Goal: Task Accomplishment & Management: Use online tool/utility

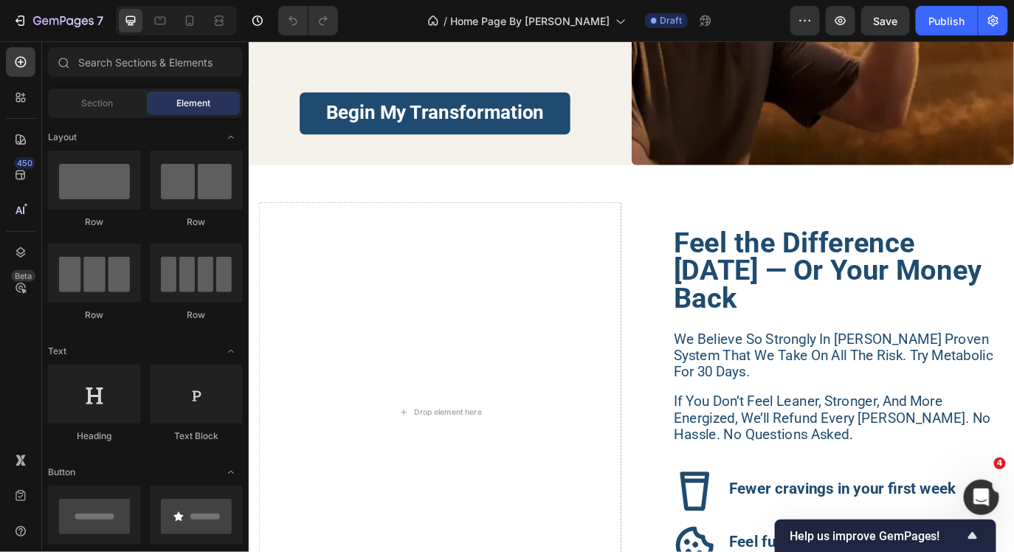
scroll to position [3791, 0]
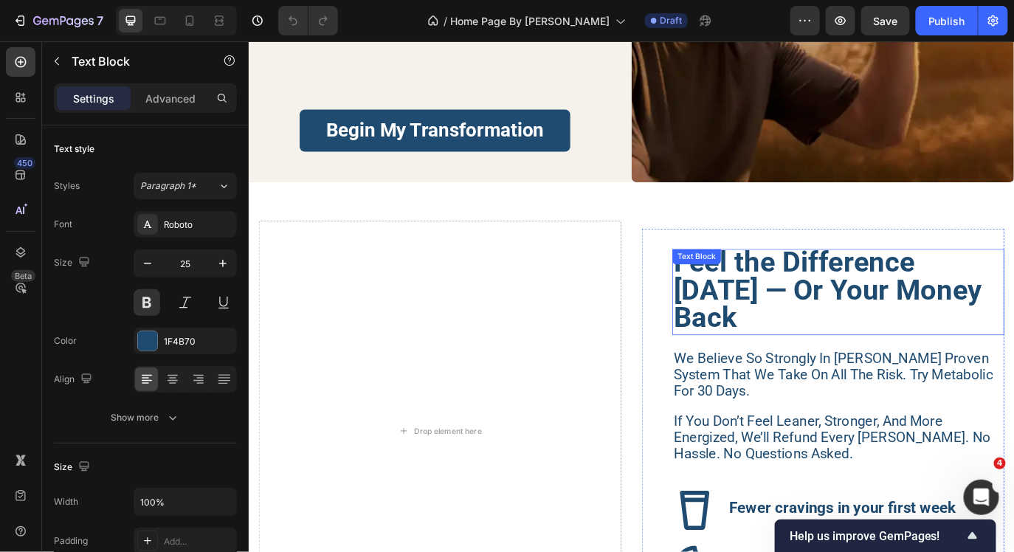
click at [816, 360] on p "Feel the Difference [DATE] — Or Your Money Back" at bounding box center [929, 330] width 381 height 97
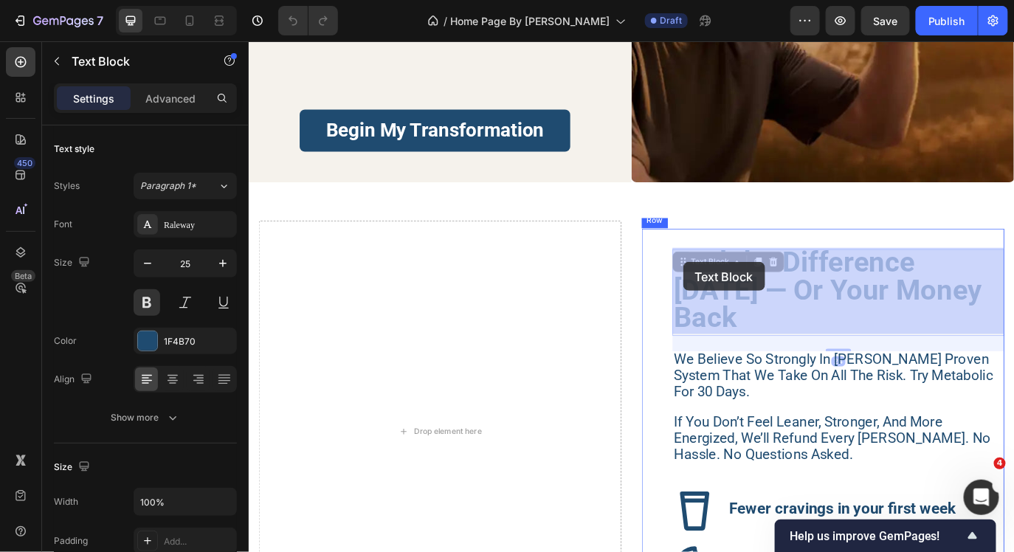
drag, startPoint x: 816, startPoint y: 360, endPoint x: 750, endPoint y: 296, distance: 91.8
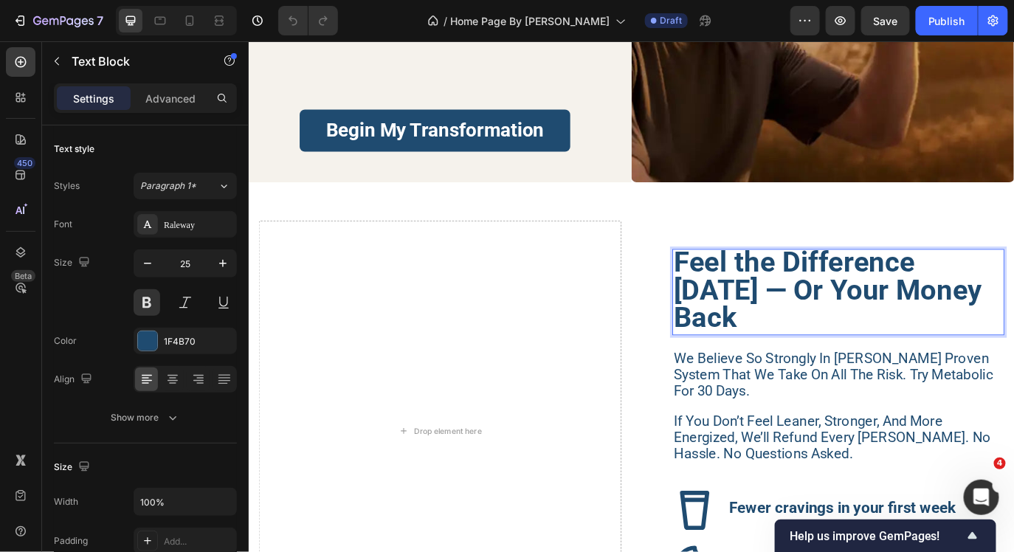
drag, startPoint x: 810, startPoint y: 355, endPoint x: 743, endPoint y: 297, distance: 88.9
click at [743, 297] on strong "Feel the Difference [DATE] — Or Your Money Back" at bounding box center [917, 327] width 356 height 103
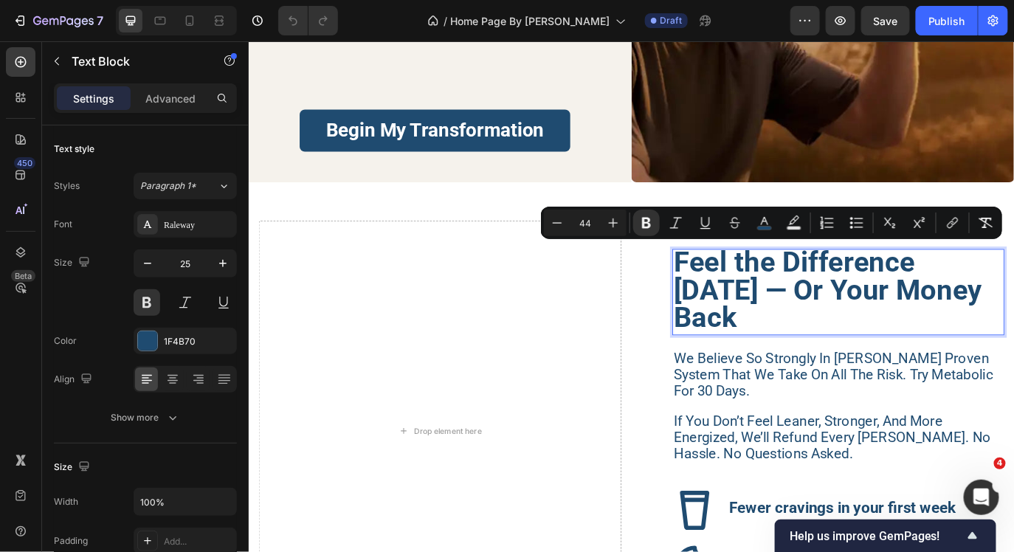
copy strong "Feel the Difference [DATE] — Or Your Money Back"
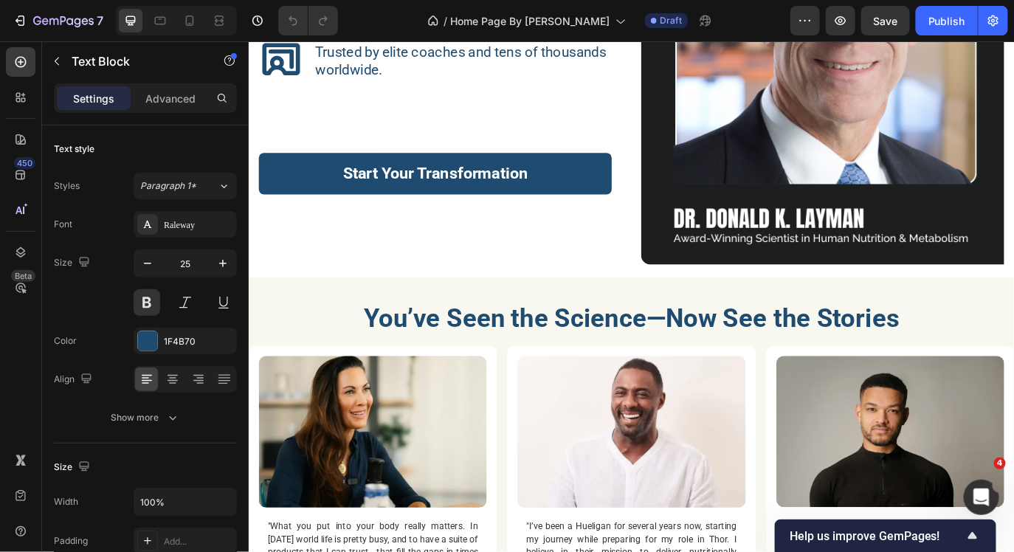
scroll to position [2673, 0]
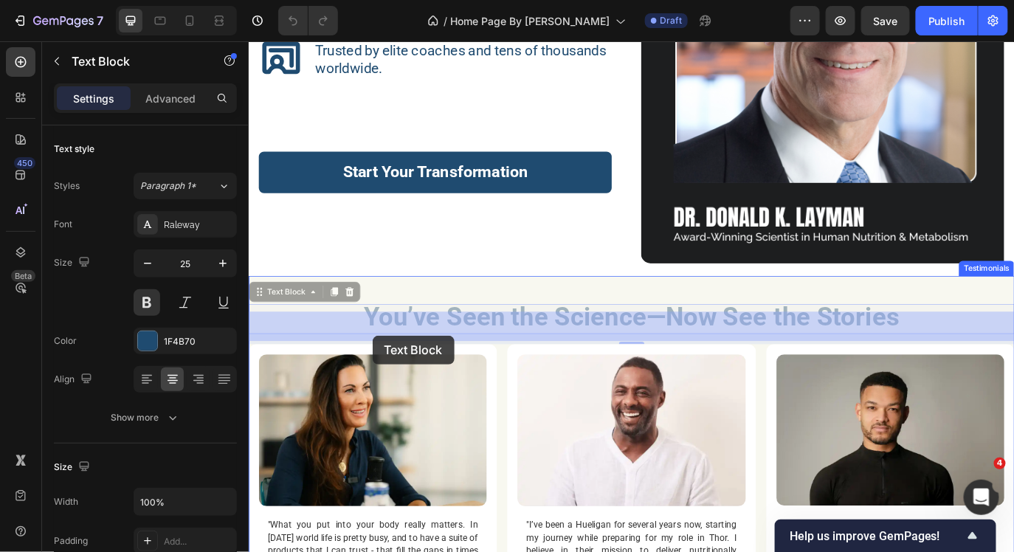
drag, startPoint x: 1010, startPoint y: 361, endPoint x: 392, endPoint y: 384, distance: 617.9
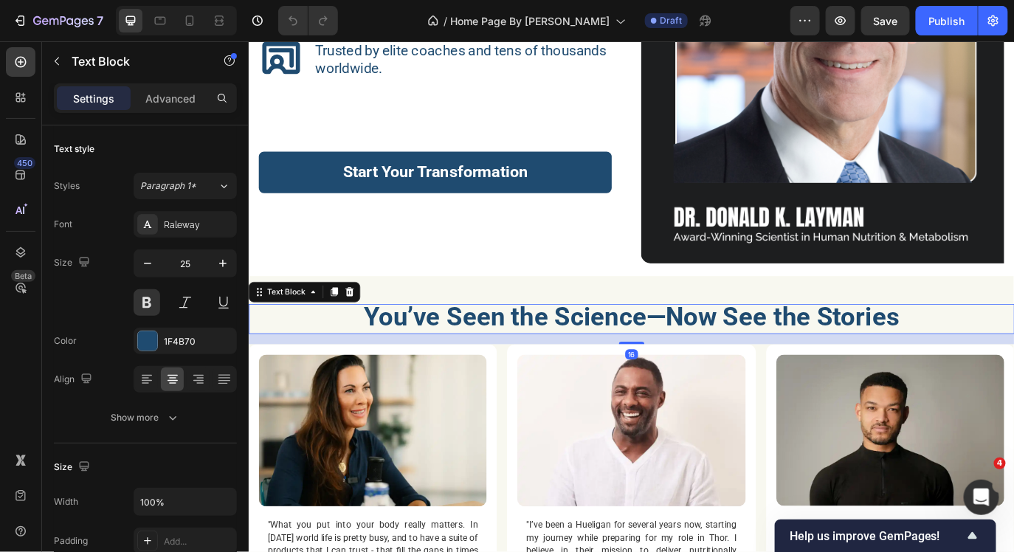
click at [388, 364] on strong "You’ve Seen the Science—Now See the Stories" at bounding box center [691, 359] width 620 height 35
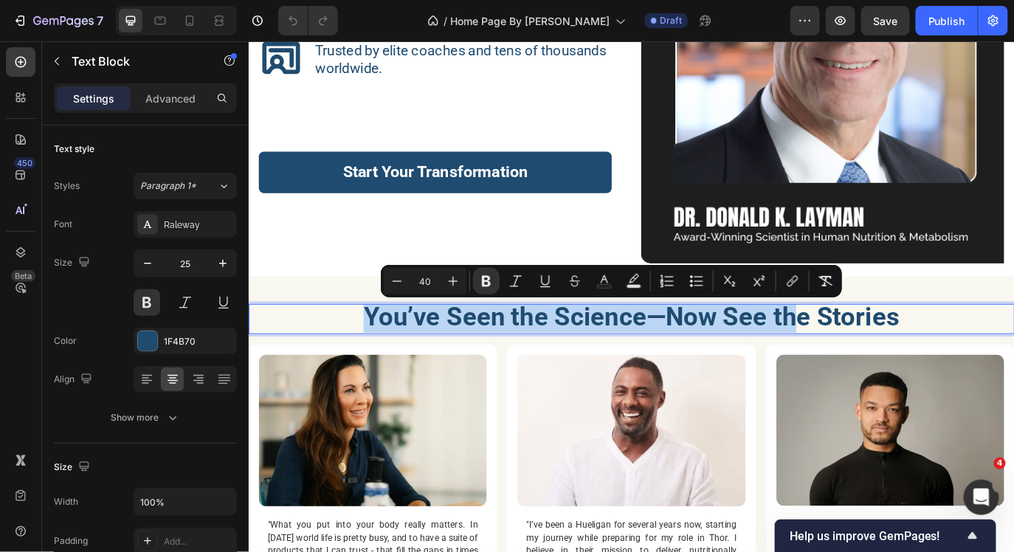
drag, startPoint x: 388, startPoint y: 364, endPoint x: 881, endPoint y: 353, distance: 492.9
click at [882, 358] on strong "You’ve Seen the Science—Now See the Stories" at bounding box center [691, 359] width 620 height 35
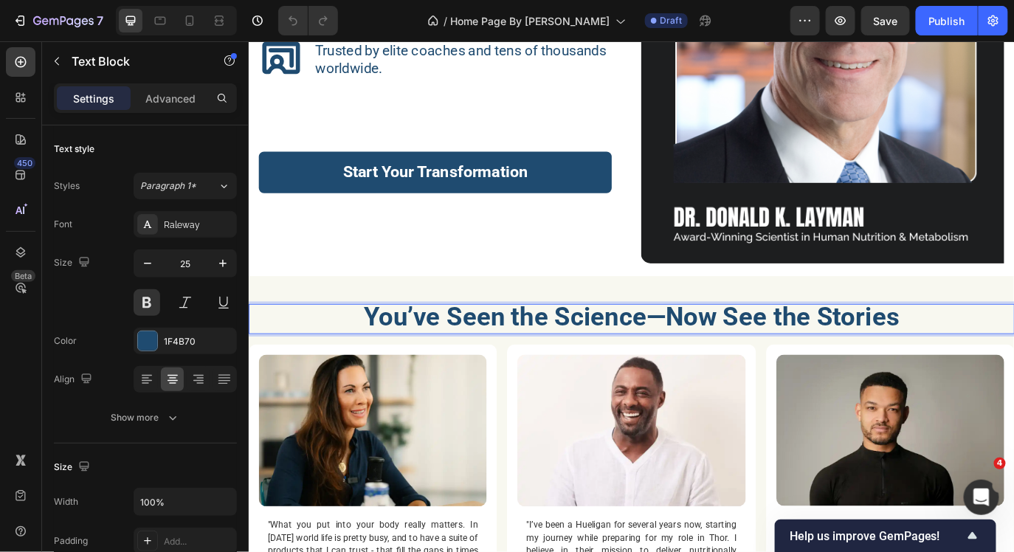
click at [965, 359] on strong "You’ve Seen the Science—Now See the Stories" at bounding box center [691, 359] width 620 height 35
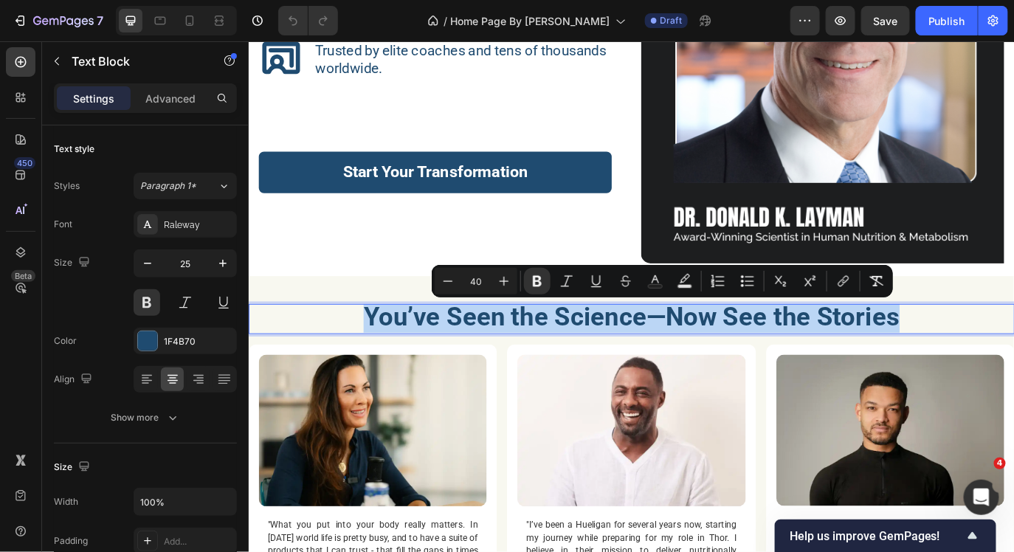
drag, startPoint x: 995, startPoint y: 361, endPoint x: 376, endPoint y: 362, distance: 619.7
click at [376, 362] on p "You’ve Seen the Science—Now See the Stories" at bounding box center [690, 362] width 882 height 32
click at [648, 347] on strong "You’ve Seen the Science—Now See the Stories" at bounding box center [691, 359] width 620 height 35
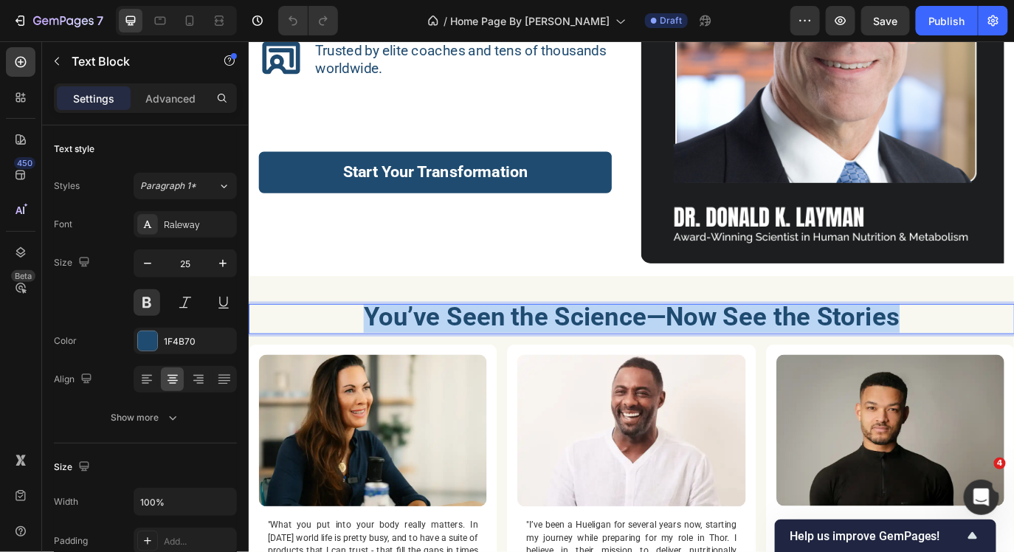
drag, startPoint x: 1000, startPoint y: 367, endPoint x: 389, endPoint y: 366, distance: 611.6
click at [389, 366] on p "You’ve Seen the Science—Now See the Stories" at bounding box center [690, 362] width 882 height 32
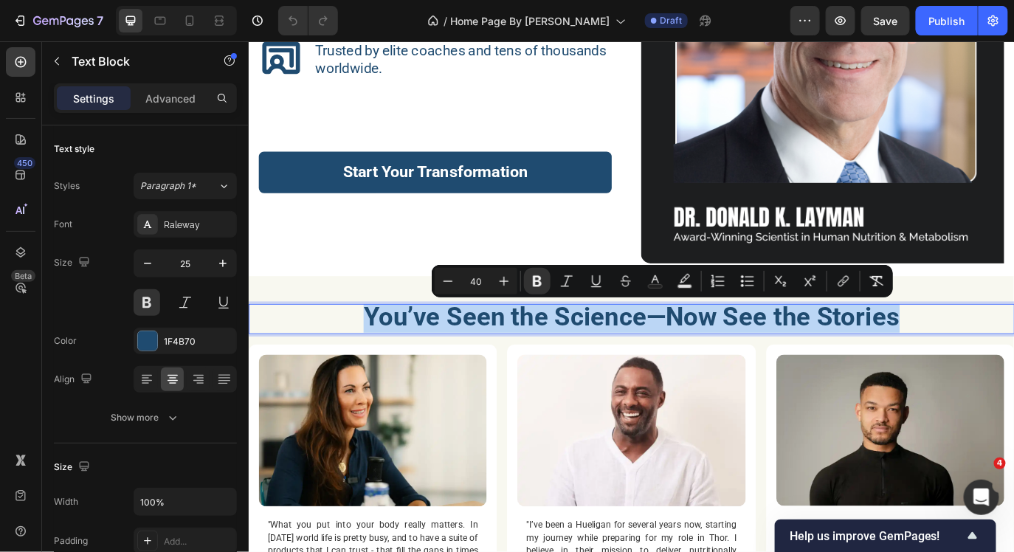
copy strong "You’ve Seen the Science—Now See the Stories"
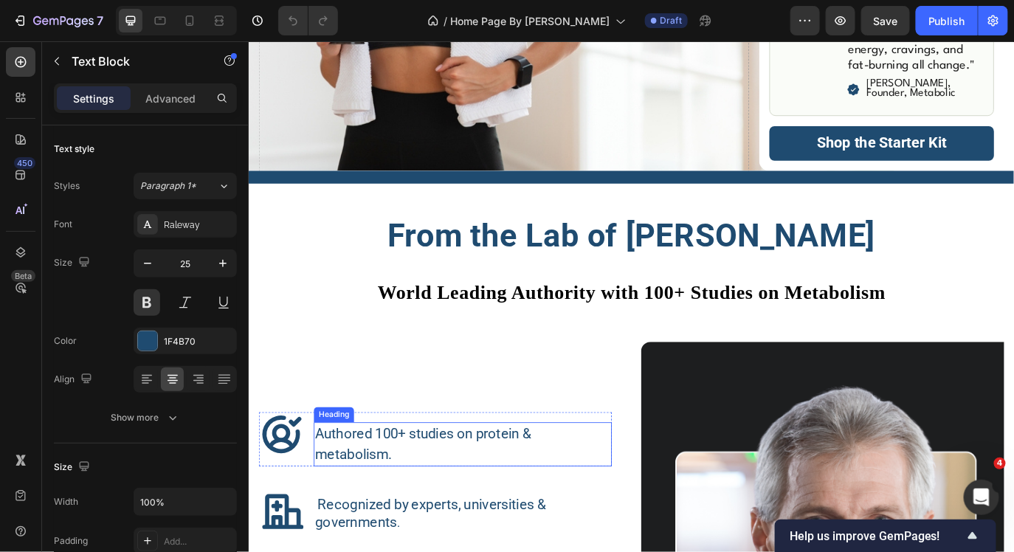
scroll to position [2063, 0]
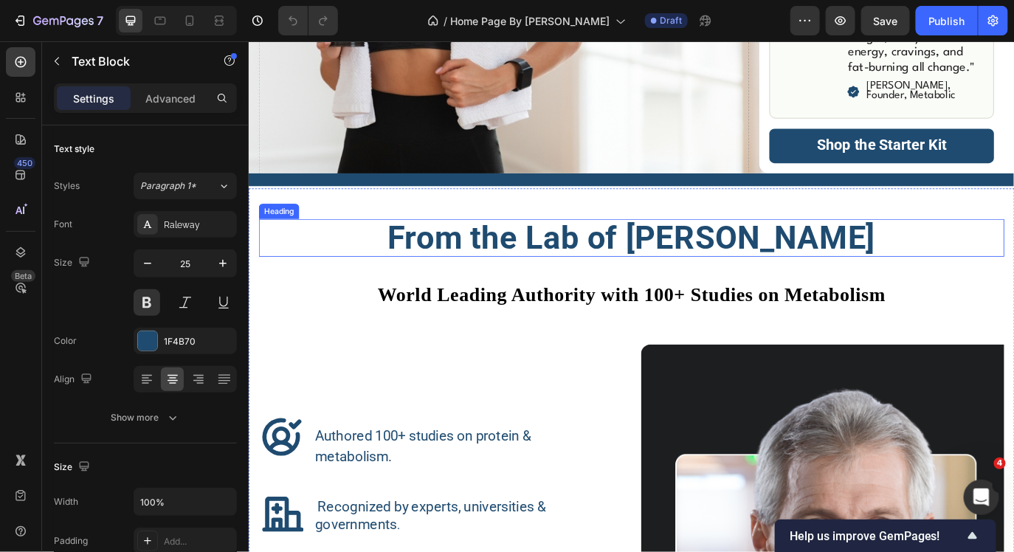
click at [609, 271] on h2 "From the Lab of [PERSON_NAME]" at bounding box center [691, 268] width 862 height 44
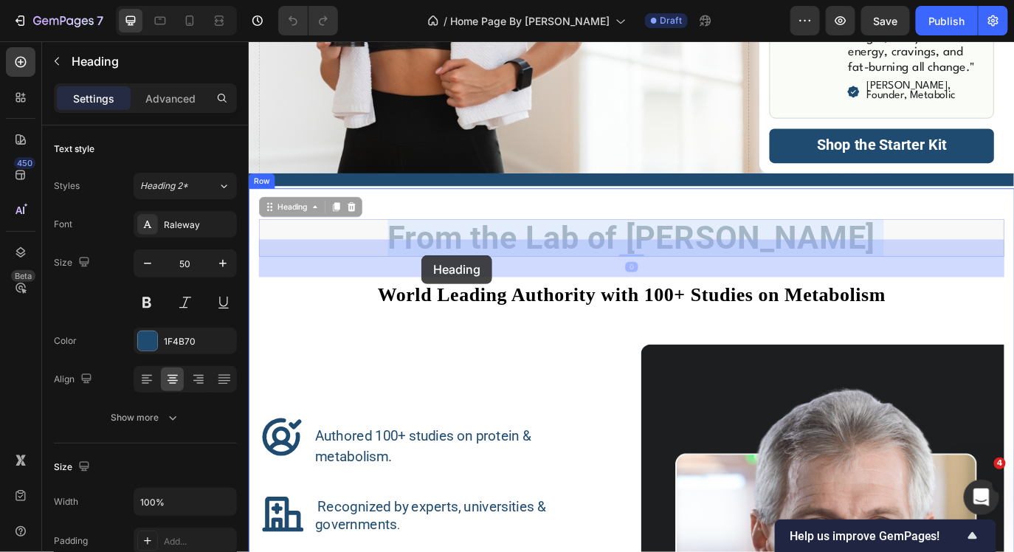
drag, startPoint x: 1003, startPoint y: 266, endPoint x: 449, endPoint y: 290, distance: 555.3
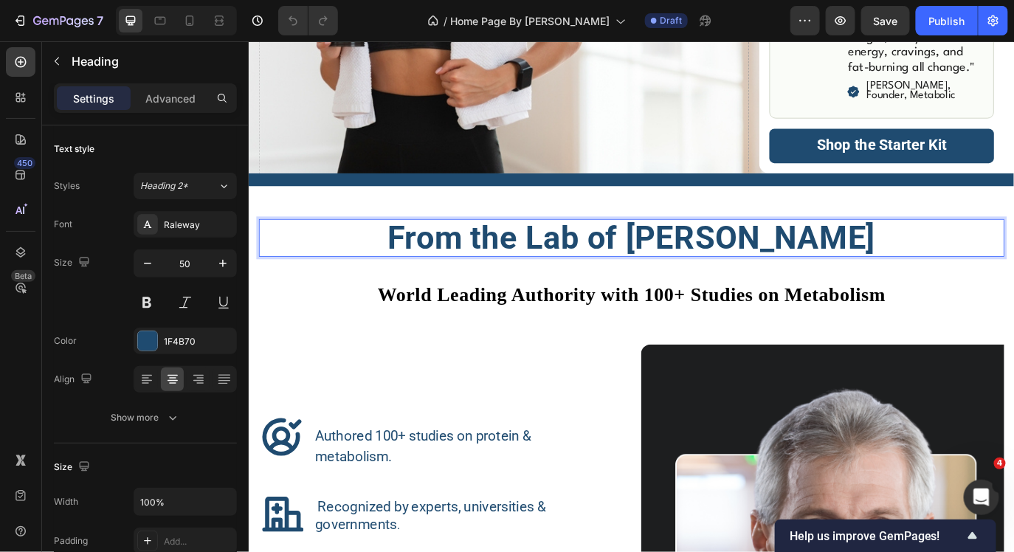
drag, startPoint x: 375, startPoint y: 266, endPoint x: 1018, endPoint y: 270, distance: 643.3
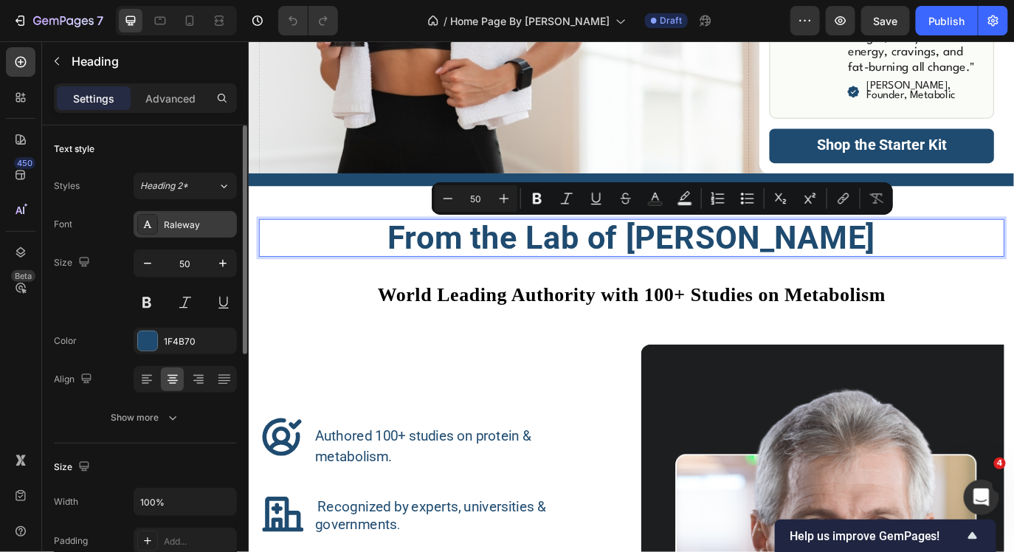
click at [193, 226] on div "Raleway" at bounding box center [198, 224] width 69 height 13
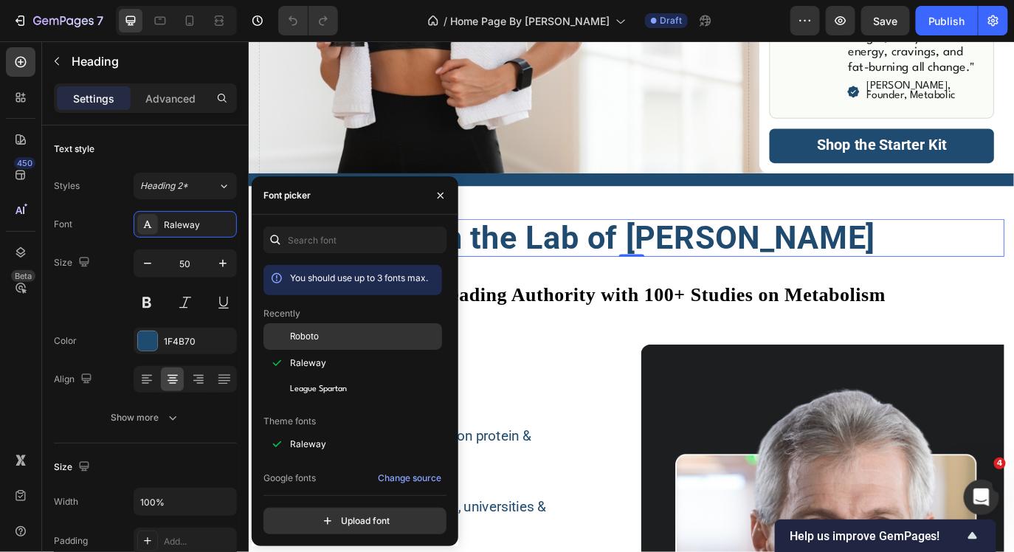
click at [312, 334] on span "Roboto" at bounding box center [304, 336] width 29 height 13
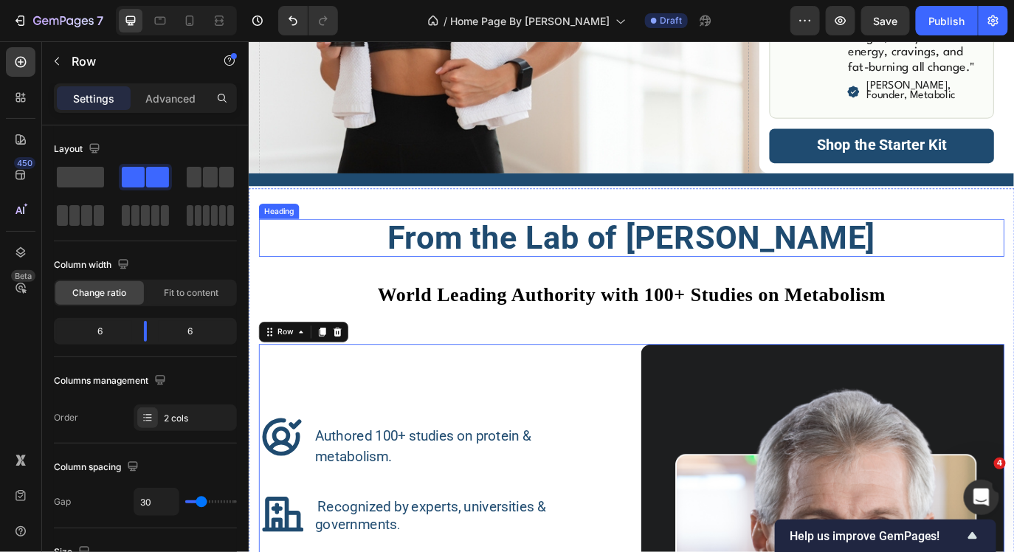
click at [641, 274] on p "From the Lab of [PERSON_NAME]" at bounding box center [690, 268] width 859 height 41
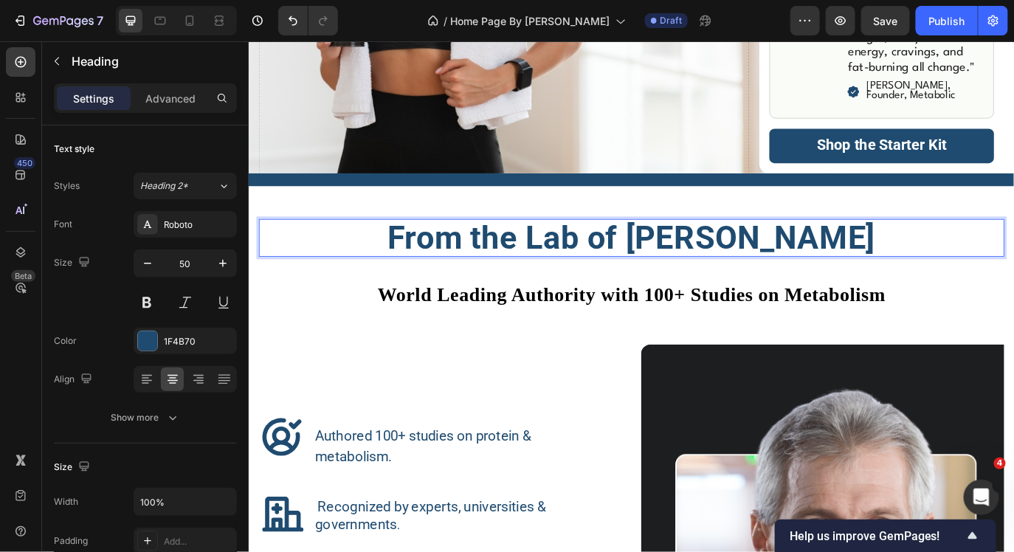
drag, startPoint x: 1008, startPoint y: 277, endPoint x: 368, endPoint y: 271, distance: 639.7
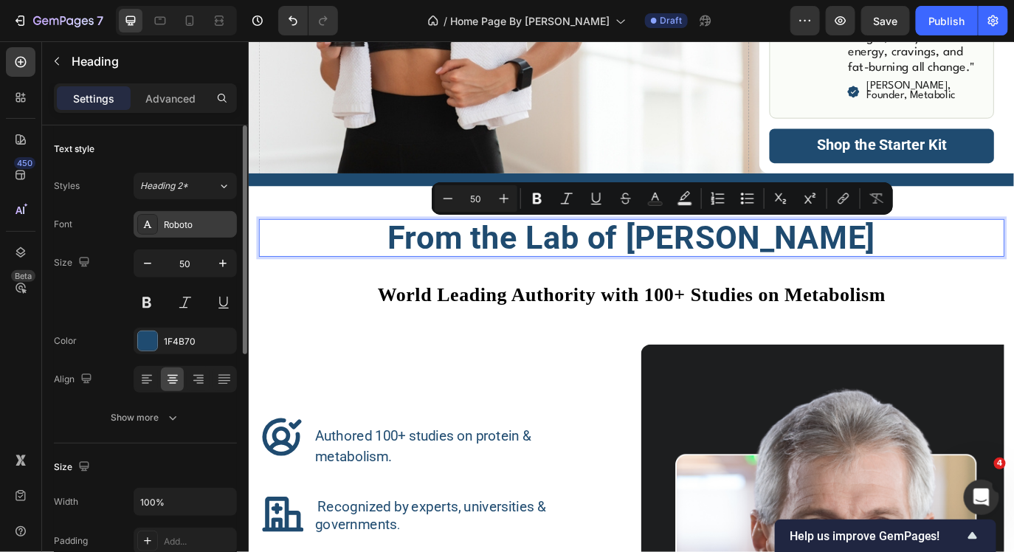
click at [190, 230] on div "Roboto" at bounding box center [198, 224] width 69 height 13
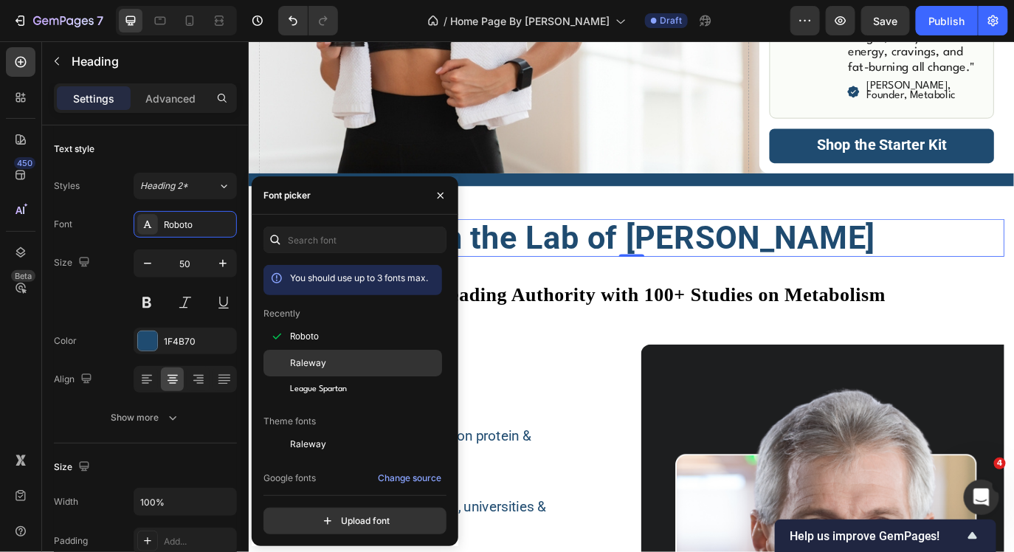
click at [322, 359] on span "Raleway" at bounding box center [308, 362] width 36 height 13
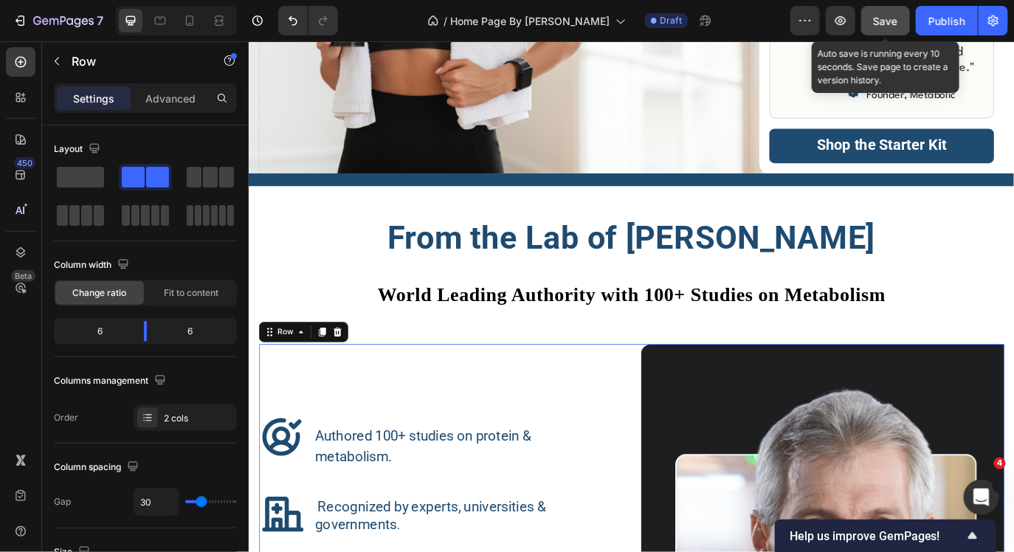
click at [893, 22] on span "Save" at bounding box center [885, 21] width 24 height 13
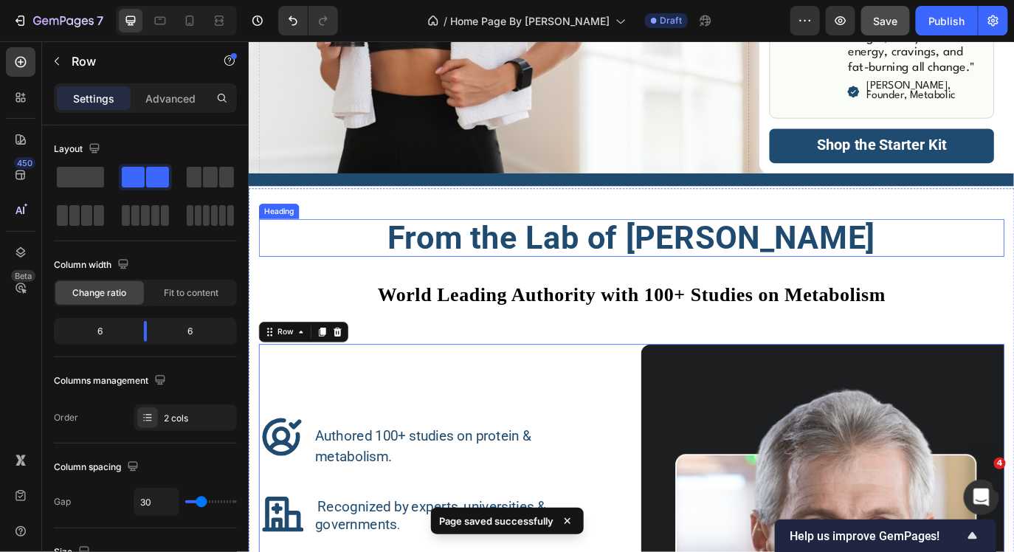
scroll to position [1892, 0]
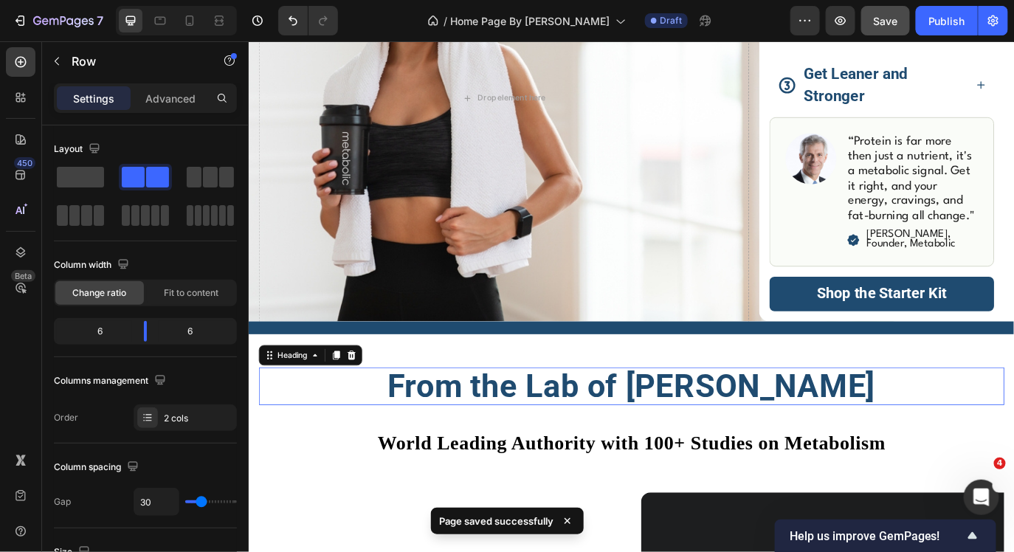
click at [446, 431] on p "From the Lab of [PERSON_NAME]" at bounding box center [690, 439] width 859 height 41
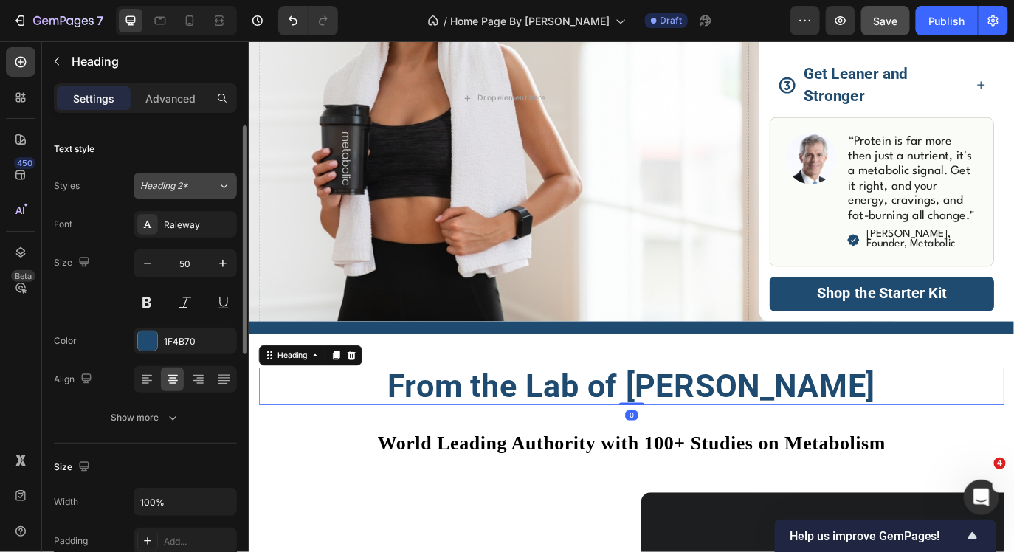
click at [215, 187] on div "Heading 2*" at bounding box center [178, 185] width 77 height 13
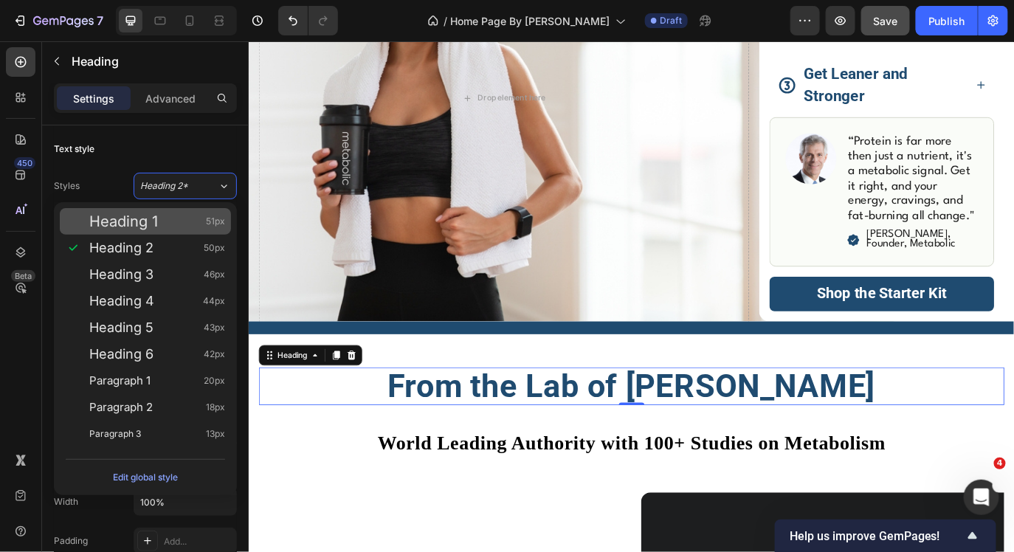
click at [199, 221] on div "Heading 1 51px" at bounding box center [157, 221] width 136 height 15
type input "51"
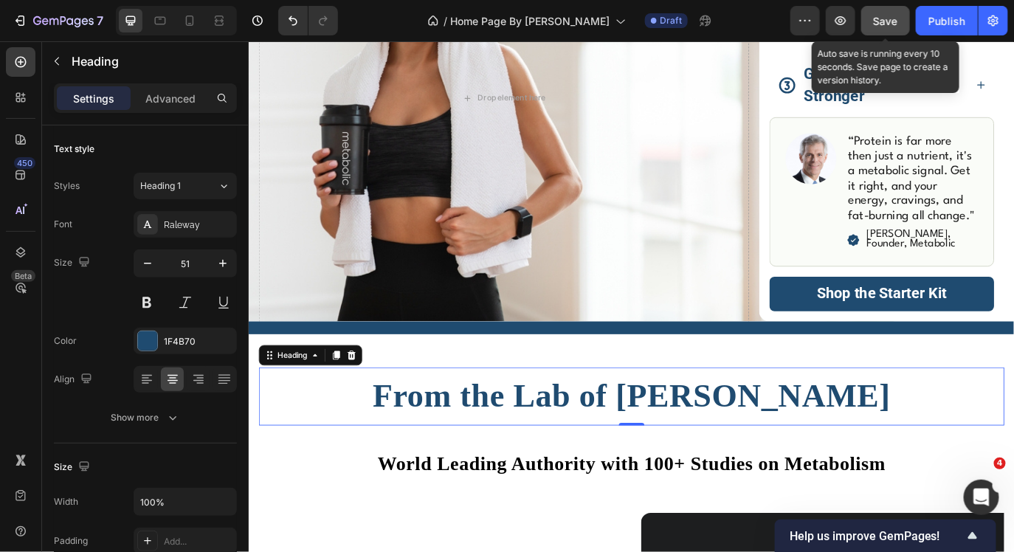
click at [876, 20] on span "Save" at bounding box center [885, 21] width 24 height 13
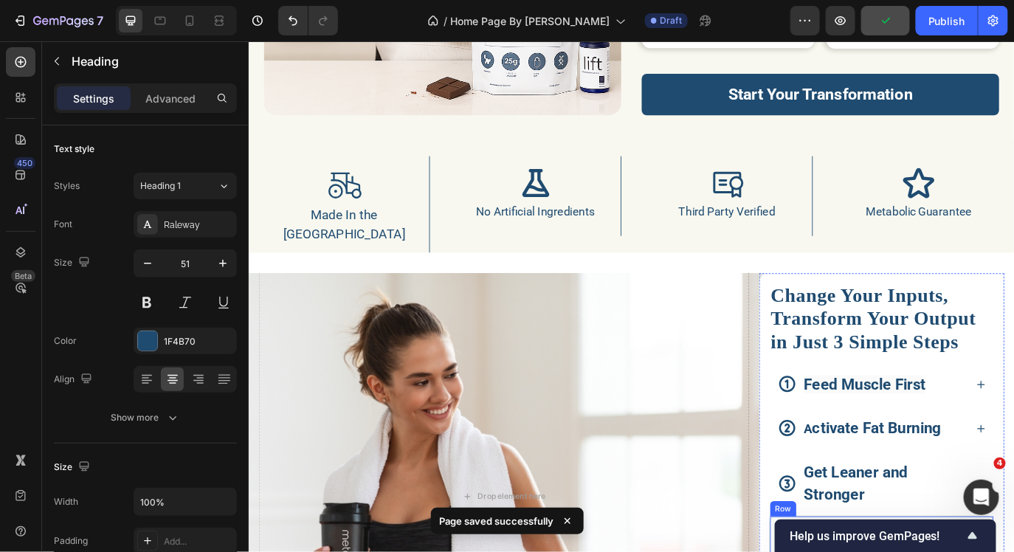
scroll to position [1391, 0]
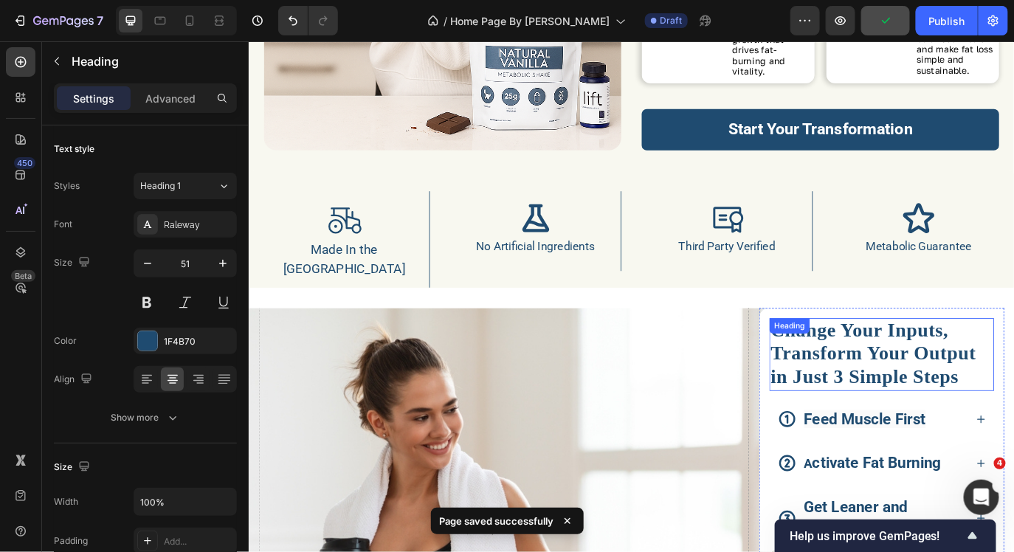
click at [927, 415] on strong "Change Your Inputs, Transform Your Output in Just 3 Simple Steps" at bounding box center [970, 401] width 238 height 78
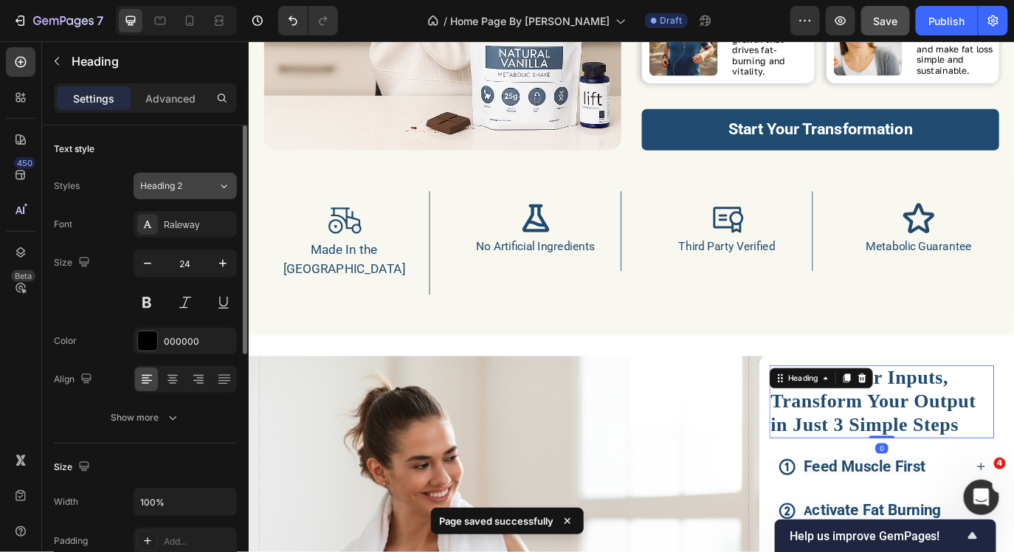
click at [210, 181] on div "Heading 2" at bounding box center [178, 185] width 77 height 13
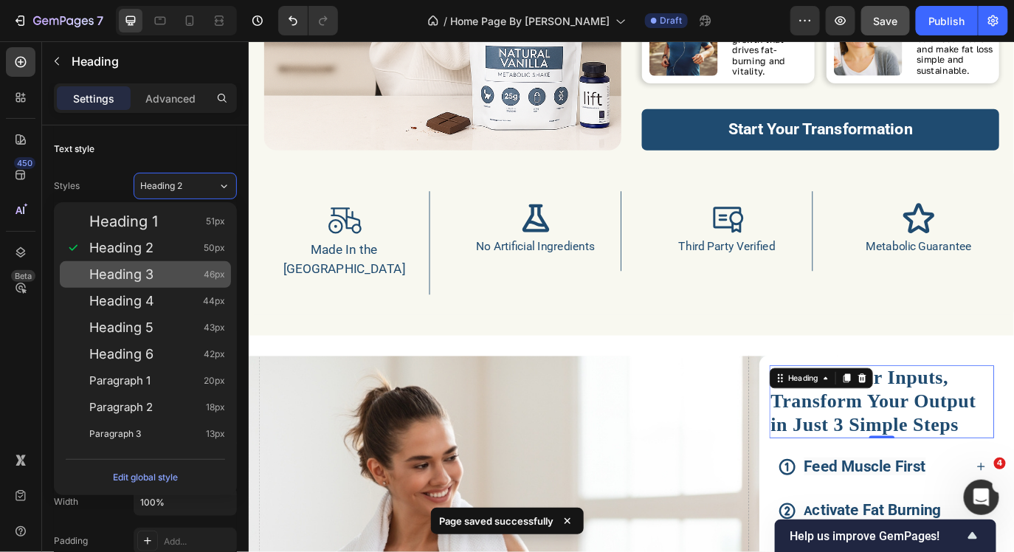
click at [191, 264] on div "Heading 3 46px" at bounding box center [145, 274] width 171 height 27
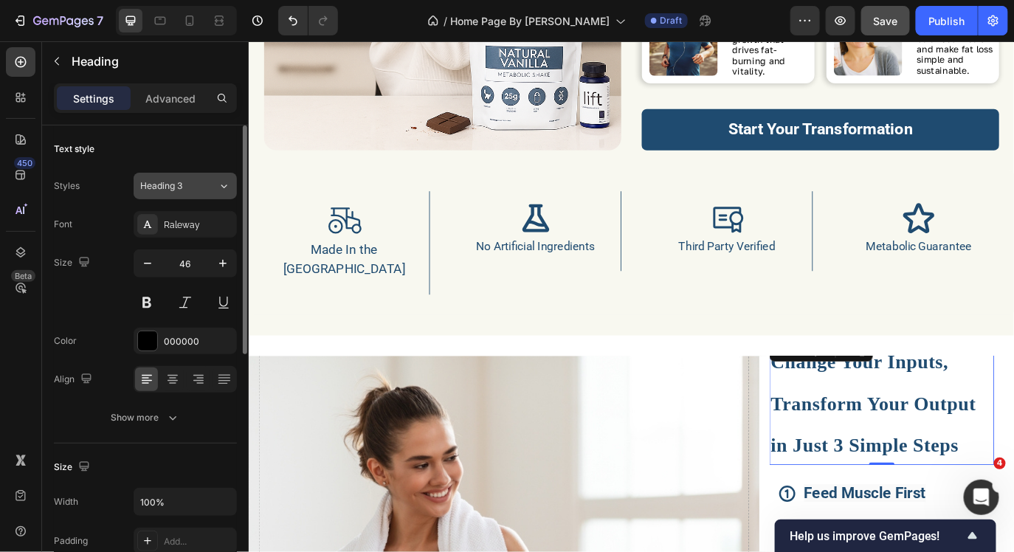
click at [186, 188] on div "Heading 3" at bounding box center [170, 185] width 60 height 13
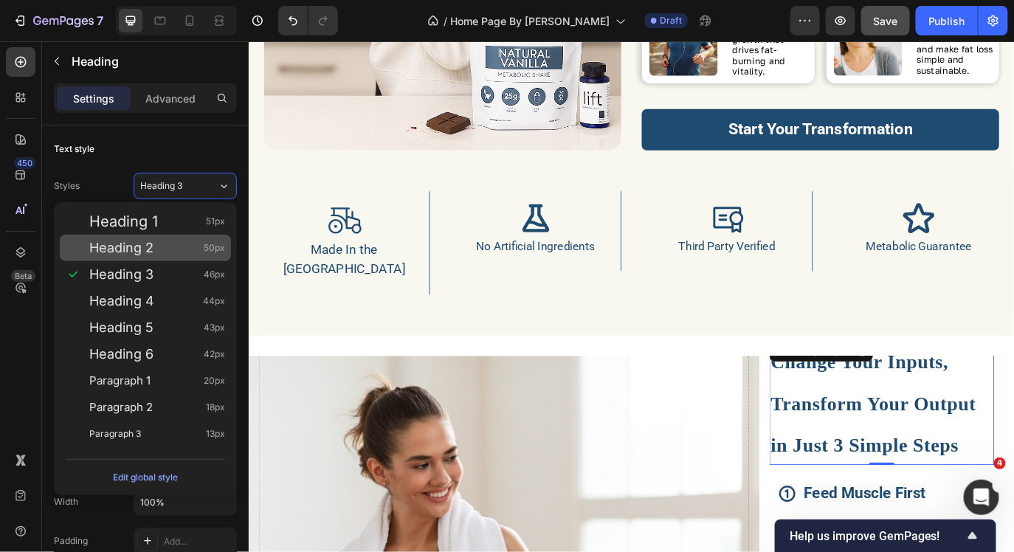
click at [181, 244] on div "Heading 2 50px" at bounding box center [157, 248] width 136 height 15
type input "50"
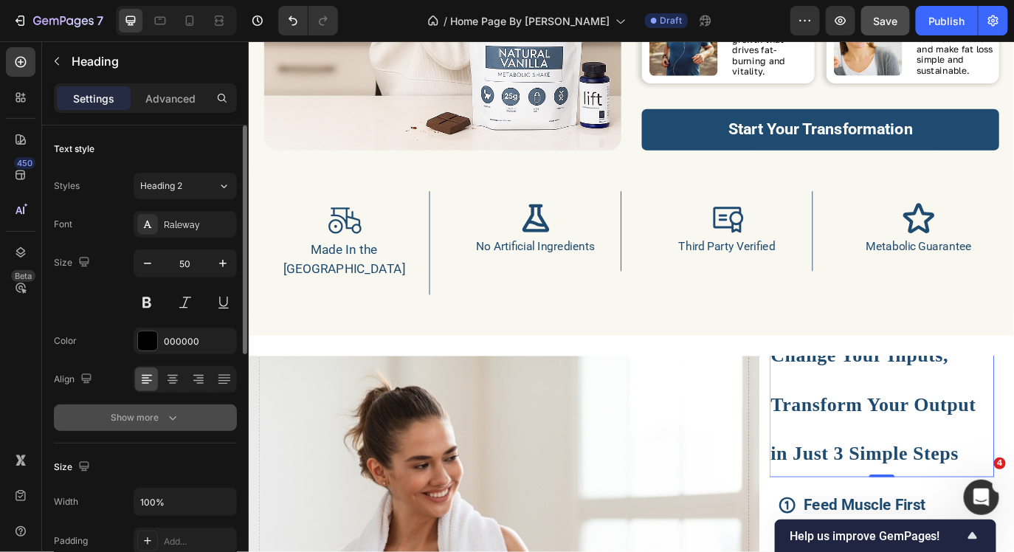
click at [168, 416] on icon "button" at bounding box center [172, 417] width 15 height 15
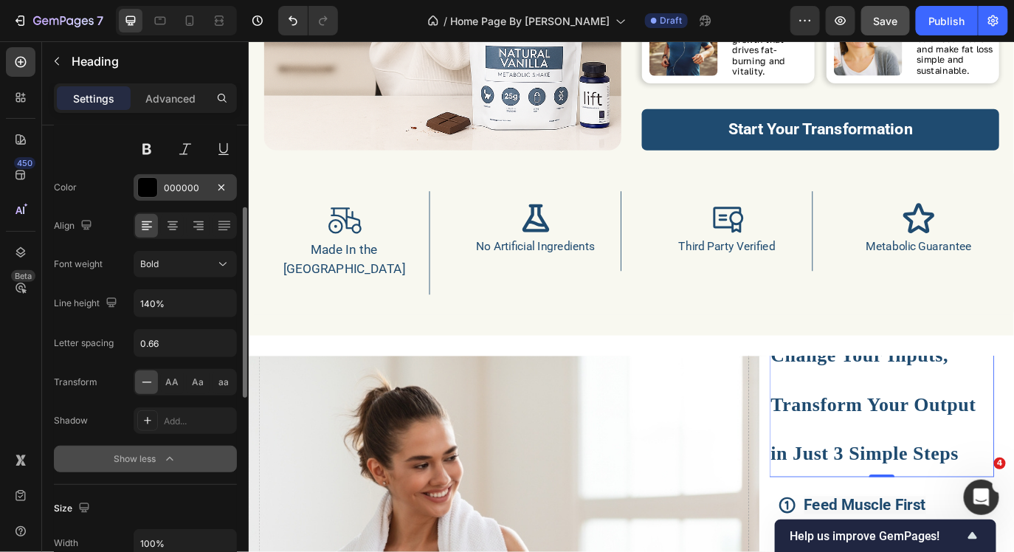
scroll to position [182, 0]
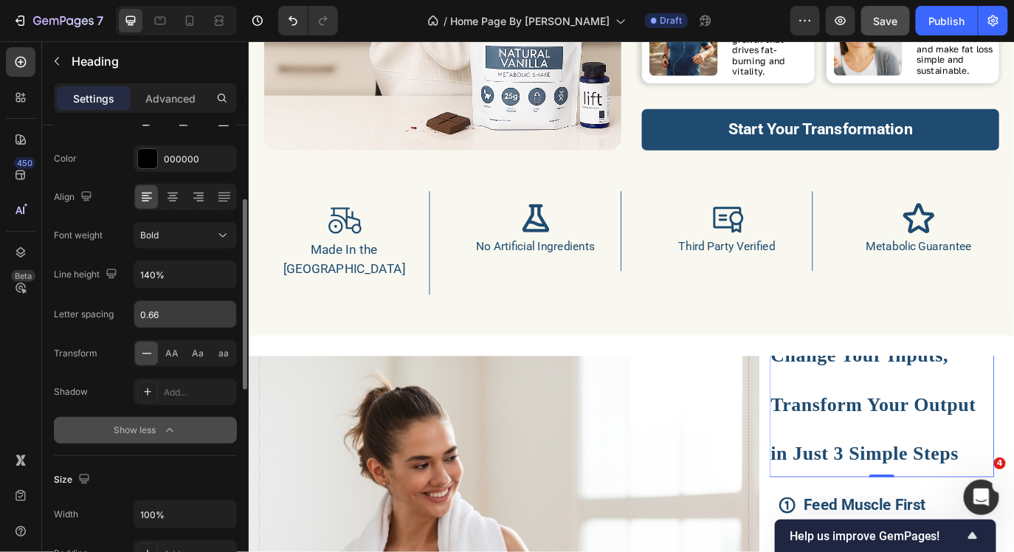
click at [203, 317] on input "0.66" at bounding box center [185, 314] width 102 height 27
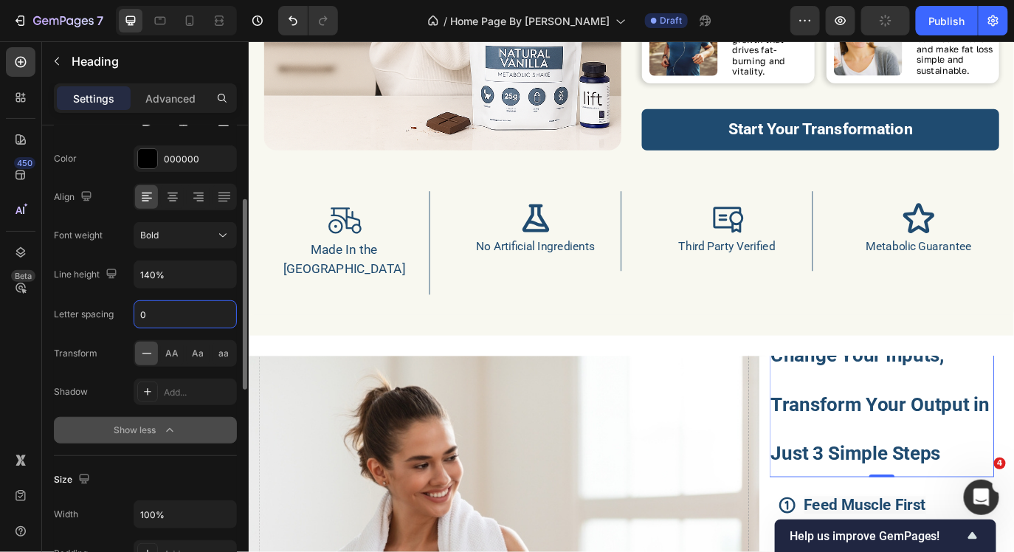
type input "0"
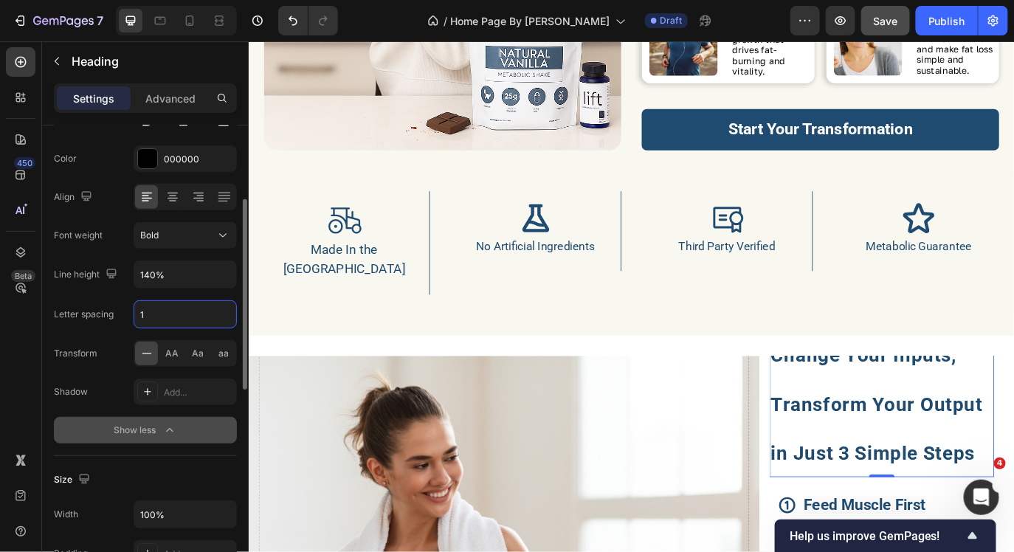
type input "1"
click at [123, 338] on div "Font Raleway Size 50 Color 000000 Align Font weight Bold Line height 140% Lette…" at bounding box center [145, 236] width 183 height 415
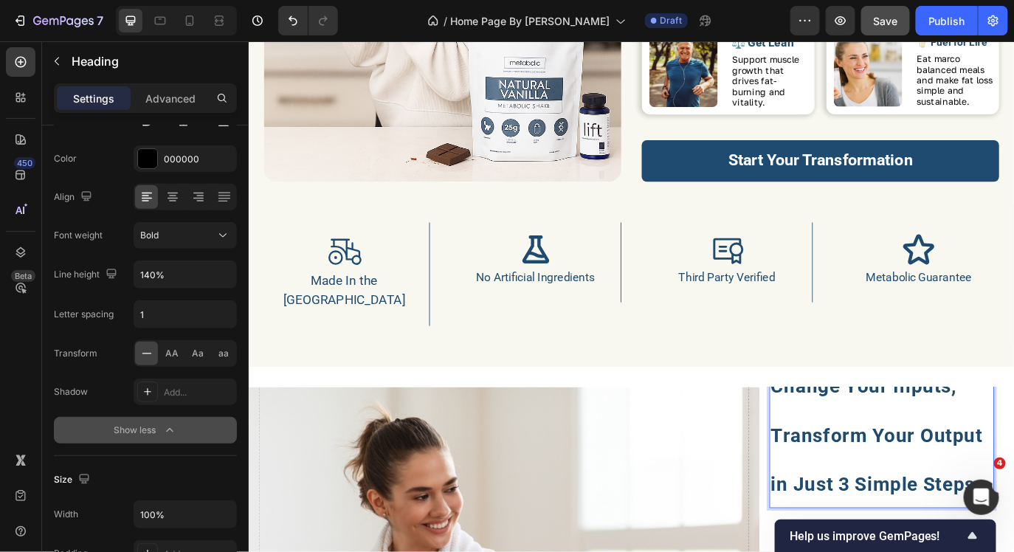
scroll to position [1346, 0]
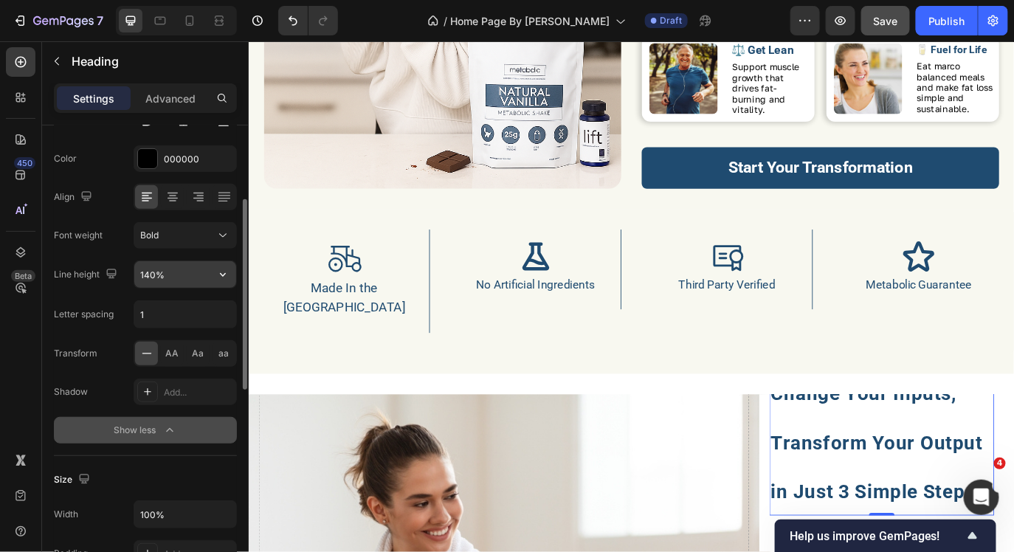
click at [167, 278] on input "140%" at bounding box center [185, 274] width 102 height 27
click at [224, 277] on icon "button" at bounding box center [222, 274] width 15 height 15
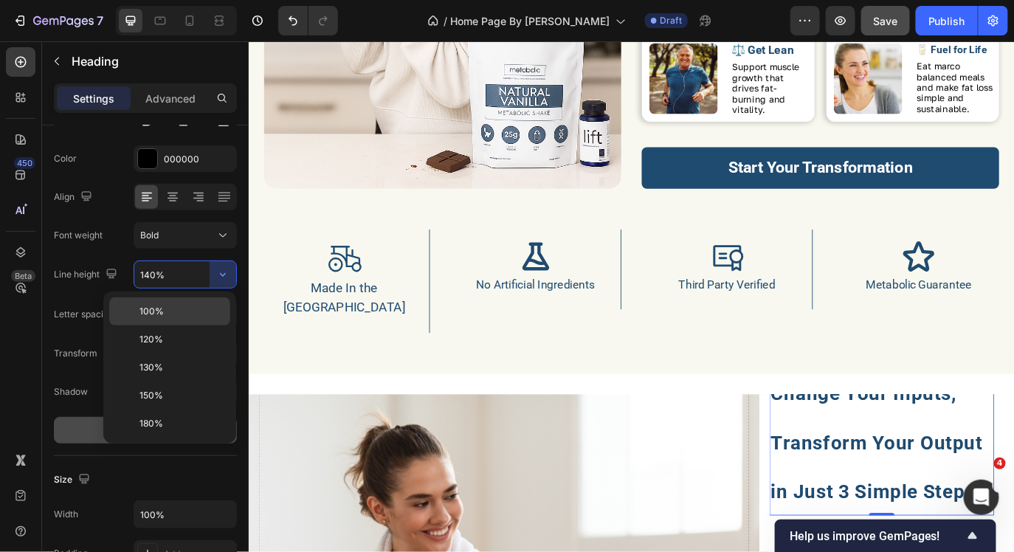
click at [182, 308] on p "100%" at bounding box center [181, 311] width 84 height 13
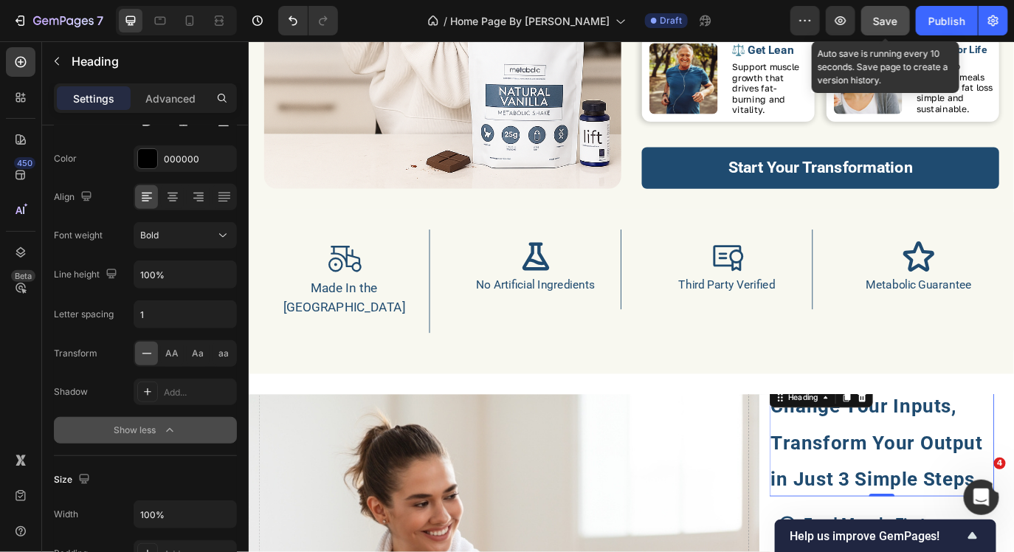
click at [879, 26] on span "Save" at bounding box center [885, 21] width 24 height 13
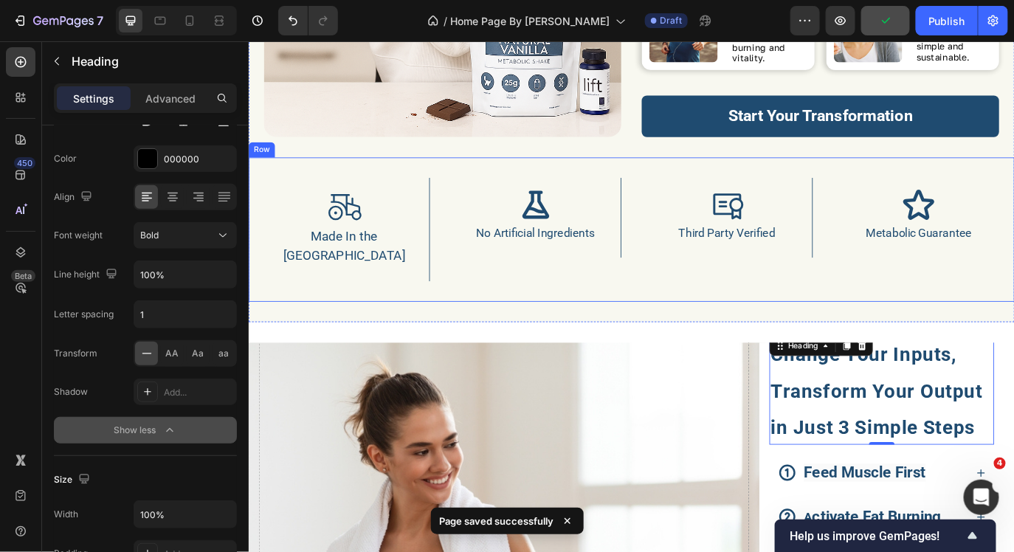
scroll to position [1431, 0]
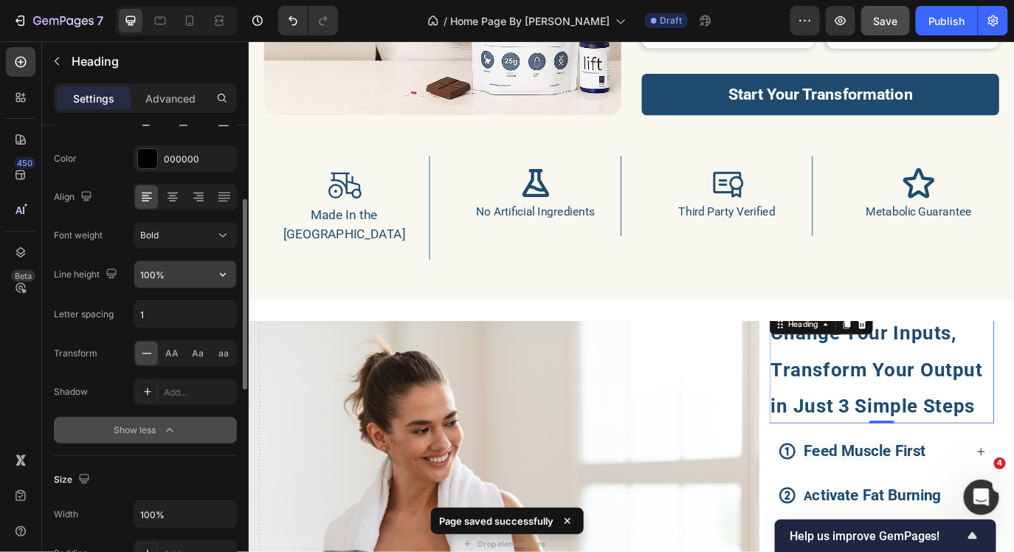
click at [176, 280] on input "100%" at bounding box center [185, 274] width 102 height 27
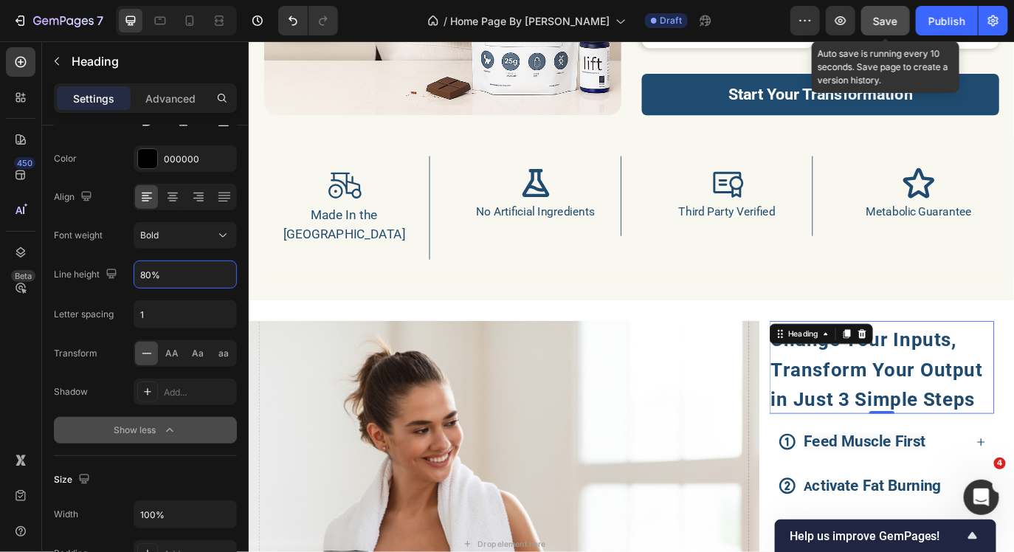
type input "80%"
click at [906, 11] on button "Save" at bounding box center [885, 21] width 49 height 30
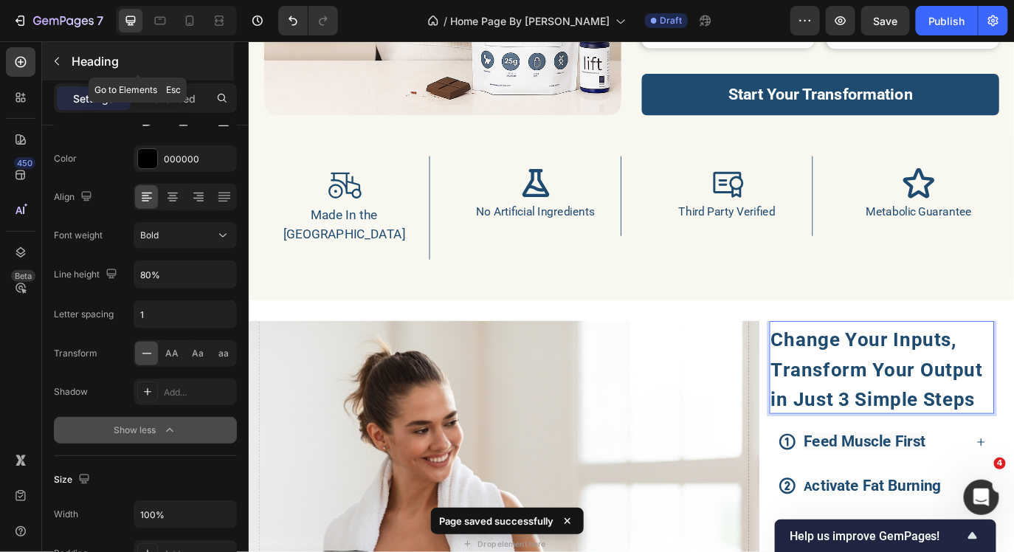
click at [55, 65] on icon "button" at bounding box center [57, 61] width 12 height 12
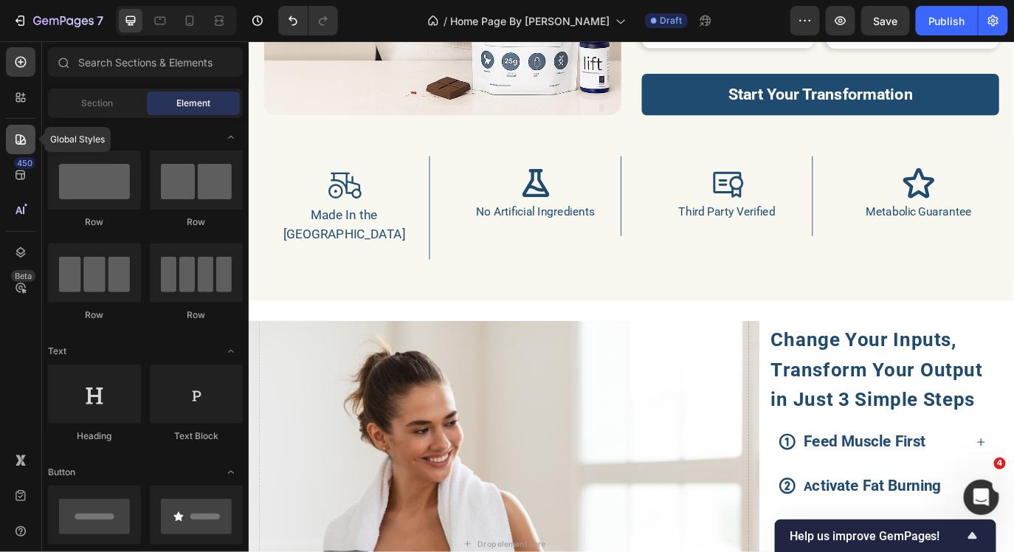
click at [22, 139] on icon at bounding box center [20, 139] width 15 height 15
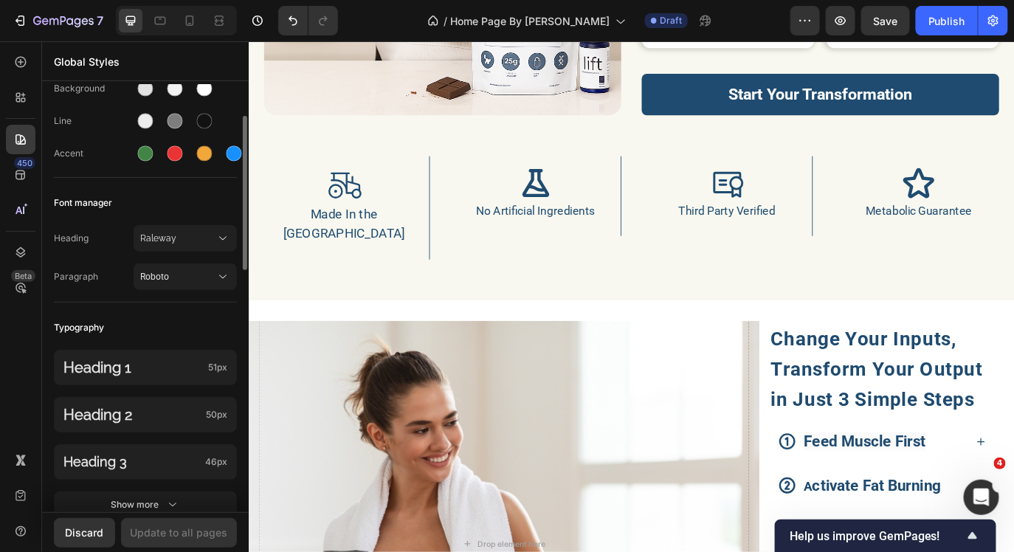
scroll to position [210, 0]
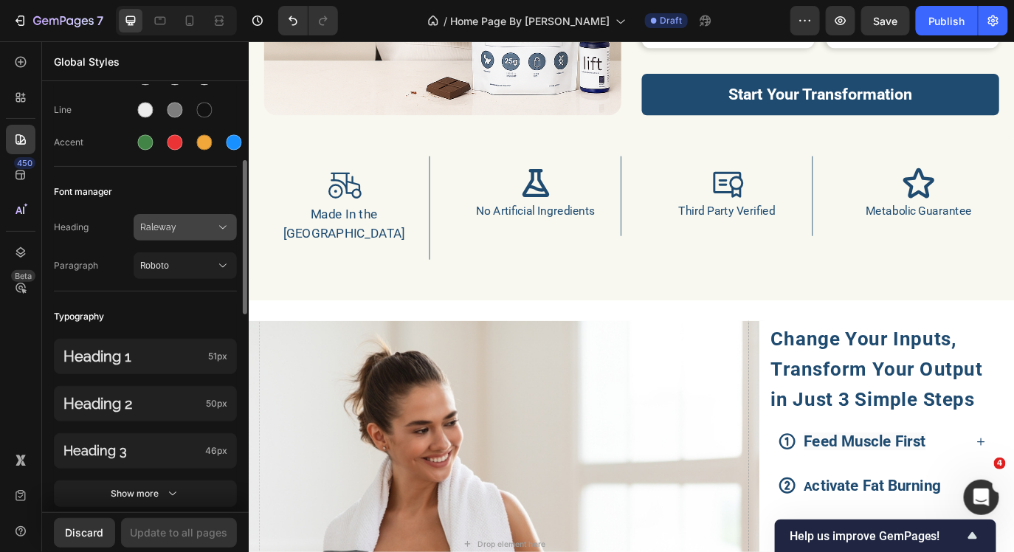
click at [165, 234] on span "Raleway" at bounding box center [177, 227] width 75 height 13
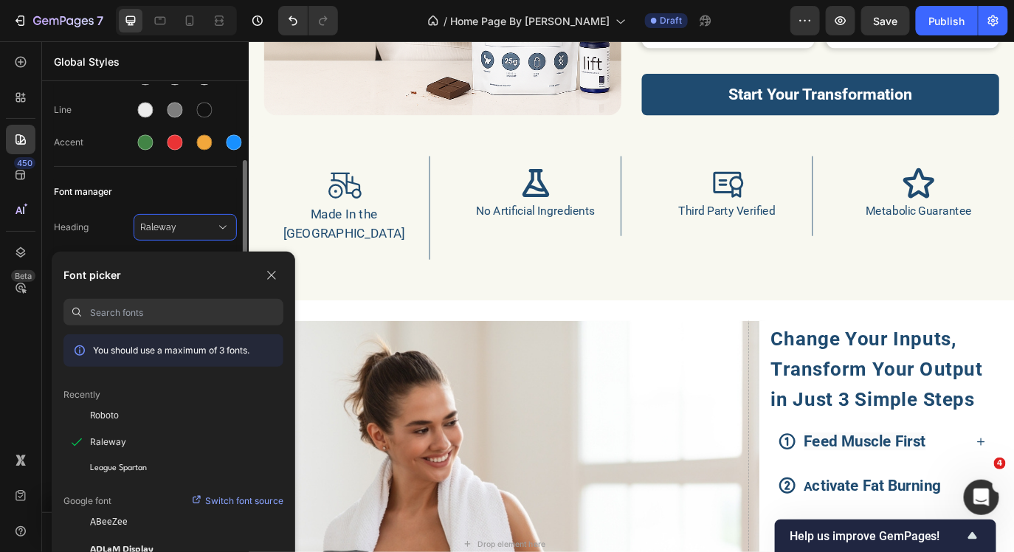
click at [113, 213] on div "Heading Raleway Paragraph Roboto" at bounding box center [145, 248] width 183 height 86
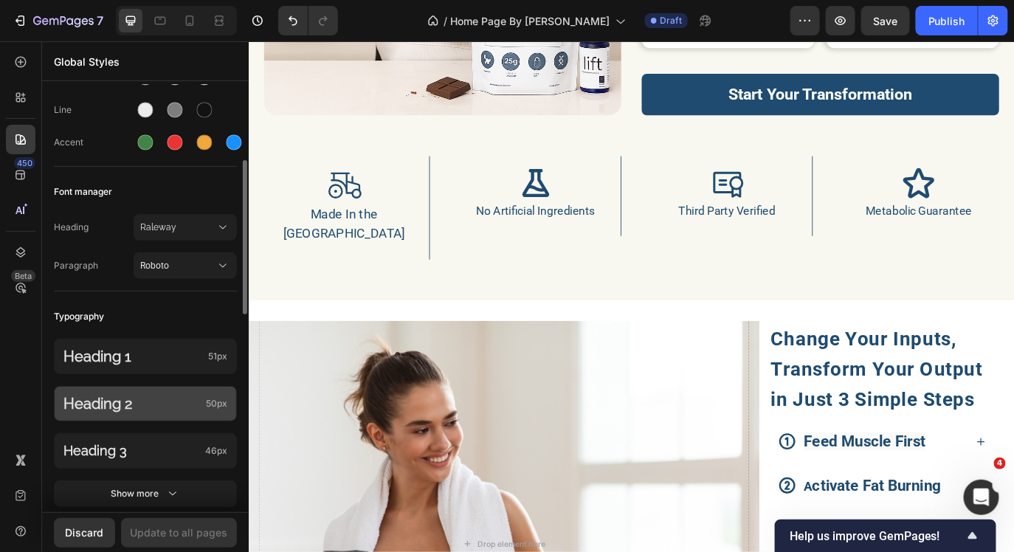
click at [106, 411] on p "Heading 2" at bounding box center [131, 403] width 136 height 21
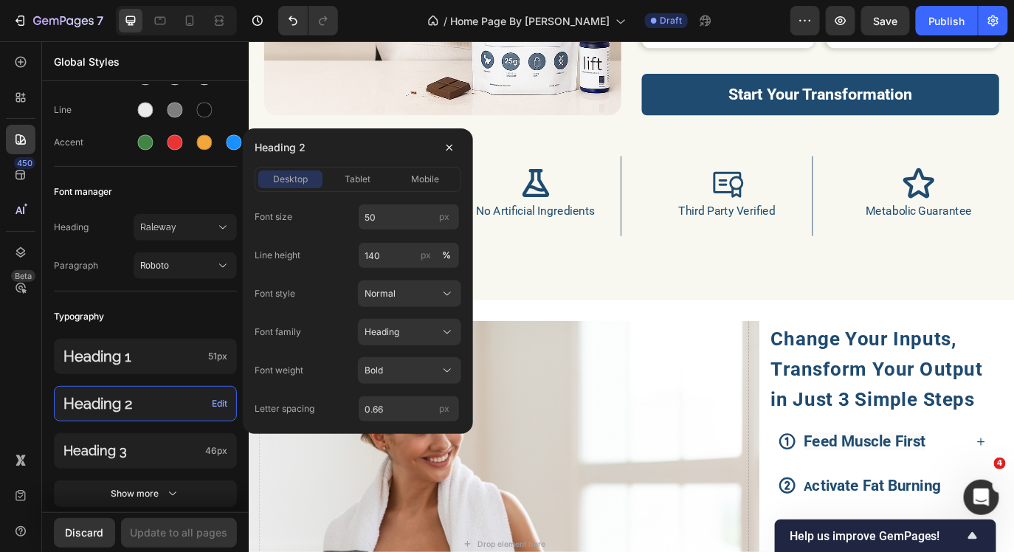
click at [331, 230] on div "Font size 50 px Line height 140 px % Font style Normal Font family Heading Font…" at bounding box center [358, 313] width 207 height 218
click at [367, 179] on span "tablet" at bounding box center [358, 179] width 26 height 13
click at [421, 179] on span "mobile" at bounding box center [425, 179] width 28 height 13
click at [445, 147] on icon "button" at bounding box center [449, 148] width 12 height 12
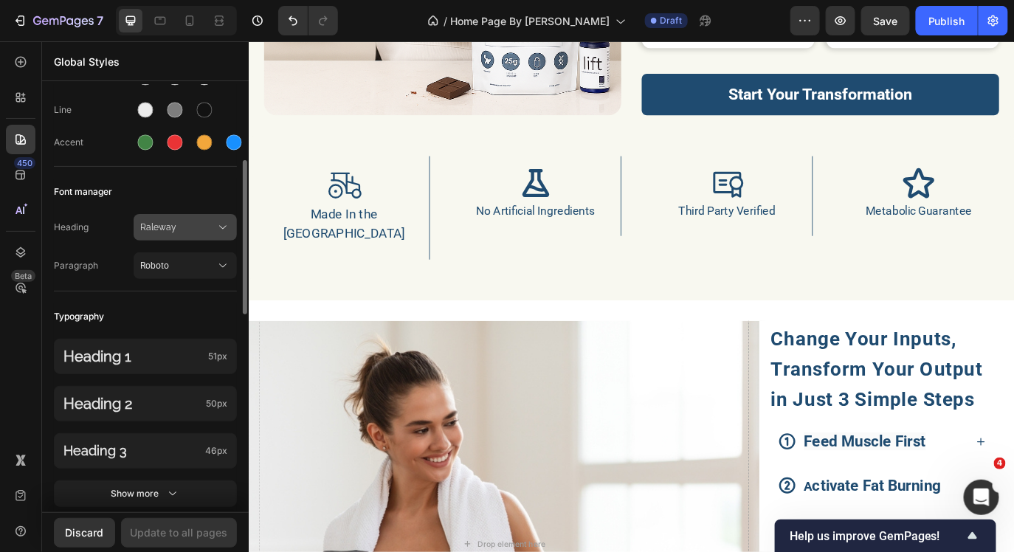
click at [162, 233] on span "Raleway" at bounding box center [177, 227] width 75 height 13
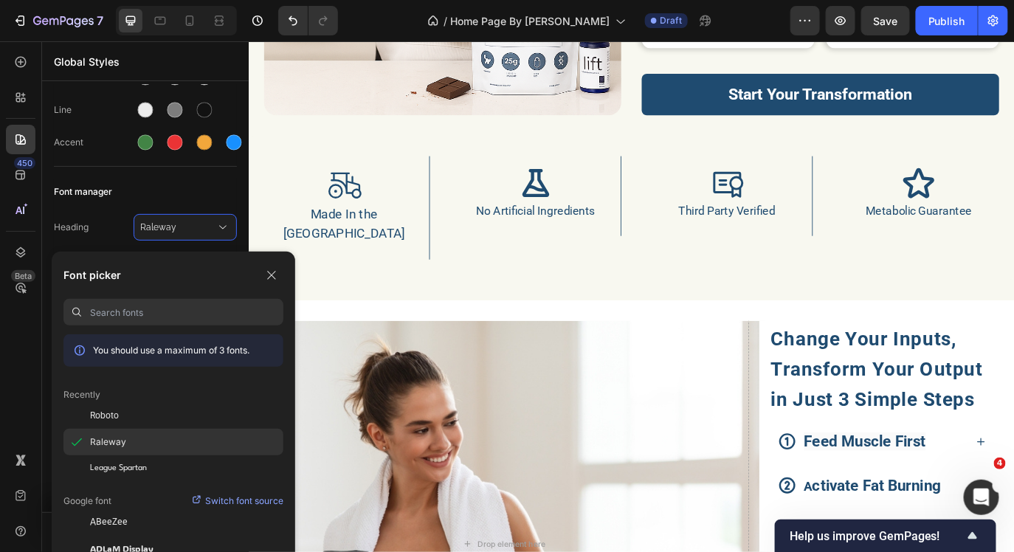
click at [162, 439] on div "Raleway" at bounding box center [186, 441] width 193 height 13
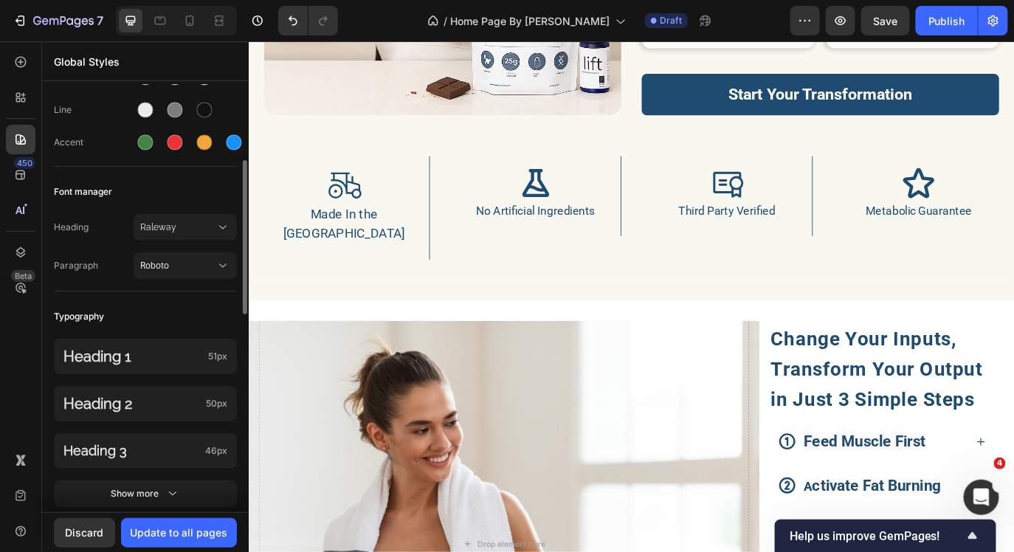
click at [159, 196] on div "Font manager" at bounding box center [145, 192] width 183 height 27
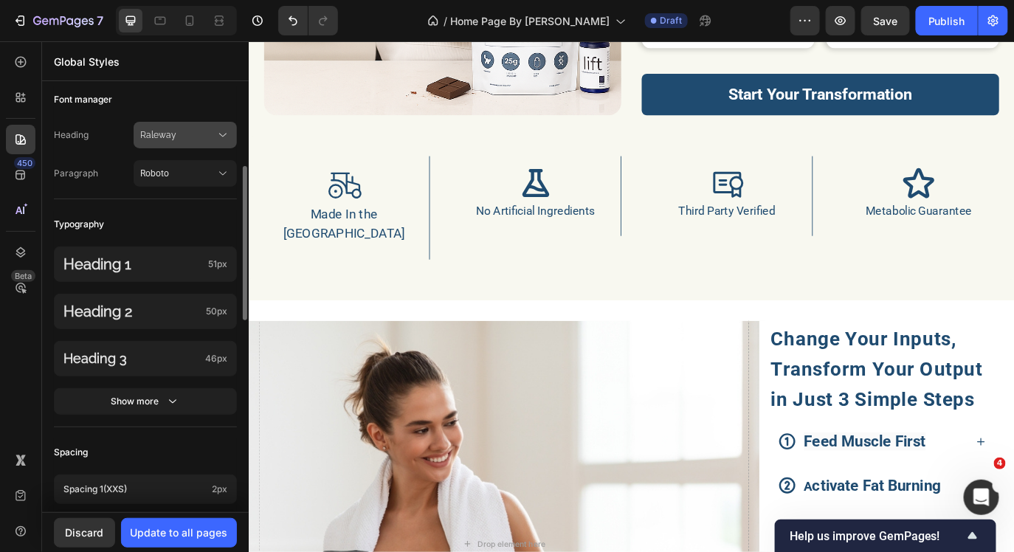
scroll to position [313, 0]
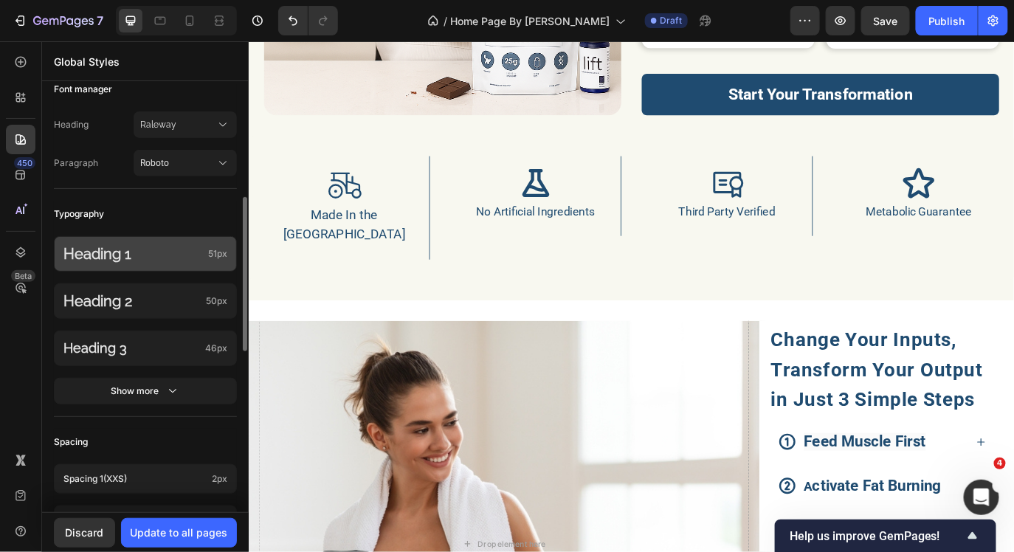
click at [153, 262] on p "Heading 1" at bounding box center [132, 253] width 139 height 25
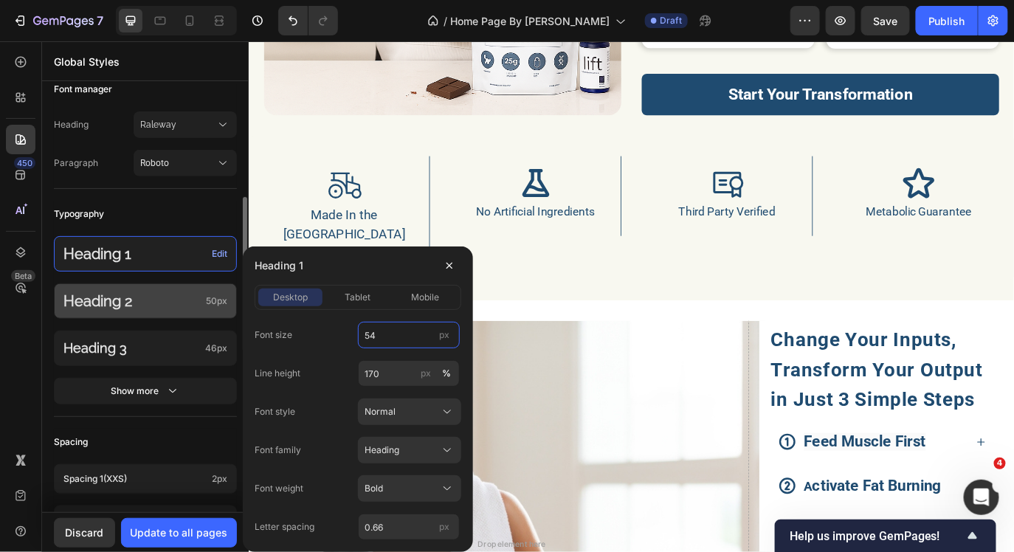
type input "54"
click at [139, 311] on p "Heading 2" at bounding box center [131, 301] width 136 height 21
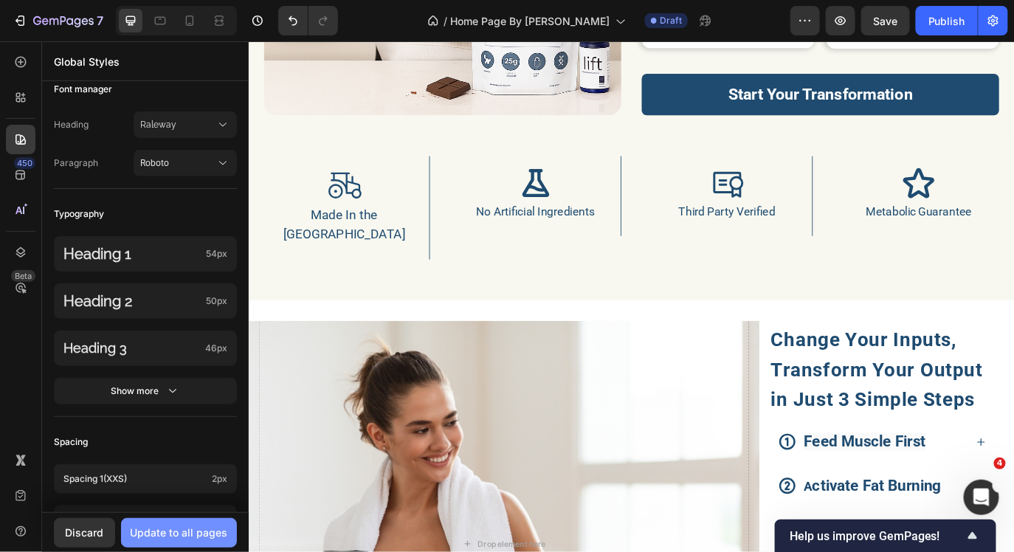
click at [151, 529] on div "Update to all pages" at bounding box center [179, 532] width 97 height 15
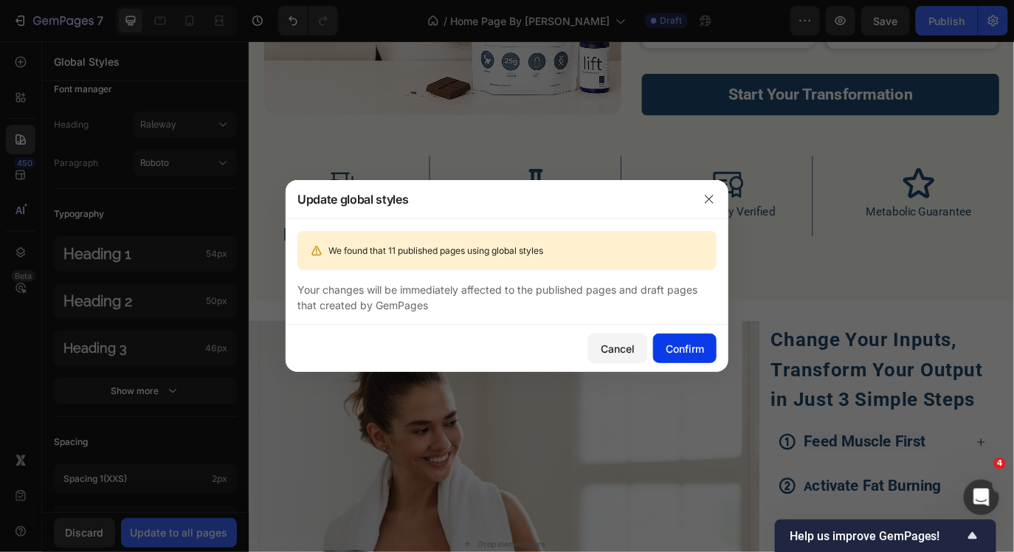
click at [677, 347] on div "Confirm" at bounding box center [684, 348] width 38 height 15
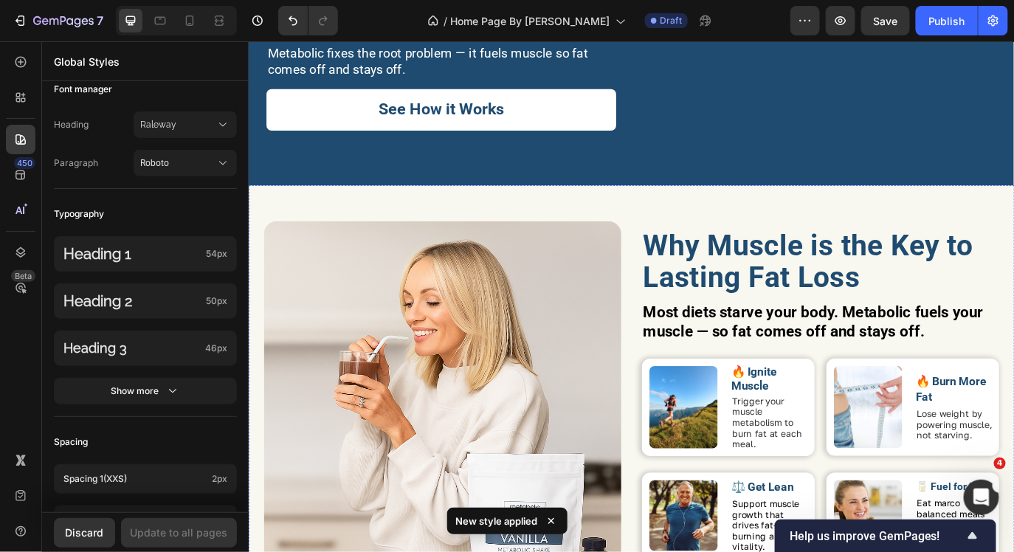
scroll to position [778, 0]
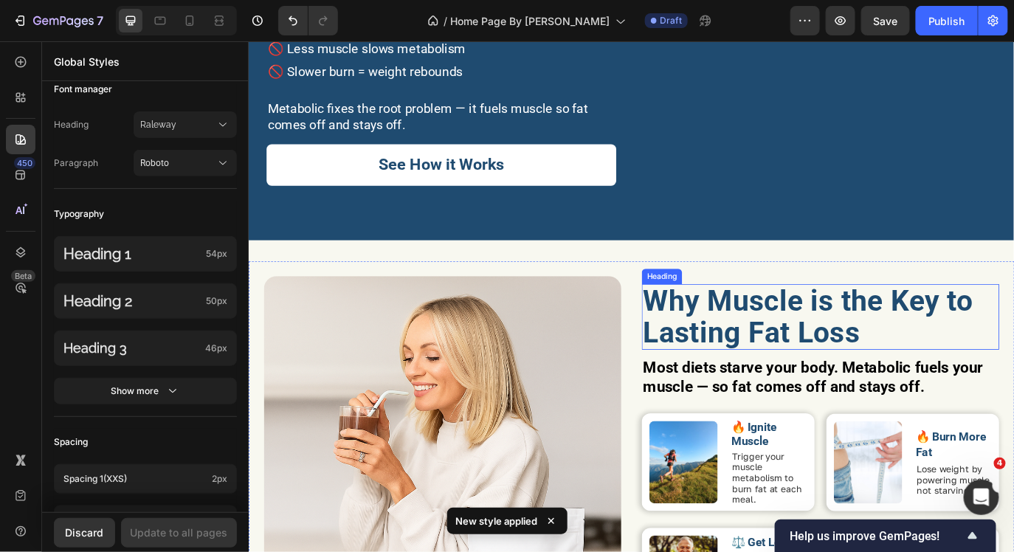
click at [888, 333] on strong "Why Muscle is the Key to Lasting Fat Loss" at bounding box center [894, 359] width 381 height 76
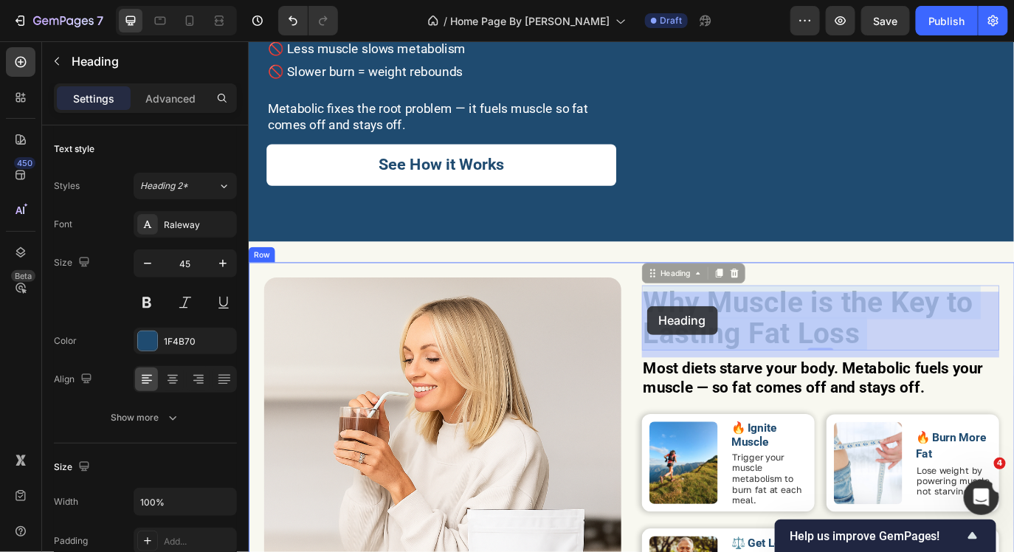
drag, startPoint x: 959, startPoint y: 376, endPoint x: 708, endPoint y: 347, distance: 252.5
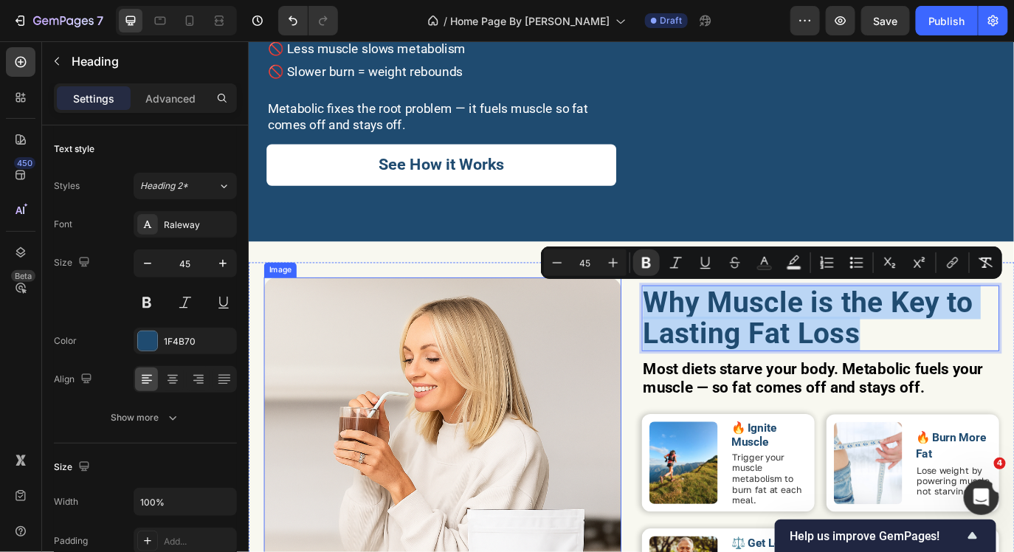
drag, startPoint x: 950, startPoint y: 385, endPoint x: 671, endPoint y: 346, distance: 281.6
click at [671, 346] on div "Image Why Muscle is the Key to Lasting Fat Loss Heading 0 Most diets starve you…" at bounding box center [690, 550] width 885 height 508
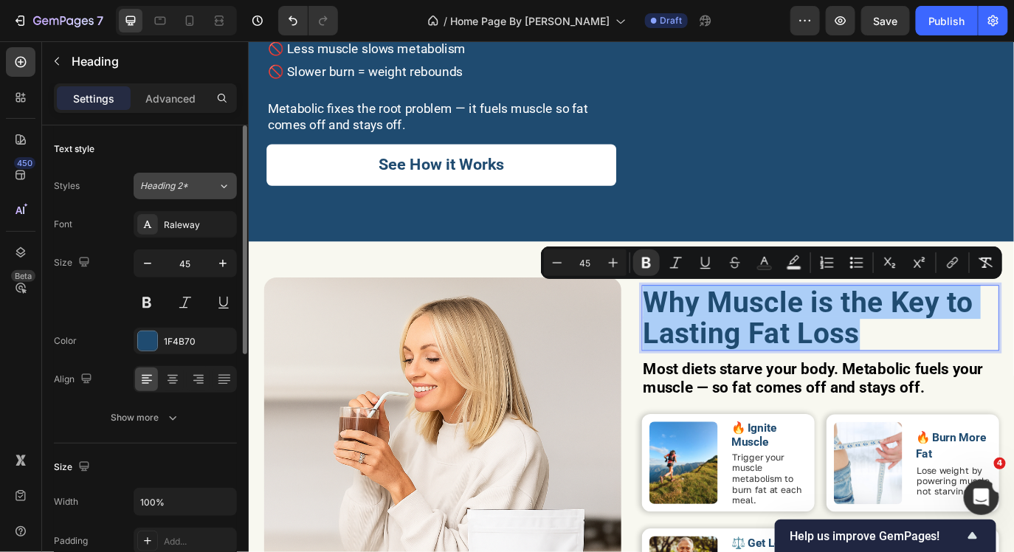
click at [186, 181] on span "Heading 2*" at bounding box center [164, 185] width 48 height 13
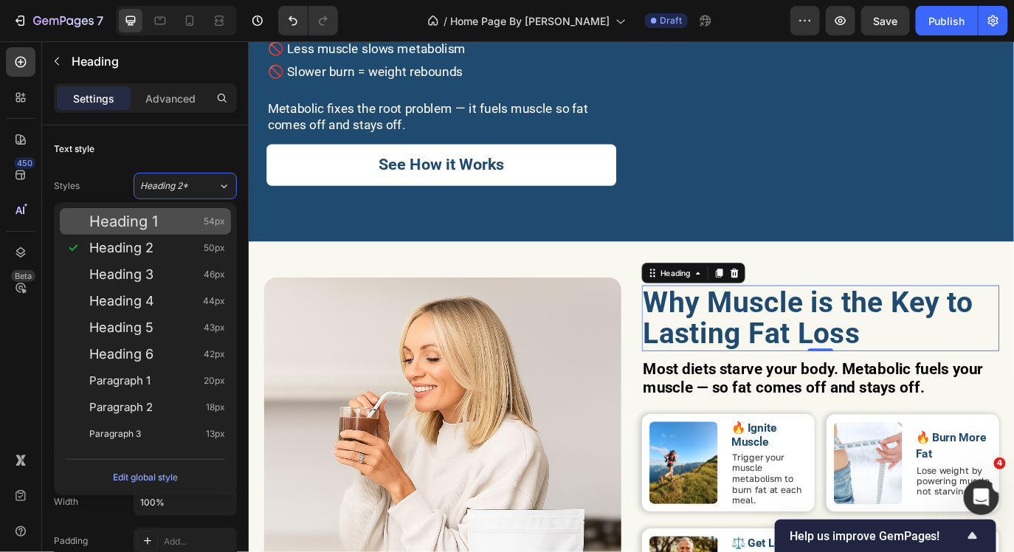
click at [171, 220] on div "Heading 1 54px" at bounding box center [157, 221] width 136 height 15
type input "54"
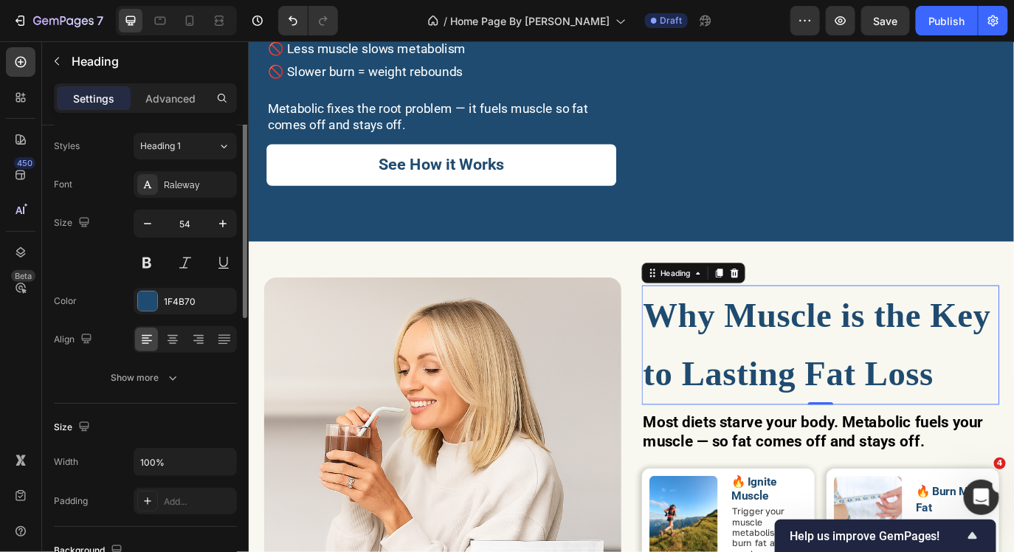
scroll to position [52, 0]
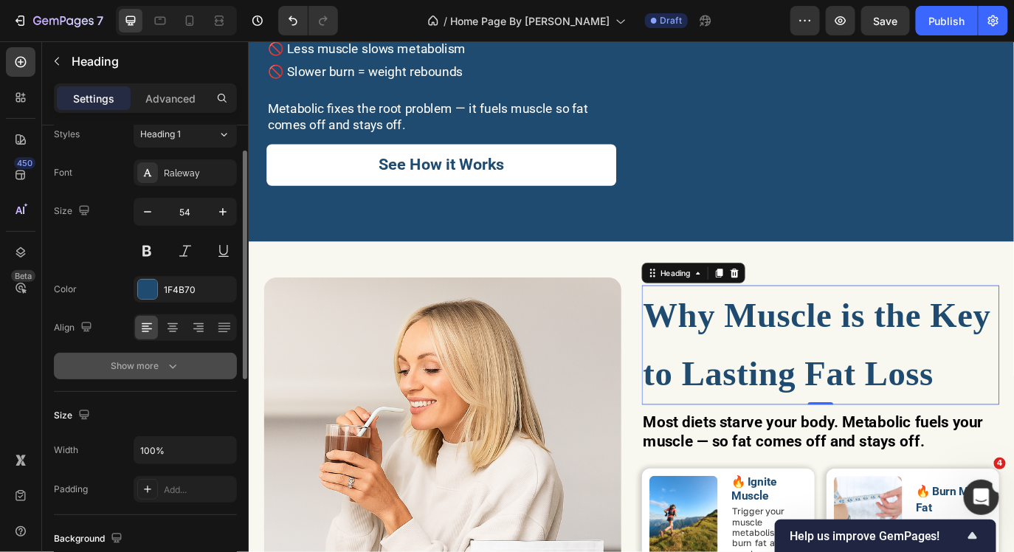
click at [131, 356] on button "Show more" at bounding box center [145, 366] width 183 height 27
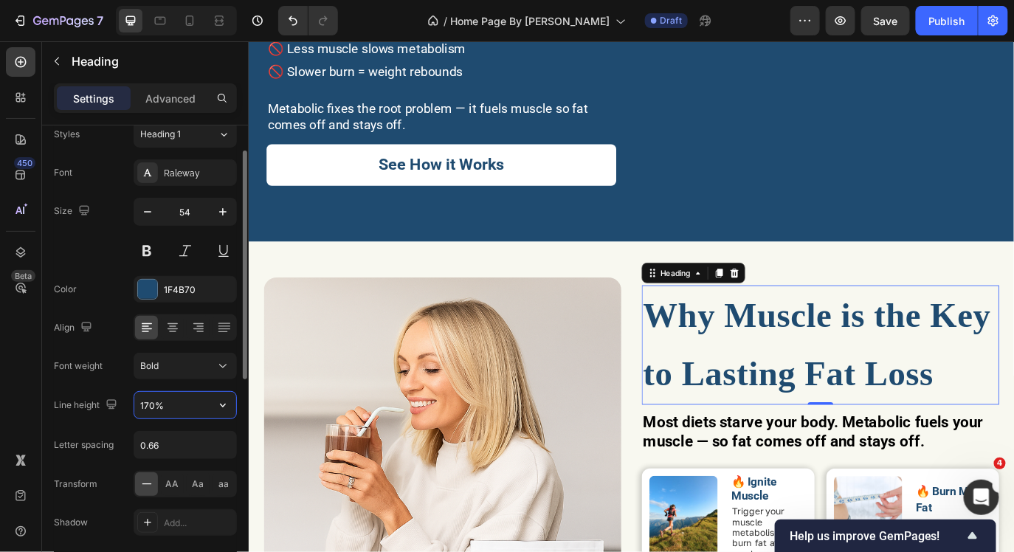
click at [148, 401] on input "170%" at bounding box center [185, 405] width 102 height 27
click at [224, 402] on icon "button" at bounding box center [222, 405] width 15 height 15
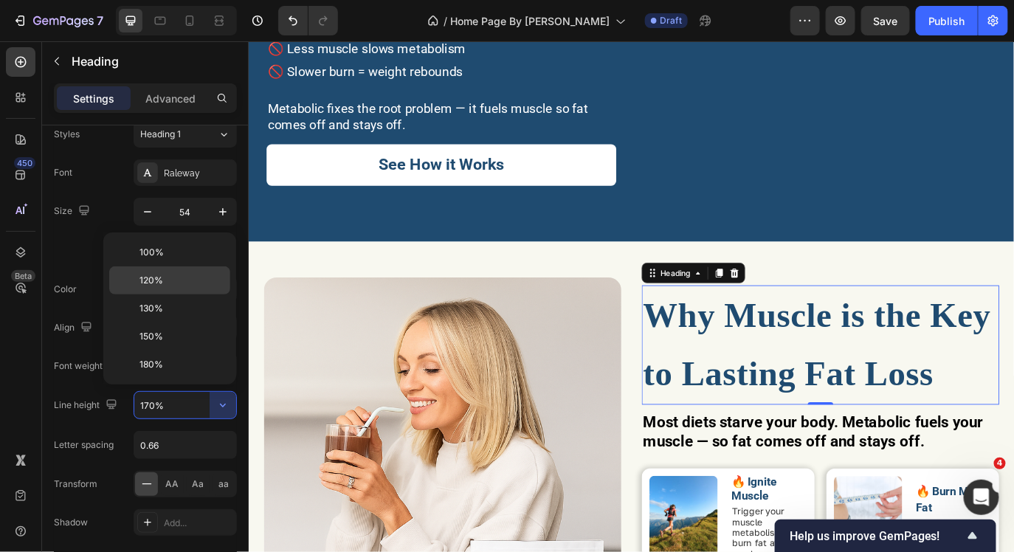
click at [198, 283] on p "120%" at bounding box center [181, 280] width 84 height 13
type input "120%"
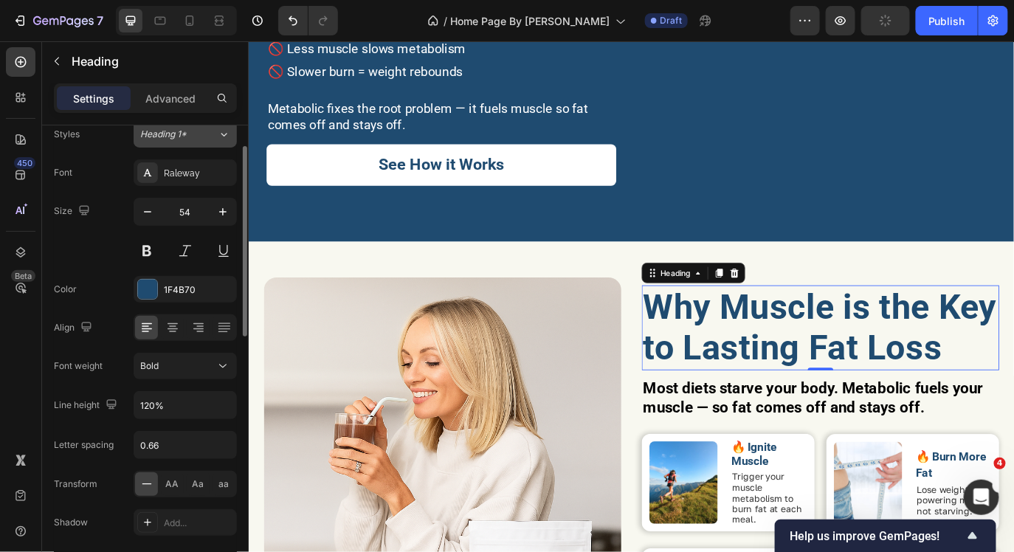
click at [191, 132] on div "Heading 1*" at bounding box center [170, 134] width 60 height 13
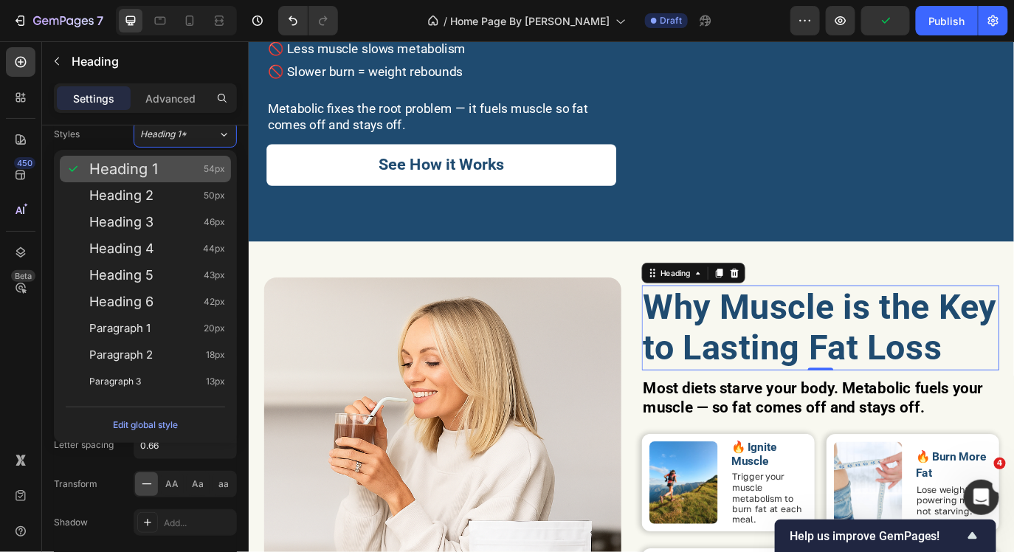
click at [184, 180] on div "Heading 1 54px" at bounding box center [145, 169] width 171 height 27
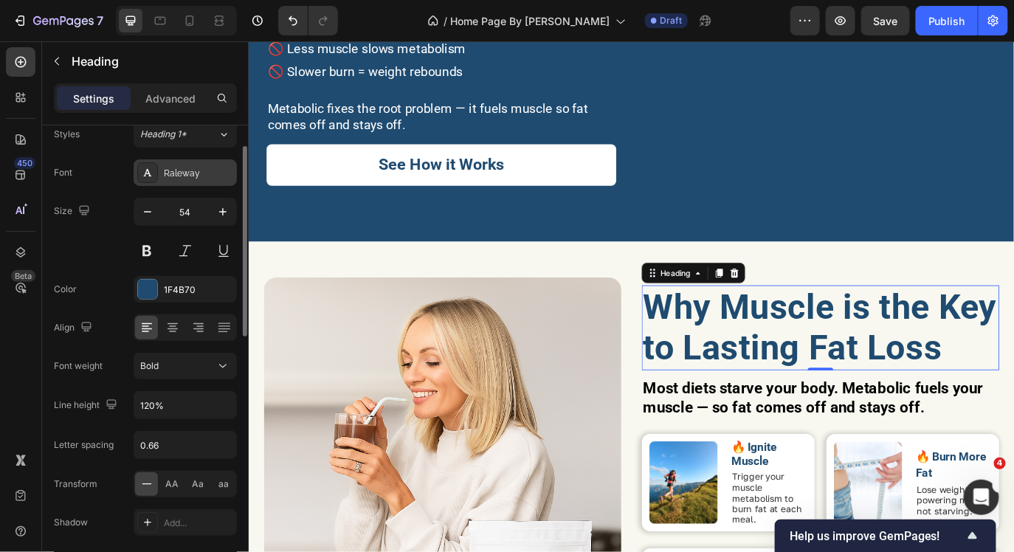
click at [176, 177] on div "Raleway" at bounding box center [198, 173] width 69 height 13
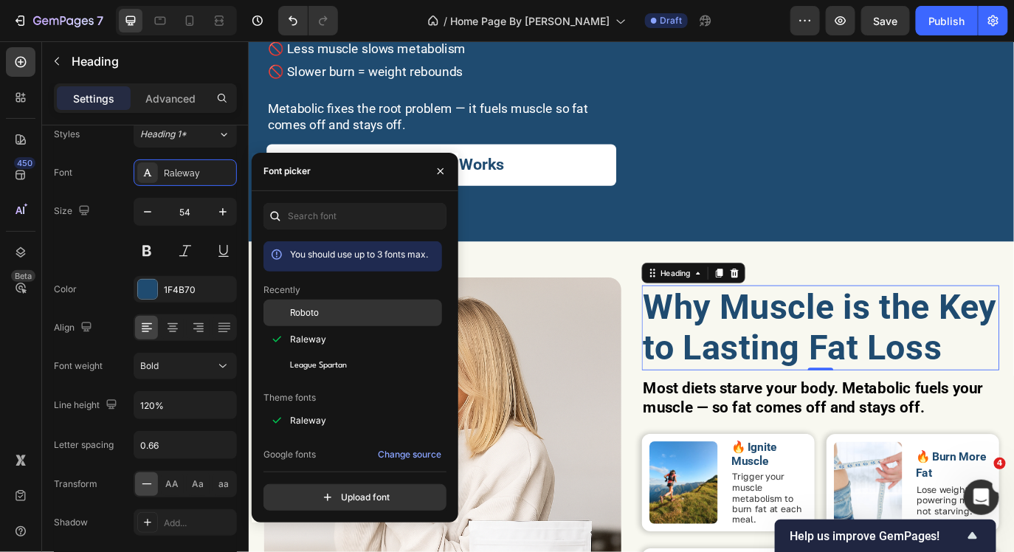
click at [286, 302] on div at bounding box center [276, 313] width 27 height 27
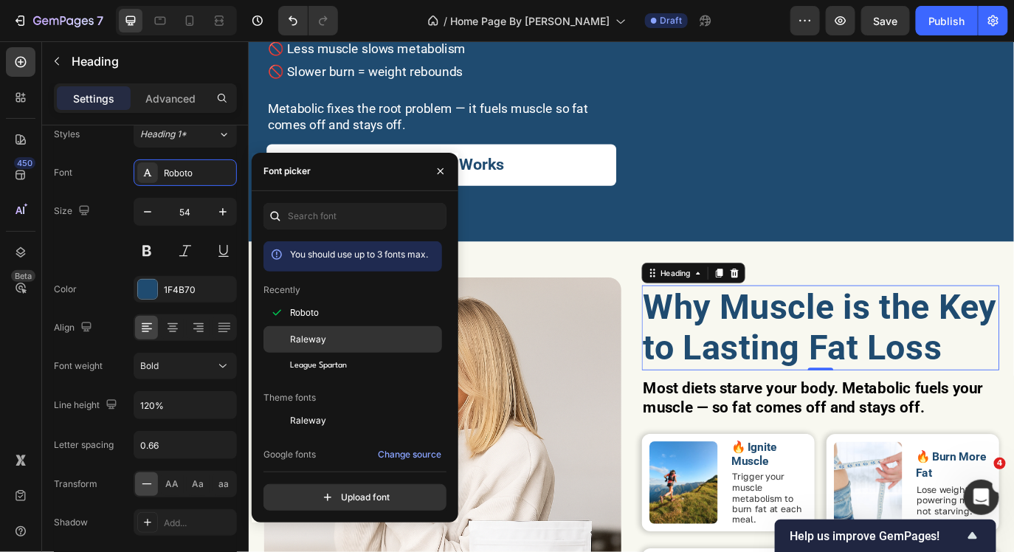
click at [298, 335] on span "Raleway" at bounding box center [308, 339] width 36 height 13
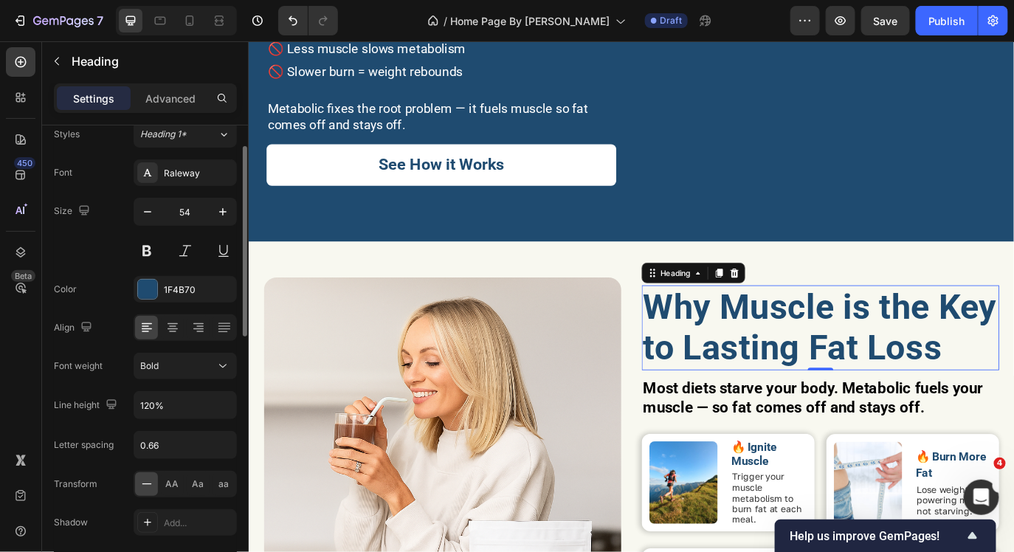
click at [104, 232] on div "Size 54" at bounding box center [145, 231] width 183 height 66
click at [160, 141] on button "Heading 1*" at bounding box center [185, 134] width 103 height 27
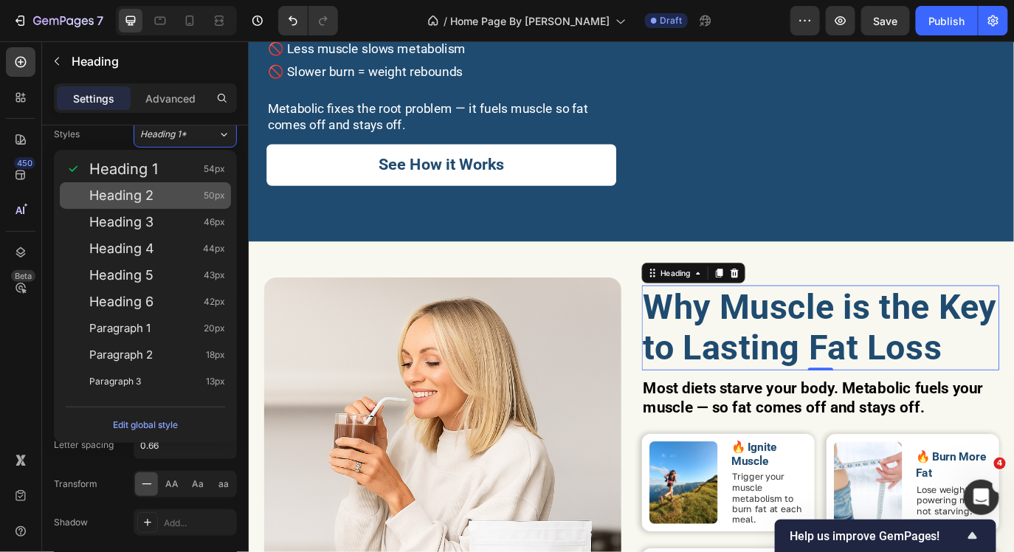
click at [161, 188] on div "Heading 2 50px" at bounding box center [157, 195] width 136 height 15
type input "50"
type input "140%"
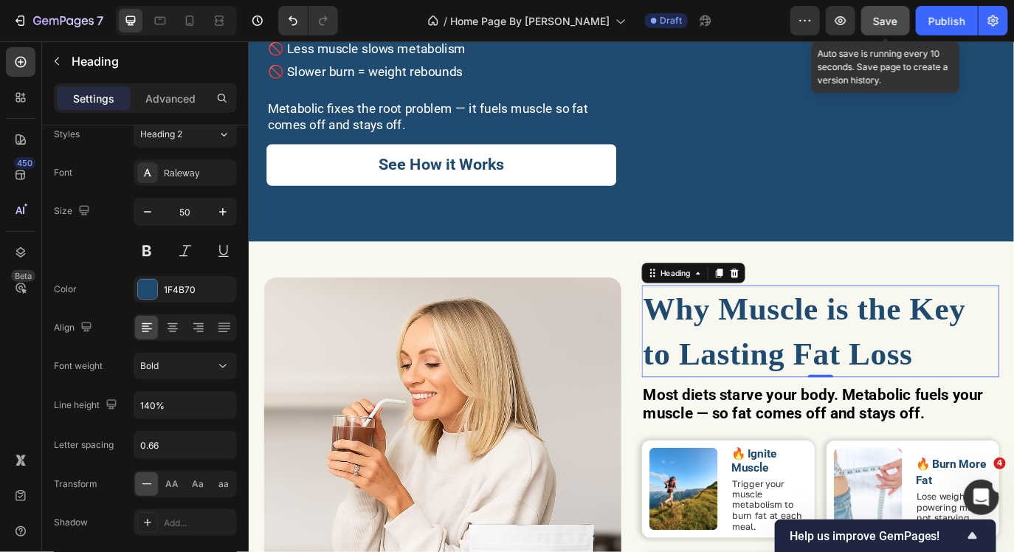
click at [885, 28] on button "Save" at bounding box center [885, 21] width 49 height 30
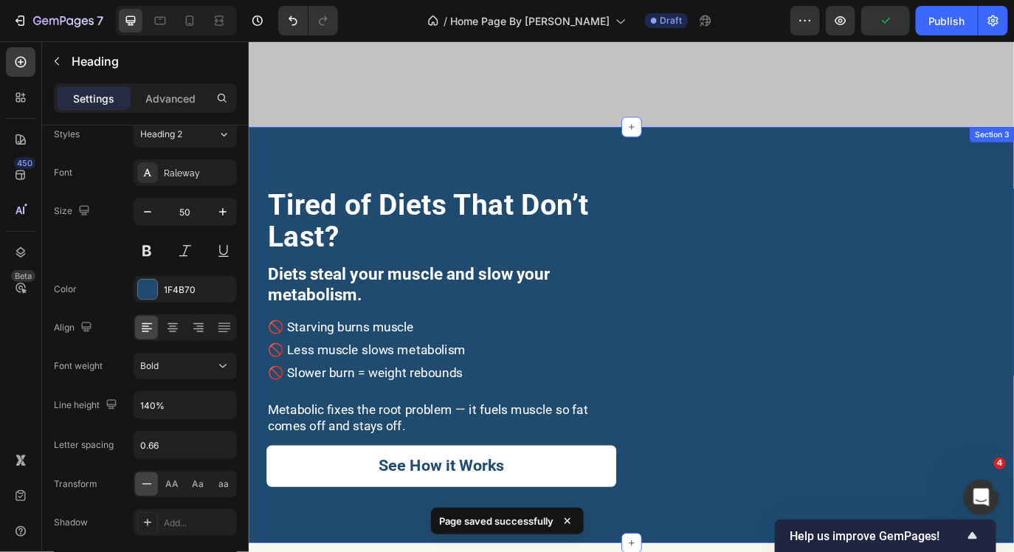
scroll to position [404, 0]
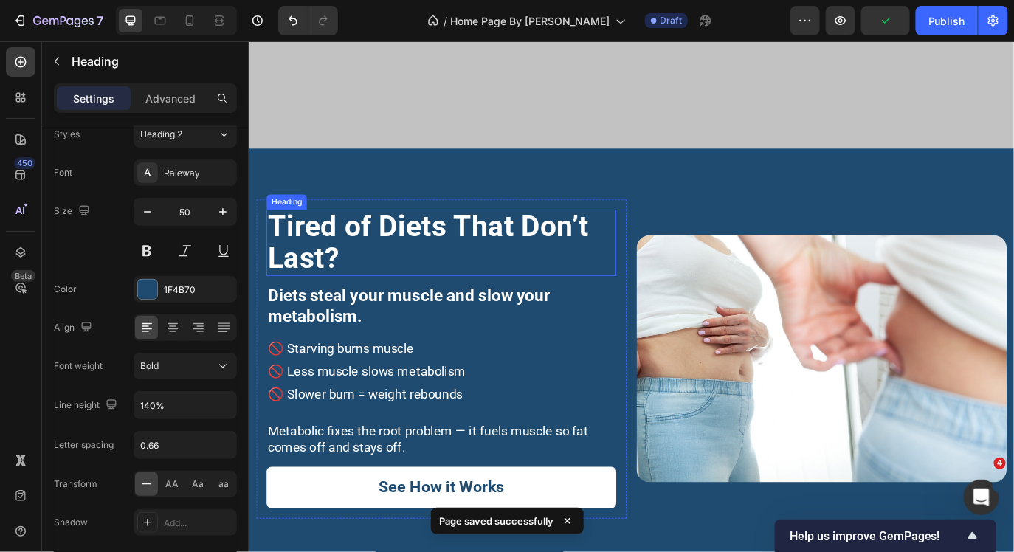
click at [445, 277] on h2 "Tired of Diets That Don’t Last?" at bounding box center [471, 273] width 404 height 77
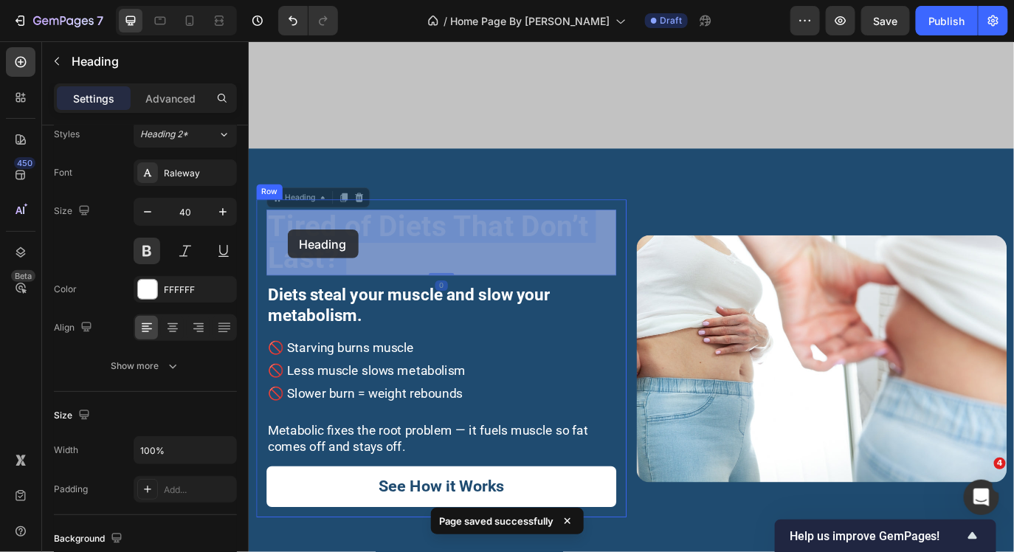
drag, startPoint x: 373, startPoint y: 295, endPoint x: 290, endPoint y: 258, distance: 90.5
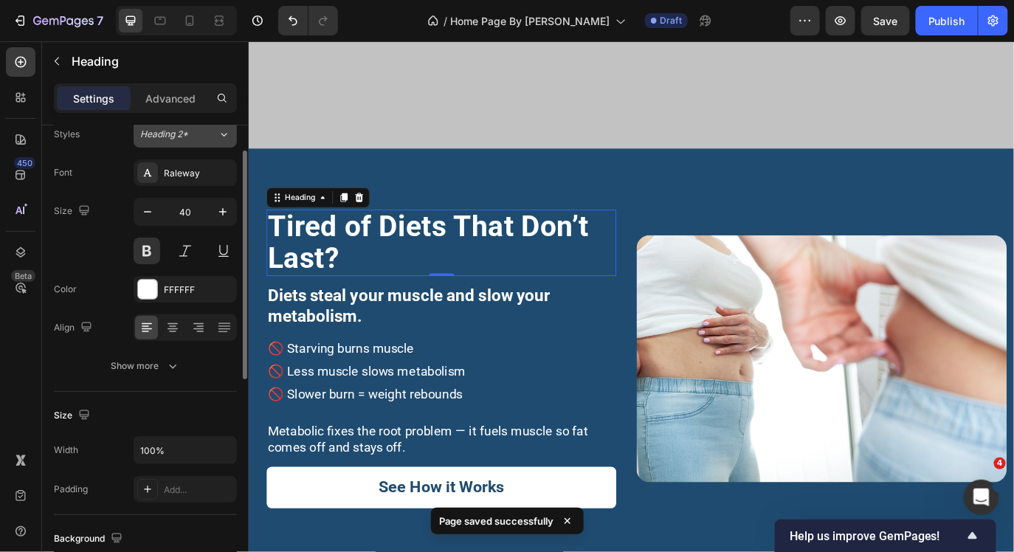
click at [196, 132] on div "Heading 2*" at bounding box center [170, 134] width 60 height 13
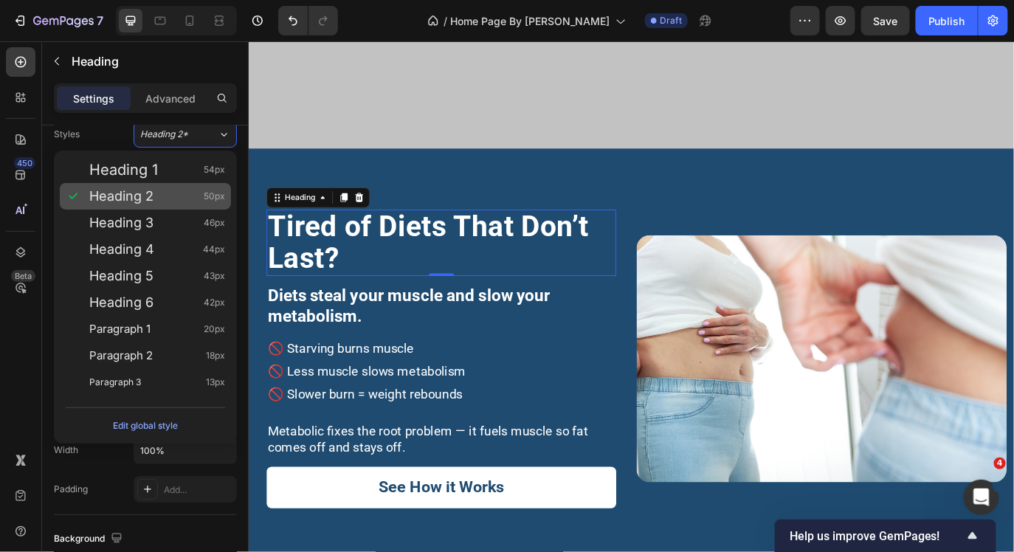
click at [190, 195] on div "Heading 2 50px" at bounding box center [157, 196] width 136 height 15
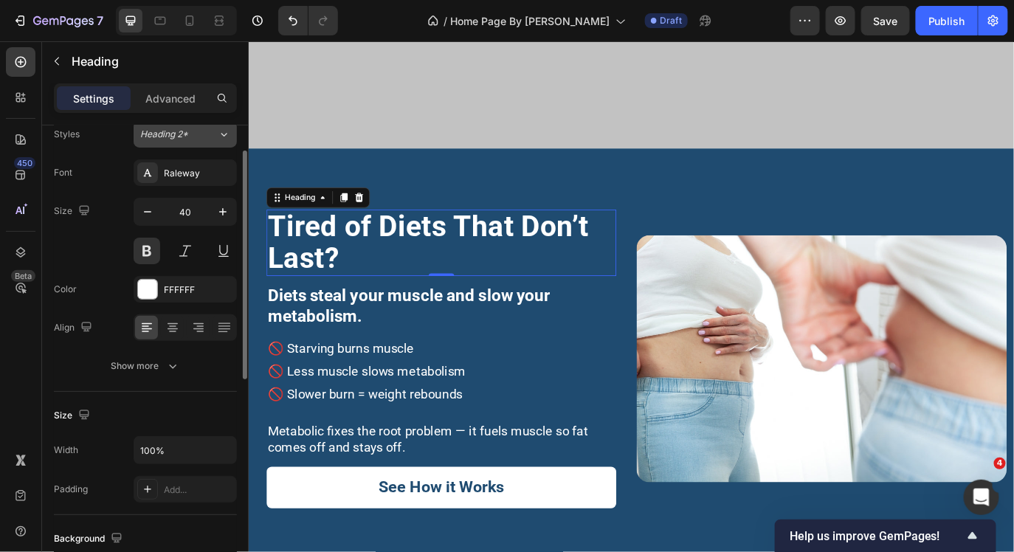
click at [187, 134] on span "Heading 2*" at bounding box center [164, 134] width 48 height 13
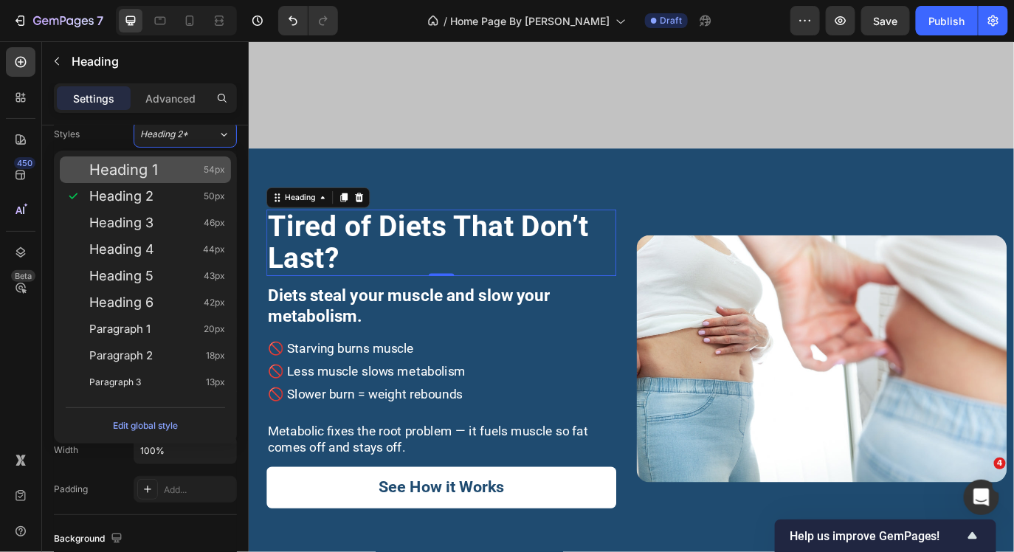
click at [184, 162] on div "Heading 1 54px" at bounding box center [157, 169] width 136 height 15
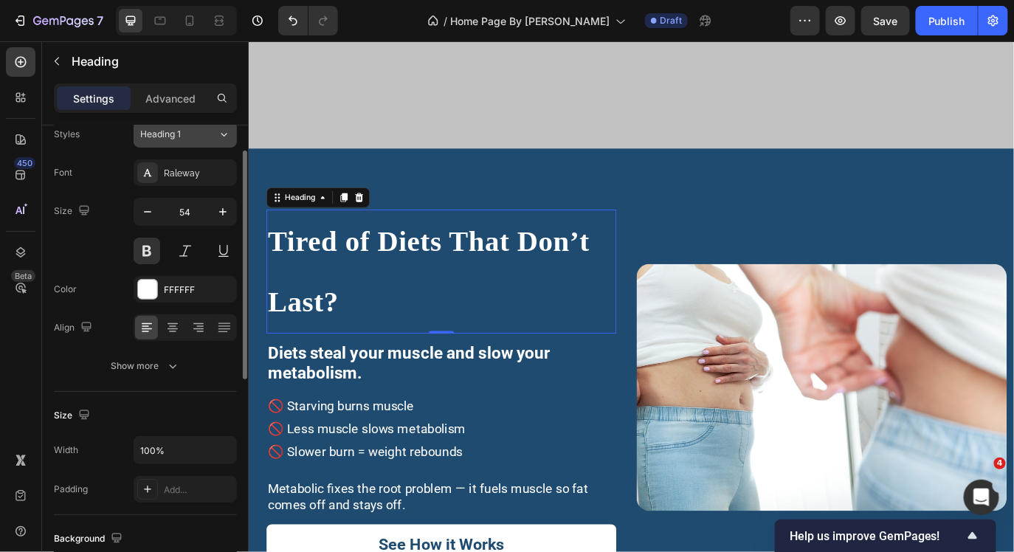
click at [181, 136] on div "Heading 1" at bounding box center [170, 134] width 60 height 13
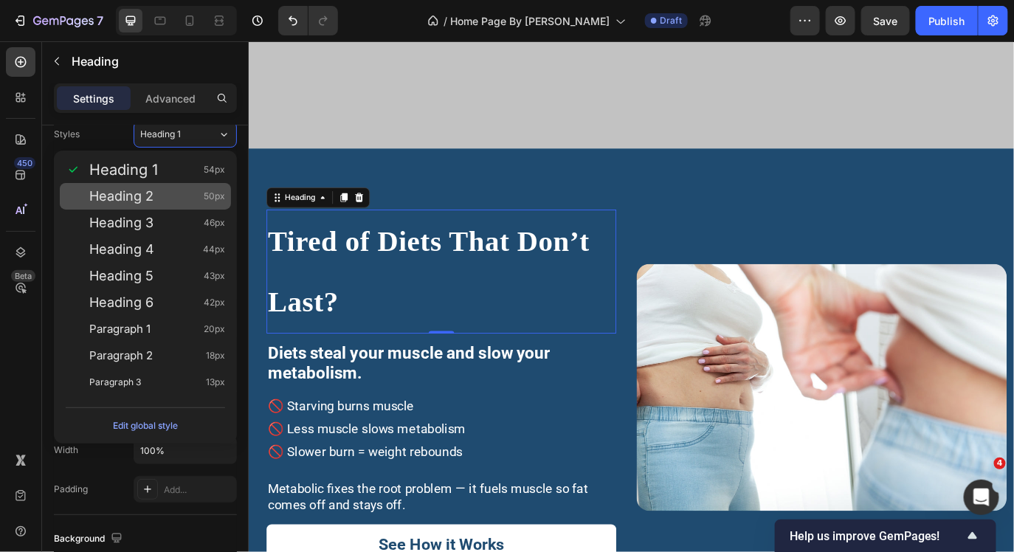
click at [173, 193] on div "Heading 2 50px" at bounding box center [157, 196] width 136 height 15
type input "50"
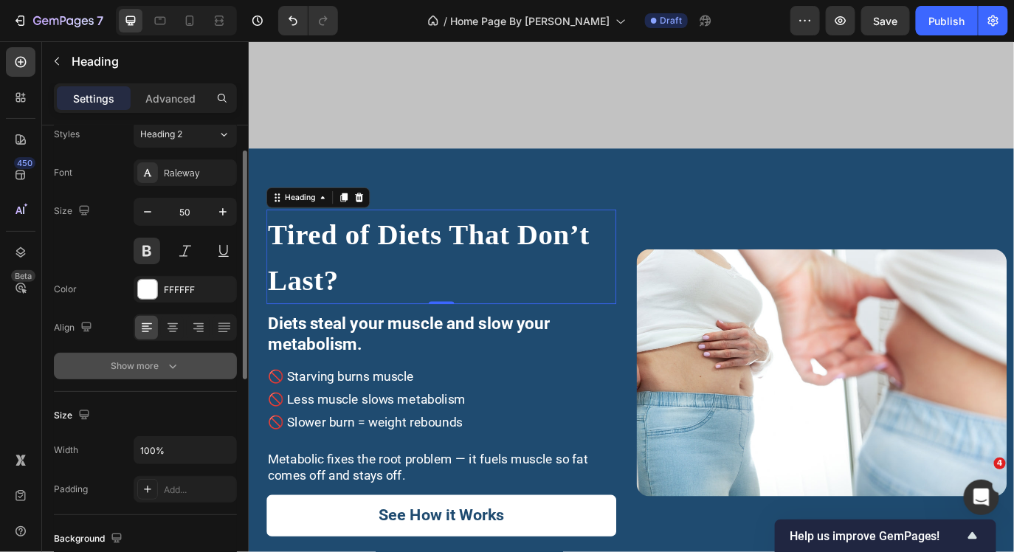
click at [108, 359] on button "Show more" at bounding box center [145, 366] width 183 height 27
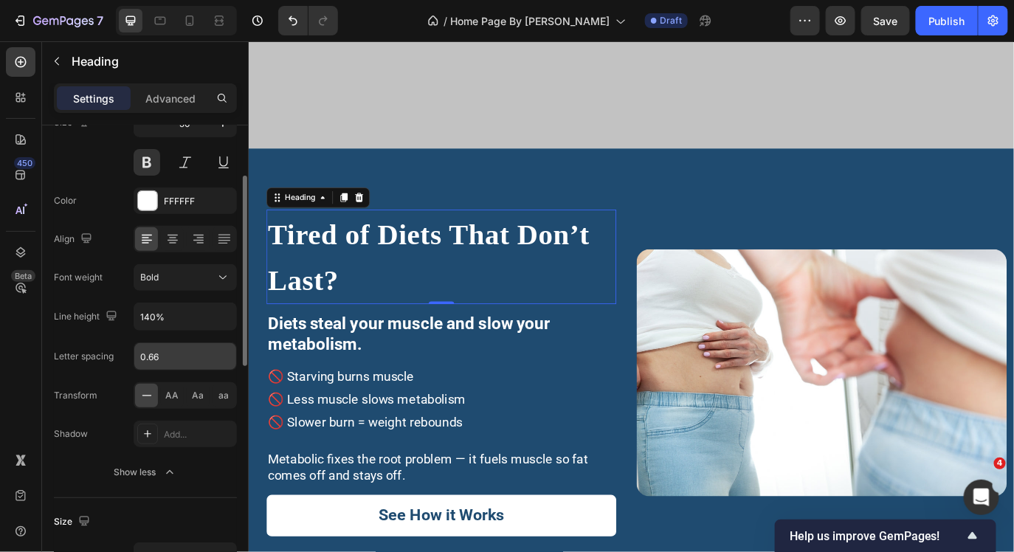
scroll to position [145, 0]
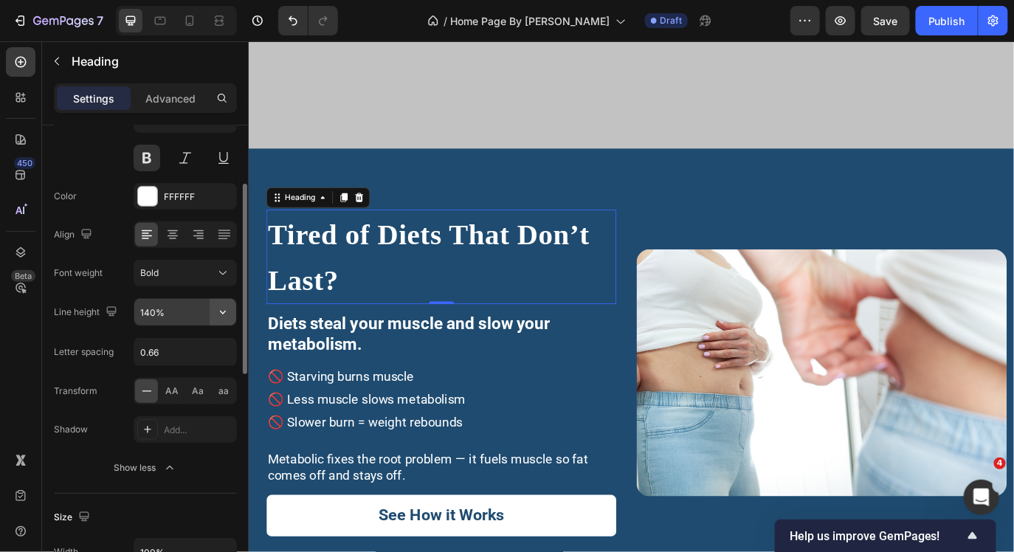
click at [221, 308] on icon "button" at bounding box center [222, 312] width 15 height 15
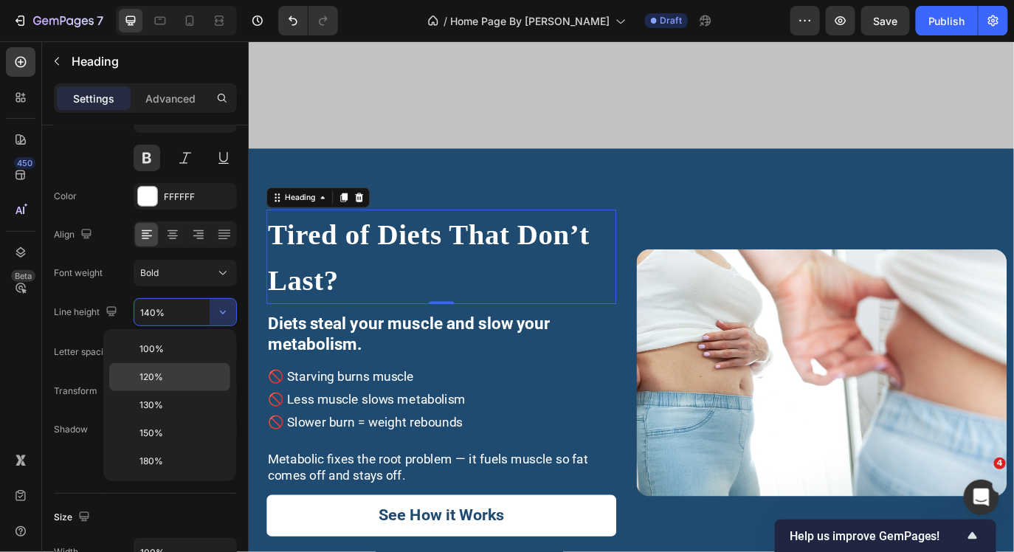
click at [175, 376] on p "120%" at bounding box center [181, 376] width 84 height 13
type input "120%"
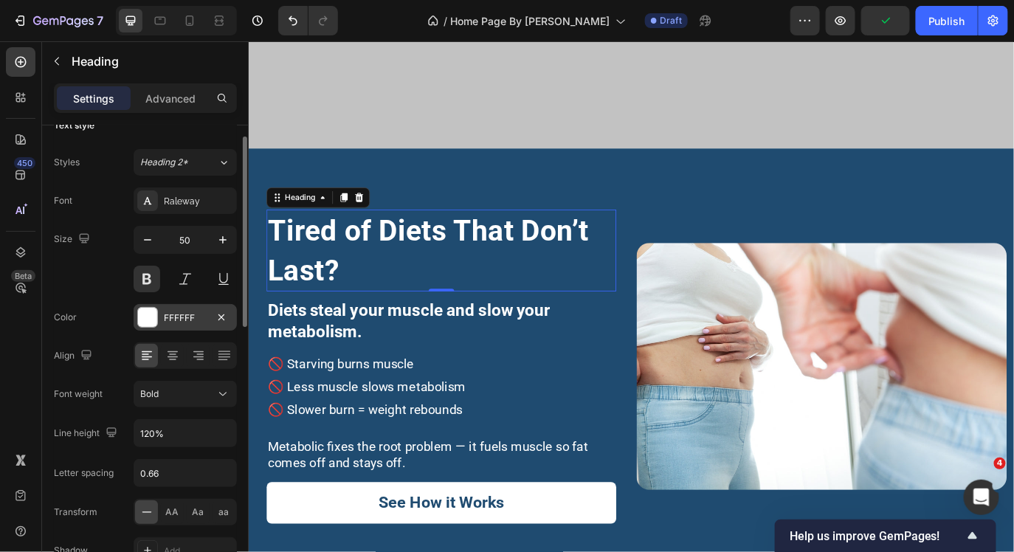
scroll to position [12, 0]
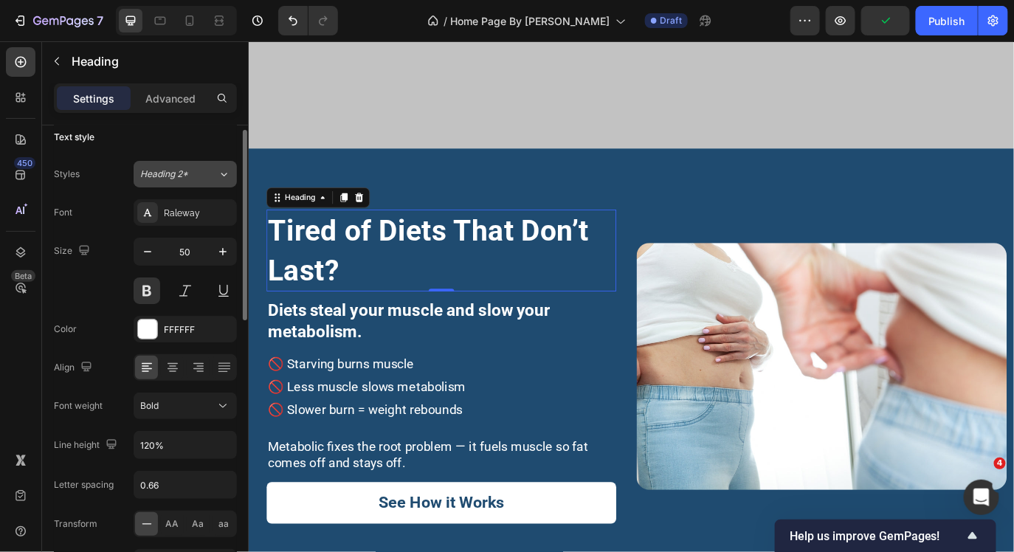
click at [184, 181] on button "Heading 2*" at bounding box center [185, 174] width 103 height 27
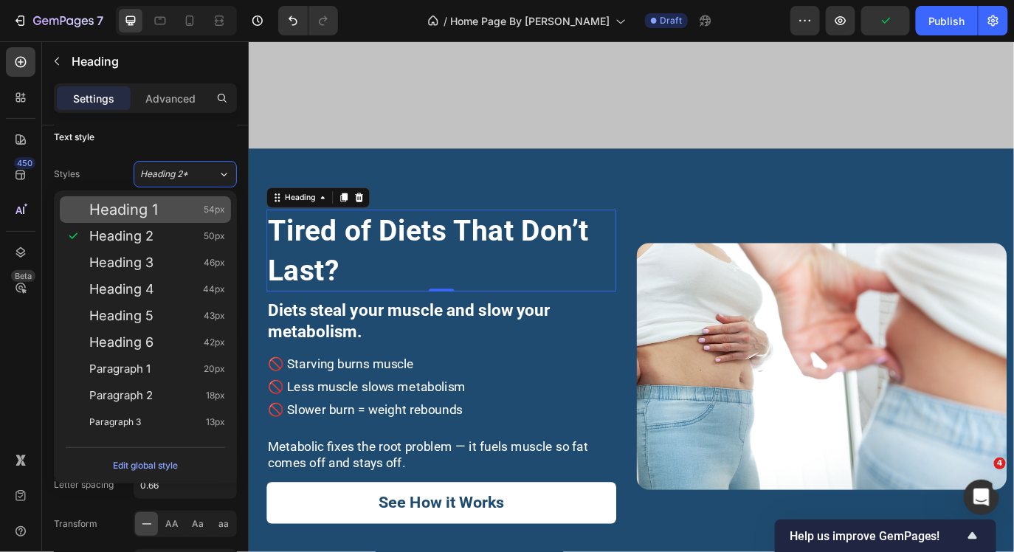
click at [184, 207] on div "Heading 1 54px" at bounding box center [157, 209] width 136 height 15
type input "54"
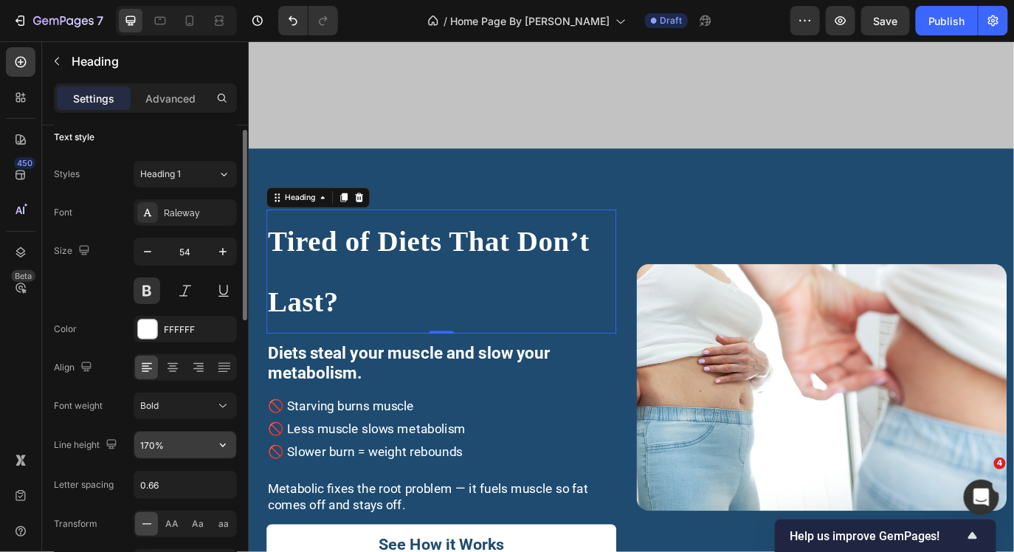
click at [181, 440] on input "170%" at bounding box center [185, 445] width 102 height 27
click at [214, 439] on button "button" at bounding box center [223, 445] width 27 height 27
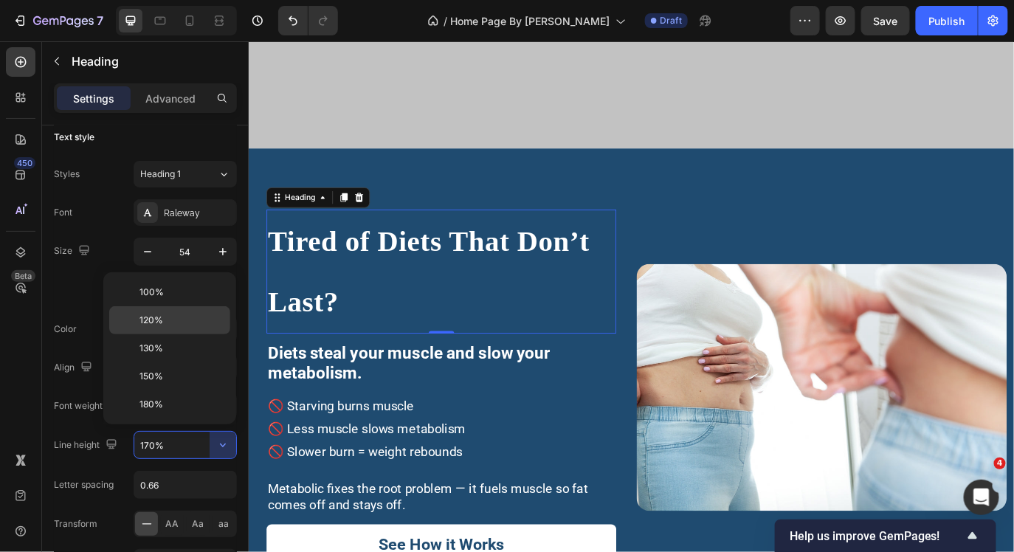
click at [175, 322] on p "120%" at bounding box center [181, 320] width 84 height 13
type input "120%"
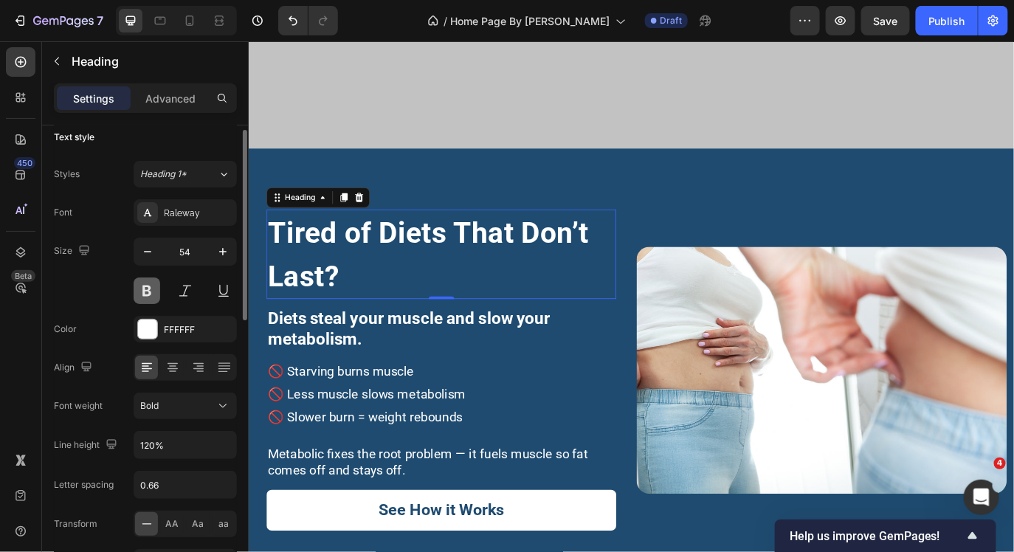
click at [145, 288] on button at bounding box center [147, 290] width 27 height 27
click at [169, 176] on span "Heading 1*" at bounding box center [163, 173] width 46 height 13
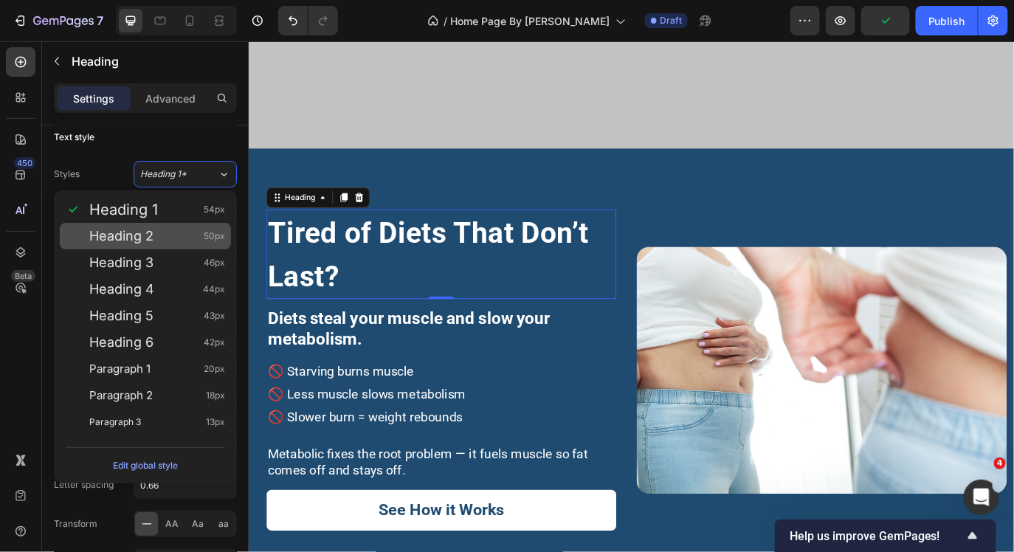
click at [159, 230] on div "Heading 2 50px" at bounding box center [157, 236] width 136 height 15
type input "50"
type input "140%"
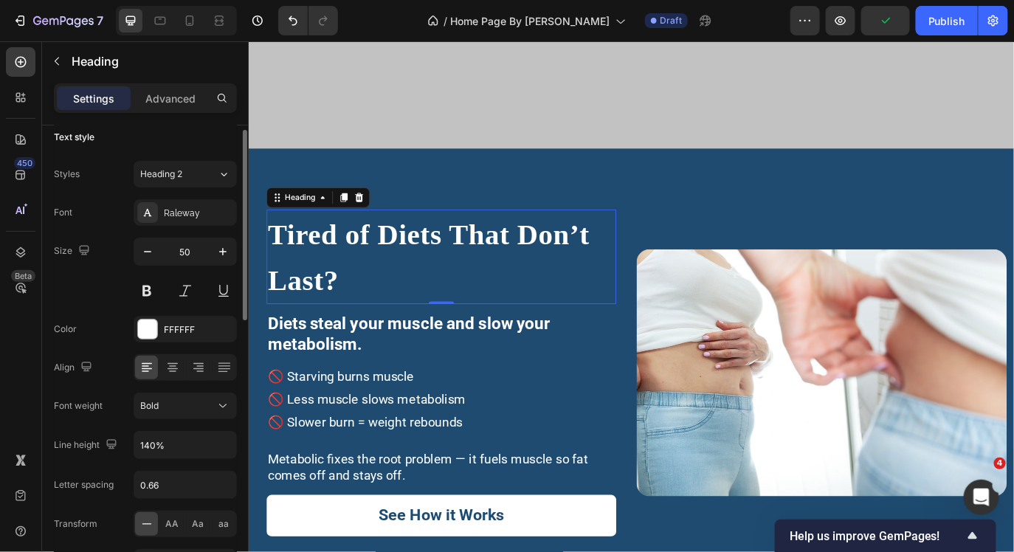
click at [125, 150] on div "Text style Styles Heading 2 Font Raleway Size 50 Color FFFFFF Align Font weight…" at bounding box center [145, 370] width 183 height 513
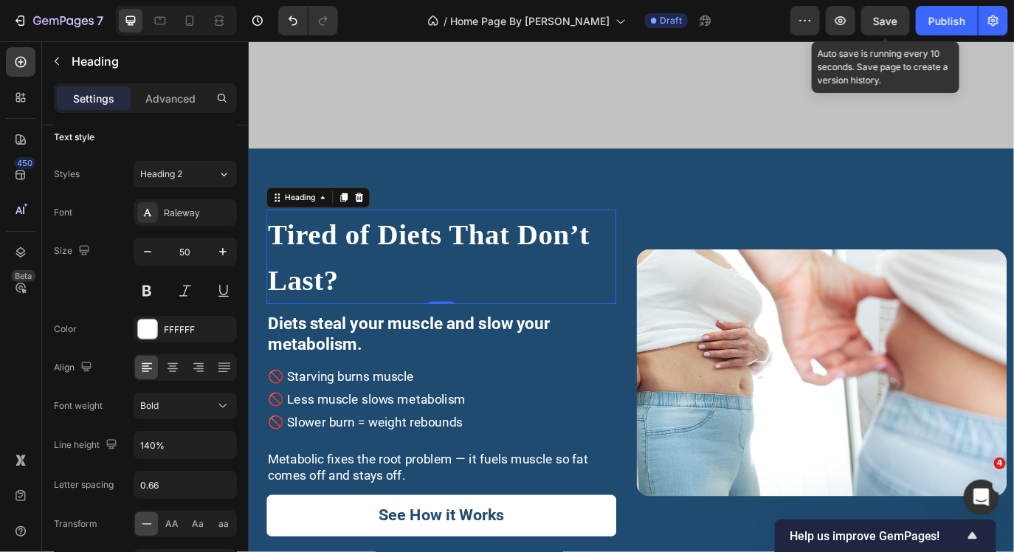
click at [890, 18] on span "Save" at bounding box center [885, 21] width 24 height 13
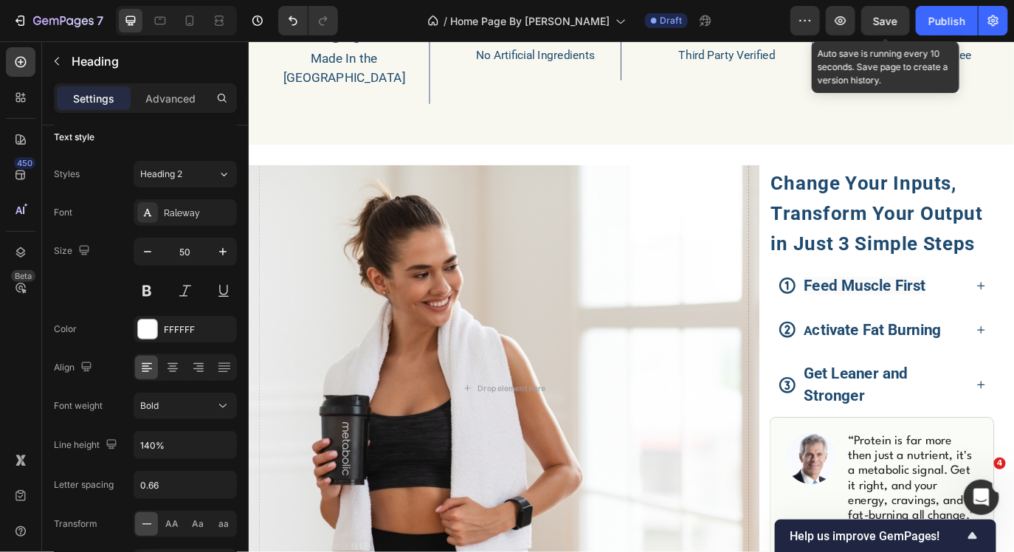
scroll to position [1682, 0]
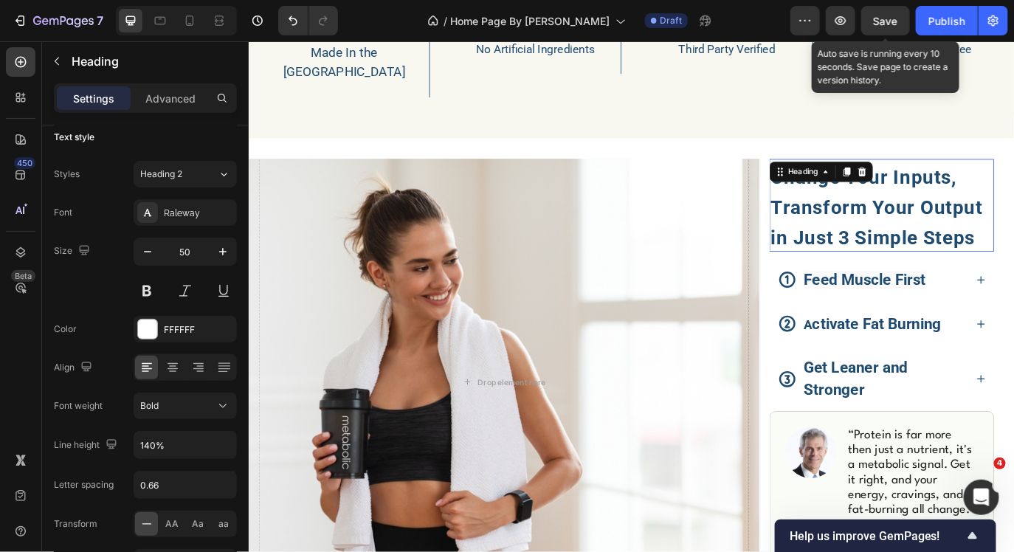
click at [865, 228] on strong "Change Your Inputs, Transform Your Output in Just 3 Simple Steps" at bounding box center [973, 231] width 245 height 95
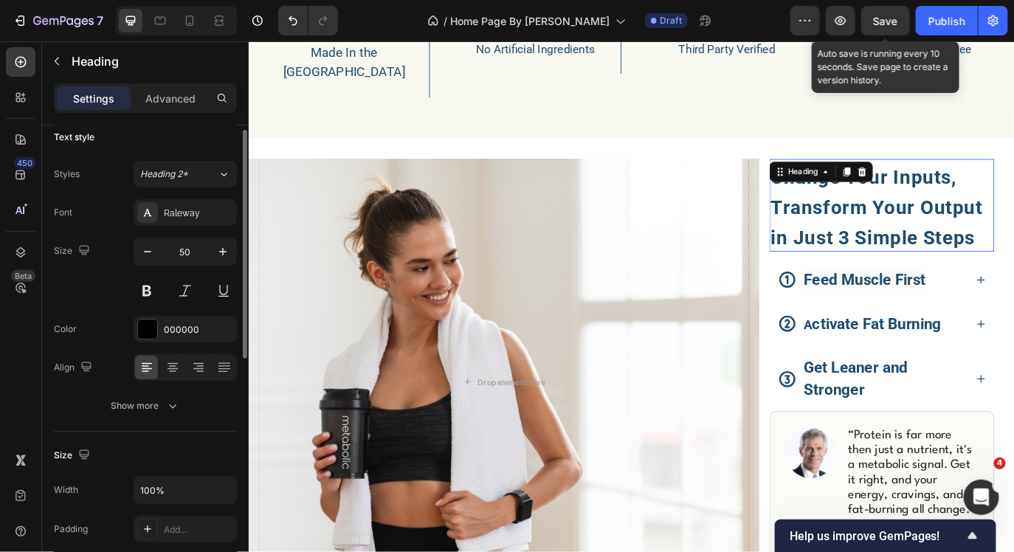
scroll to position [11, 0]
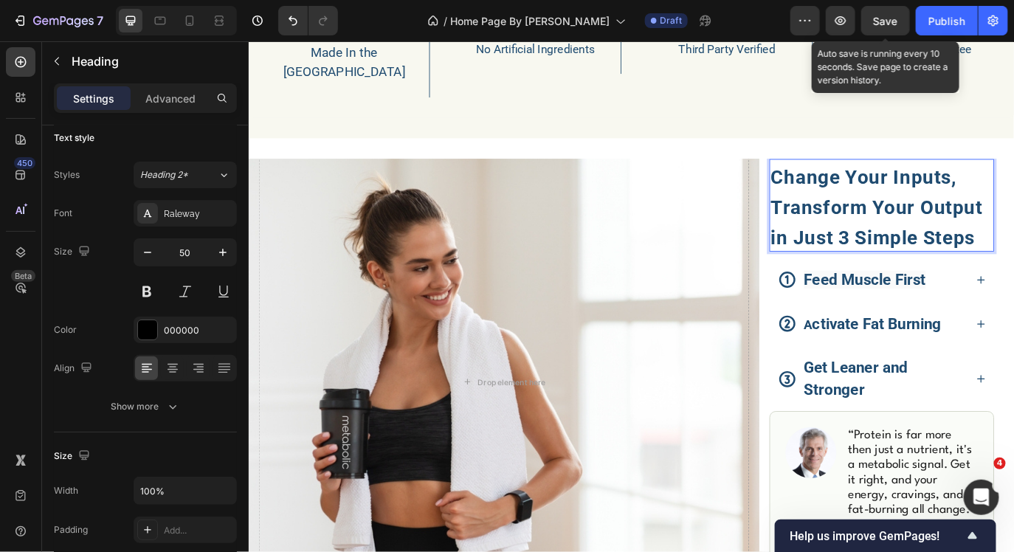
drag, startPoint x: 1084, startPoint y: 242, endPoint x: 869, endPoint y: 183, distance: 222.7
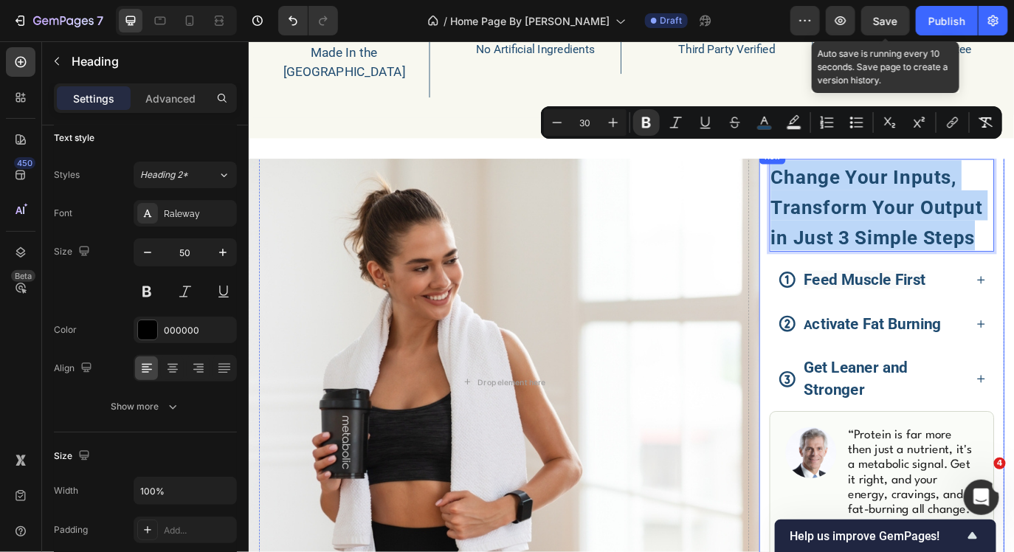
drag, startPoint x: 854, startPoint y: 169, endPoint x: 1101, endPoint y: 260, distance: 263.3
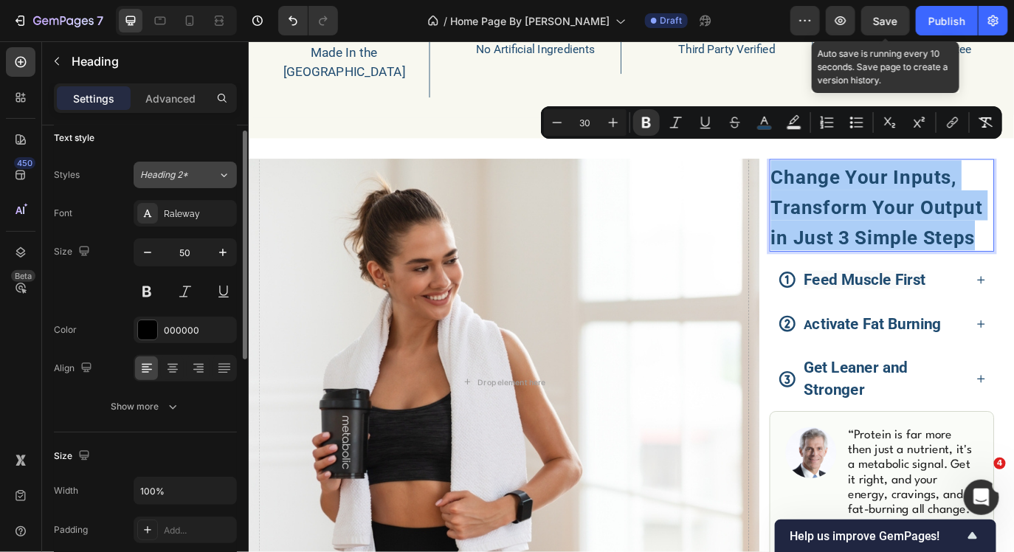
click at [211, 168] on div "Heading 2*" at bounding box center [178, 174] width 77 height 13
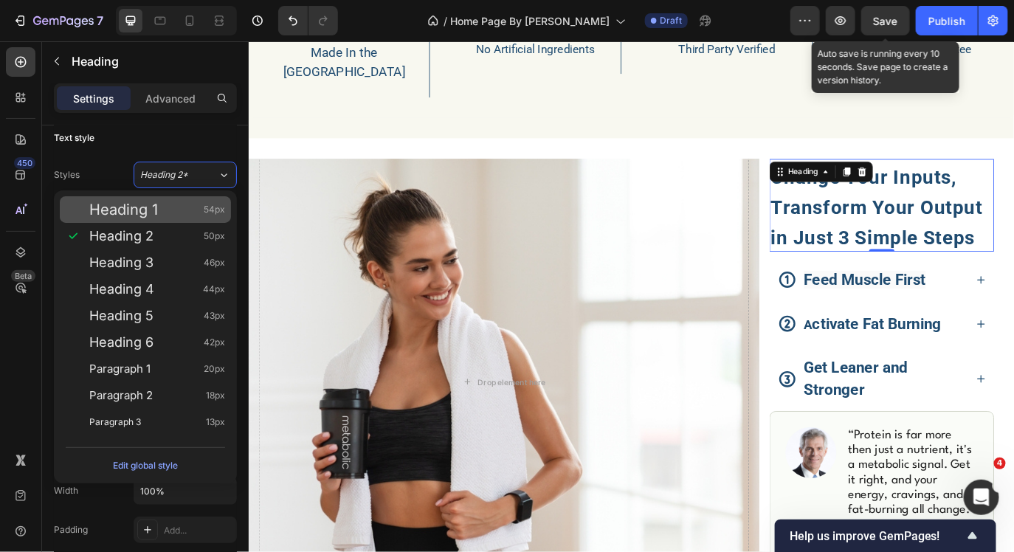
click at [186, 202] on div "Heading 1 54px" at bounding box center [157, 209] width 136 height 15
type input "54"
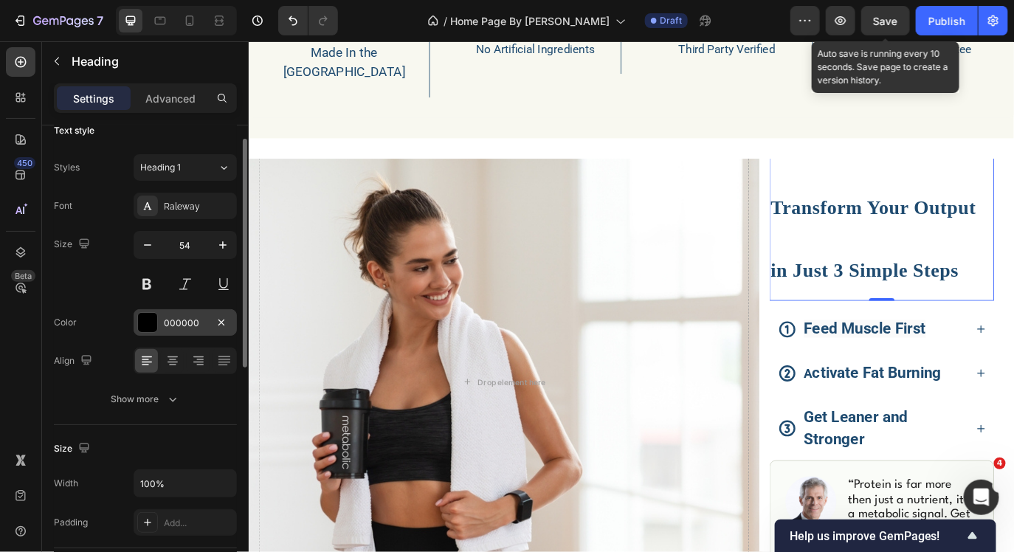
scroll to position [21, 0]
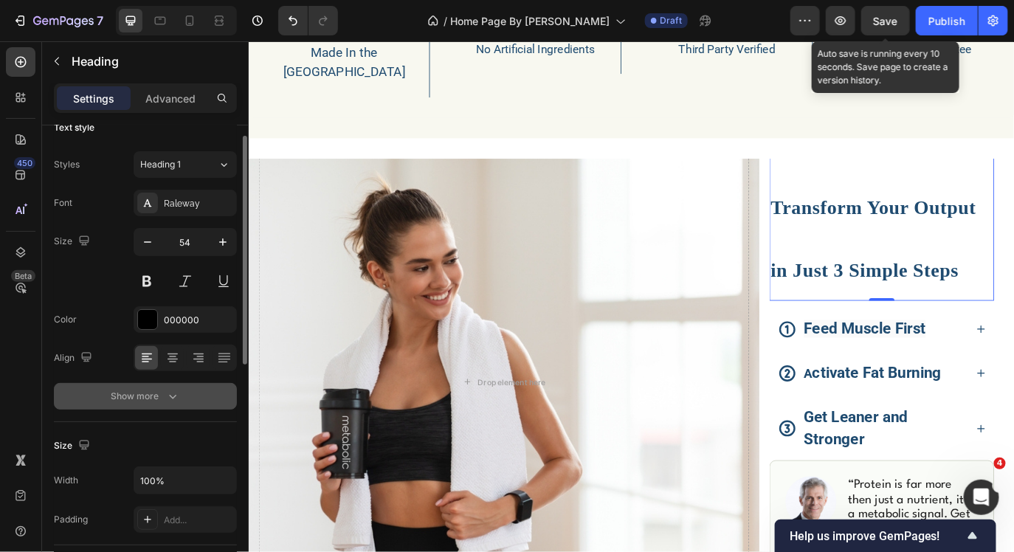
click at [151, 397] on div "Show more" at bounding box center [145, 396] width 69 height 15
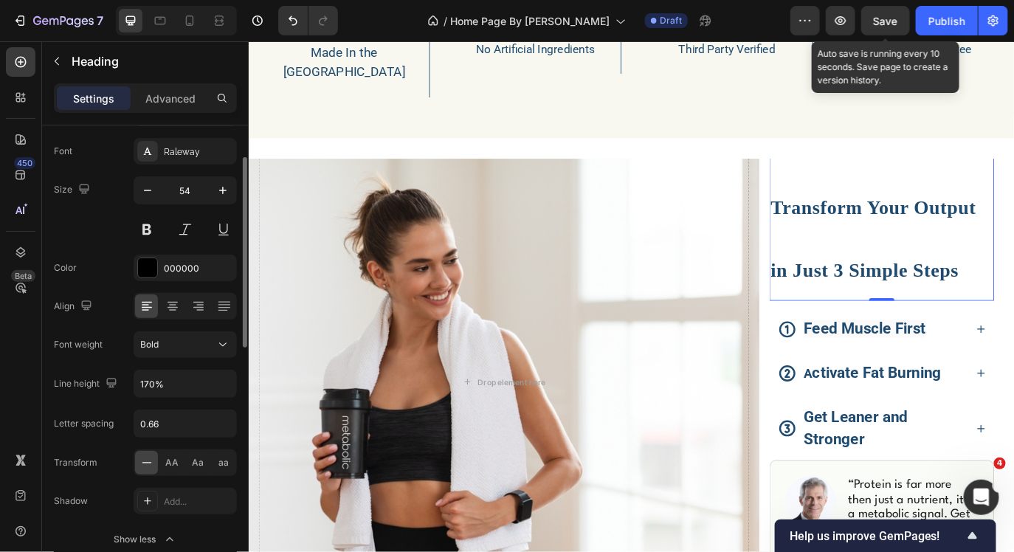
scroll to position [86, 0]
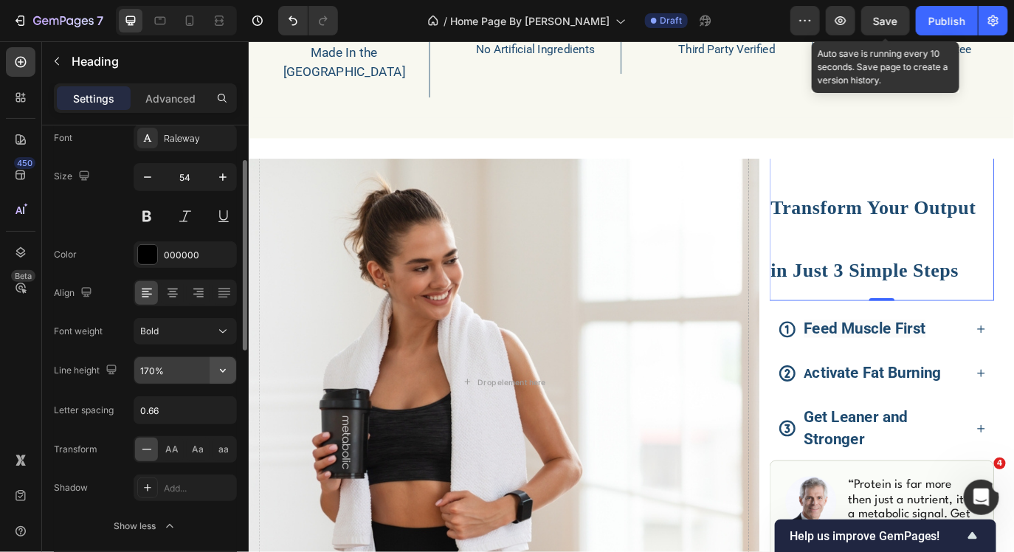
click at [224, 371] on icon "button" at bounding box center [222, 370] width 15 height 15
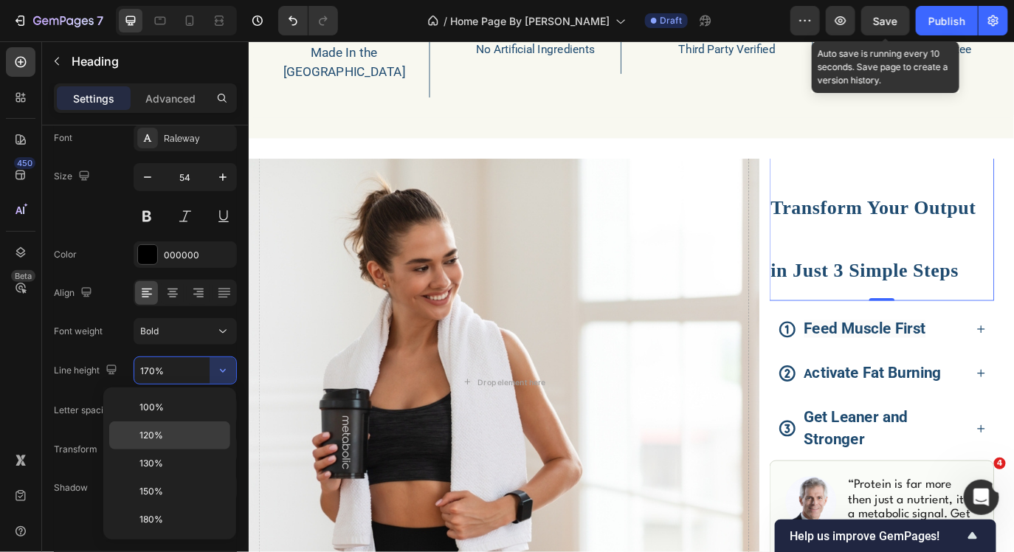
click at [194, 431] on p "120%" at bounding box center [181, 435] width 84 height 13
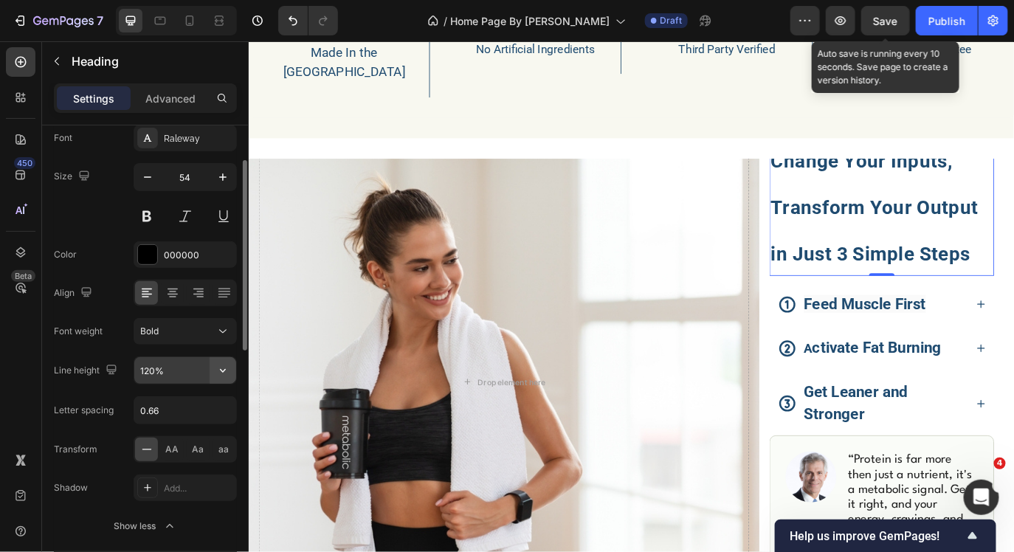
click at [217, 361] on button "button" at bounding box center [223, 370] width 27 height 27
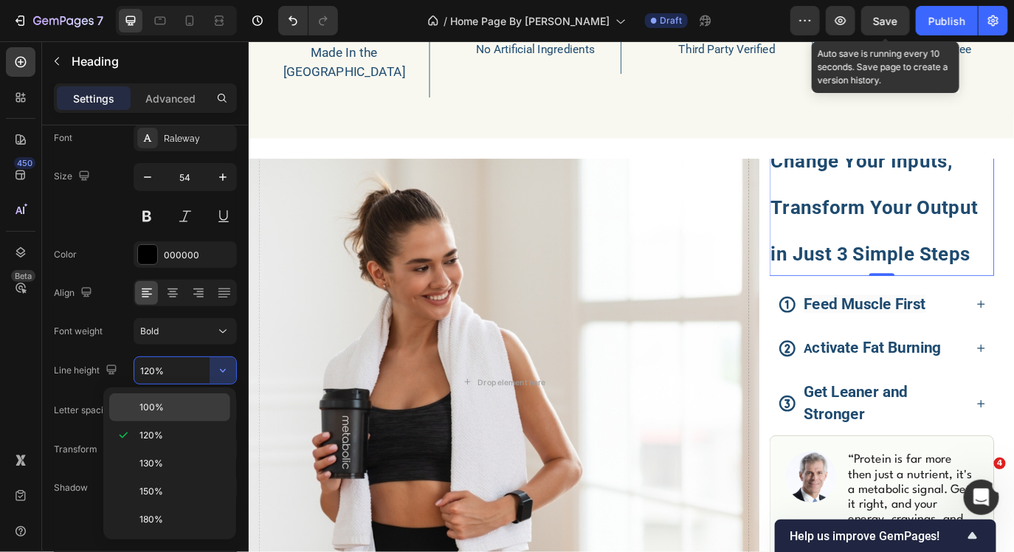
click at [193, 402] on p "100%" at bounding box center [181, 407] width 84 height 13
type input "100%"
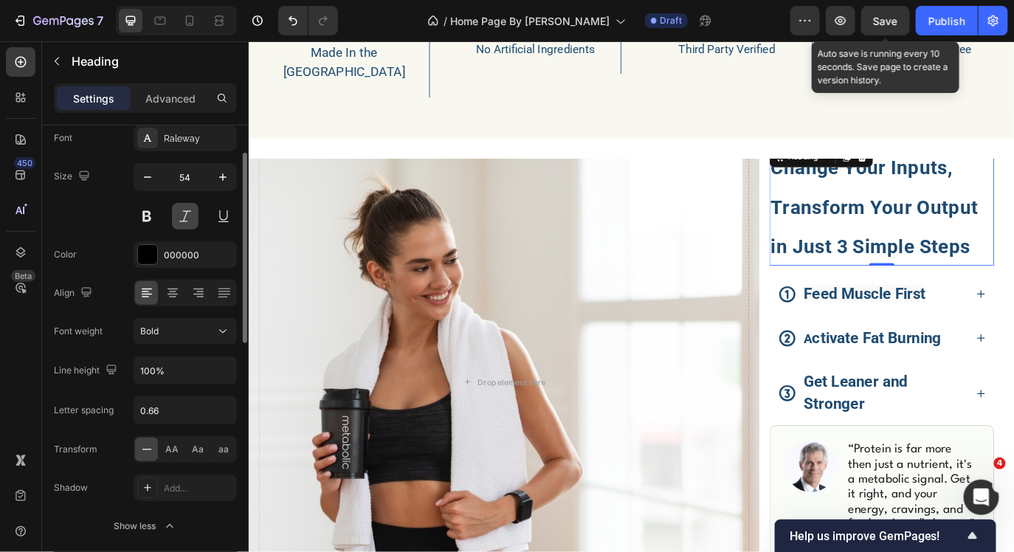
scroll to position [0, 0]
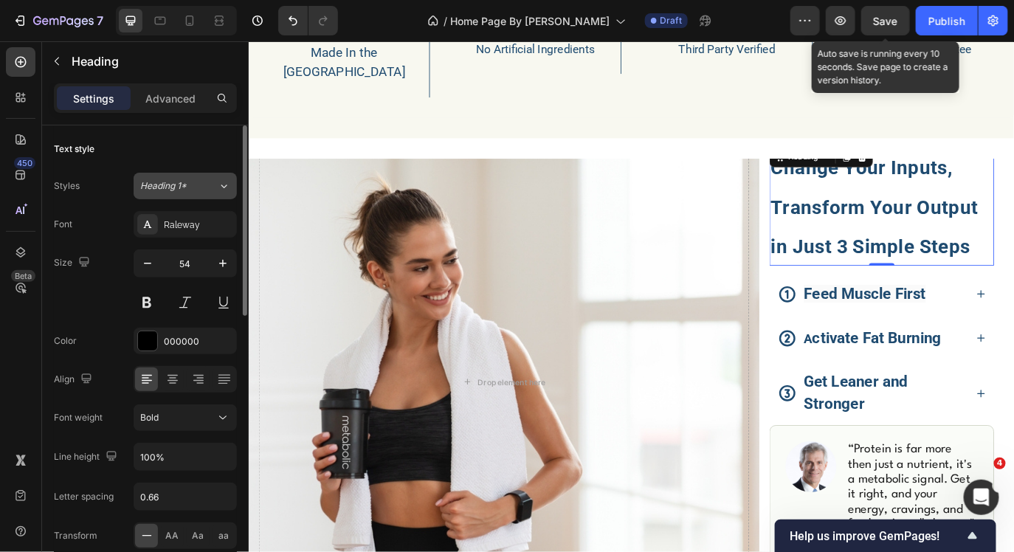
click at [170, 181] on span "Heading 1*" at bounding box center [163, 185] width 46 height 13
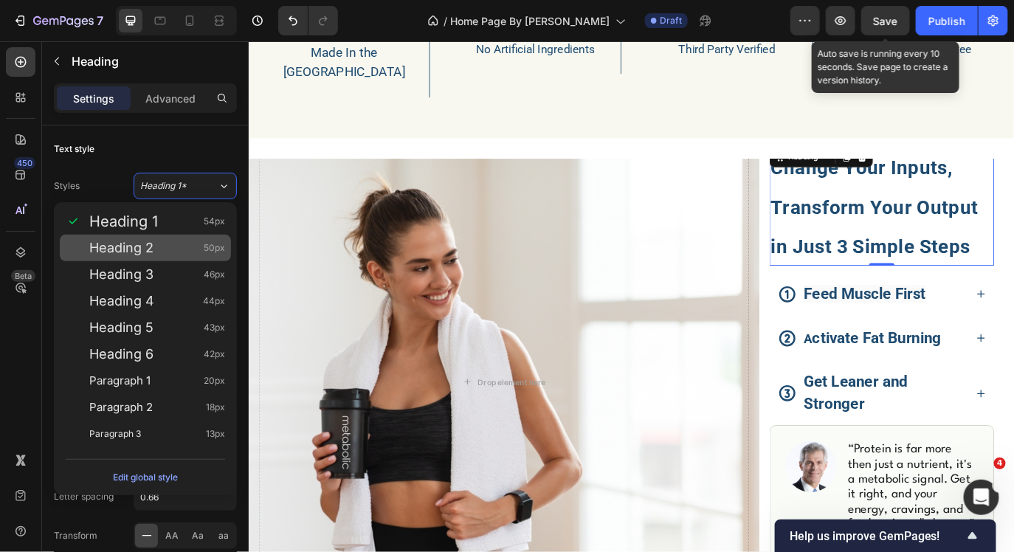
click at [163, 241] on div "Heading 2 50px" at bounding box center [157, 248] width 136 height 15
type input "50"
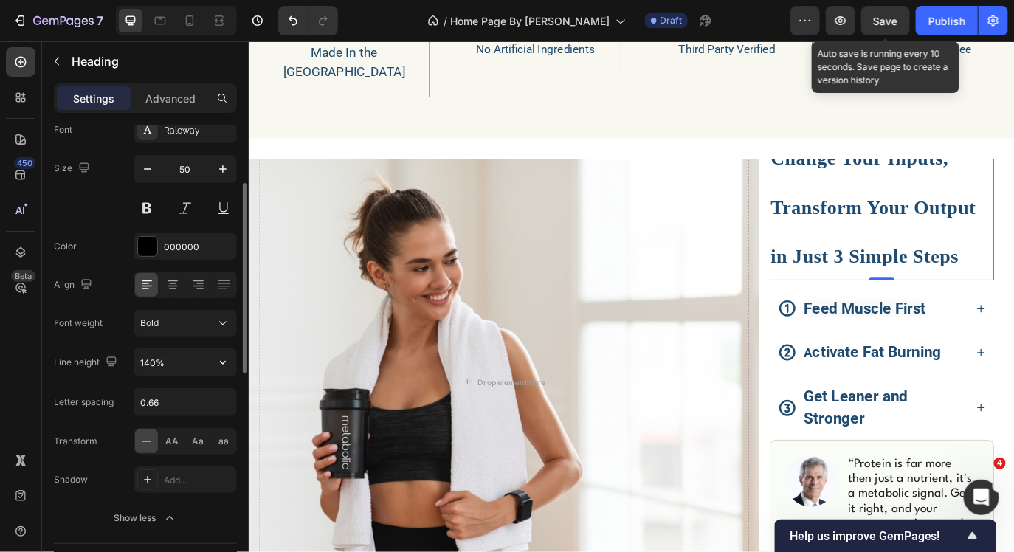
scroll to position [108, 0]
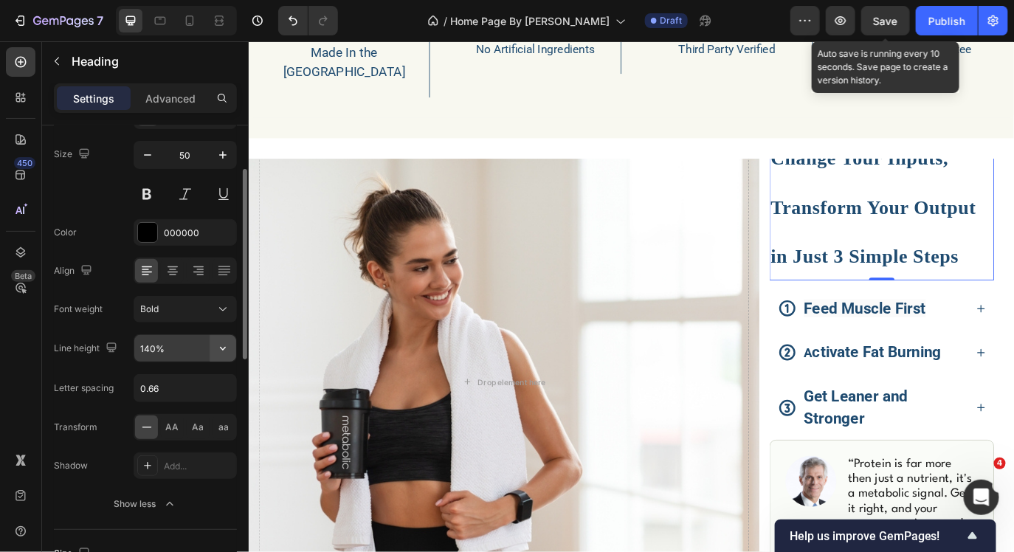
click at [226, 347] on icon "button" at bounding box center [222, 348] width 15 height 15
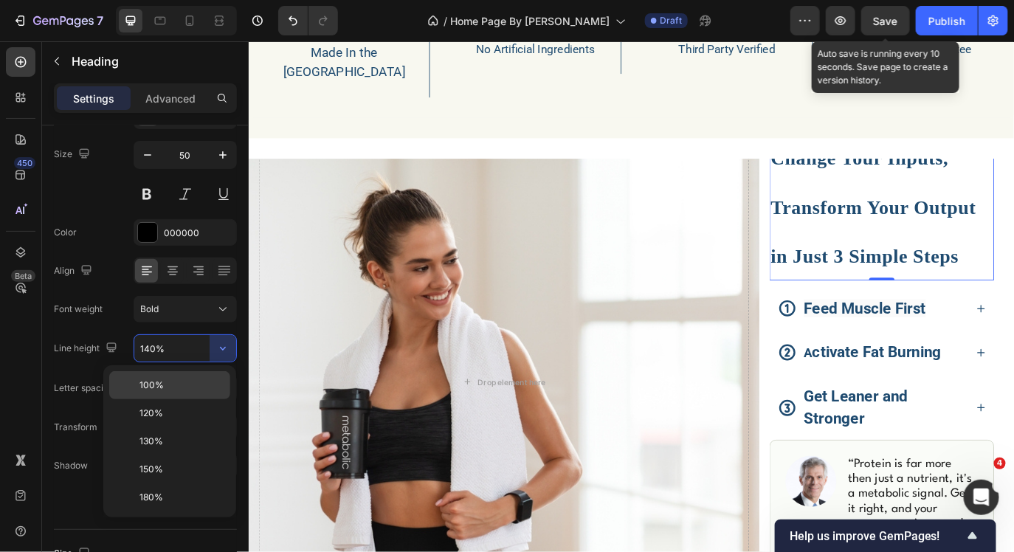
click at [212, 388] on p "100%" at bounding box center [181, 384] width 84 height 13
type input "100%"
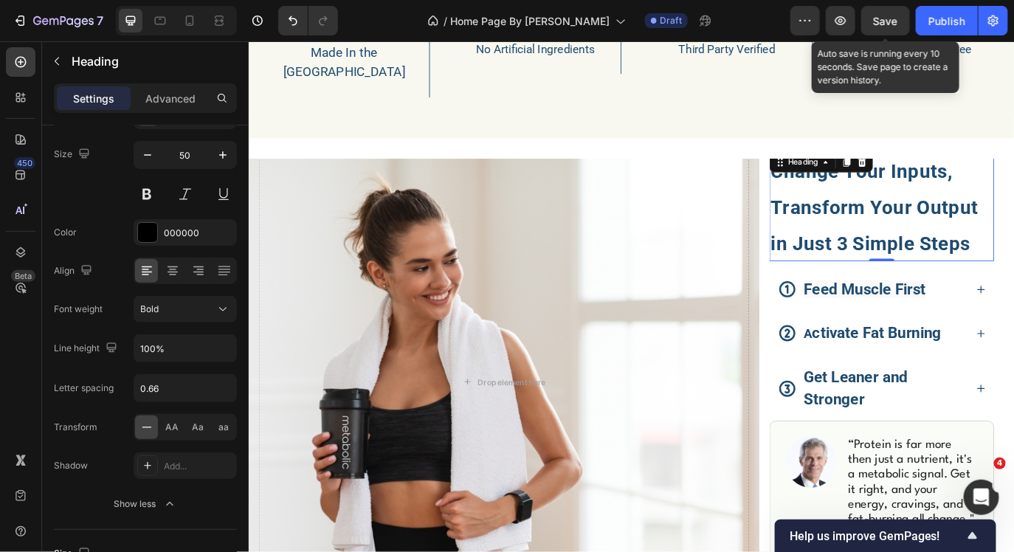
click at [885, 18] on span "Save" at bounding box center [885, 21] width 24 height 13
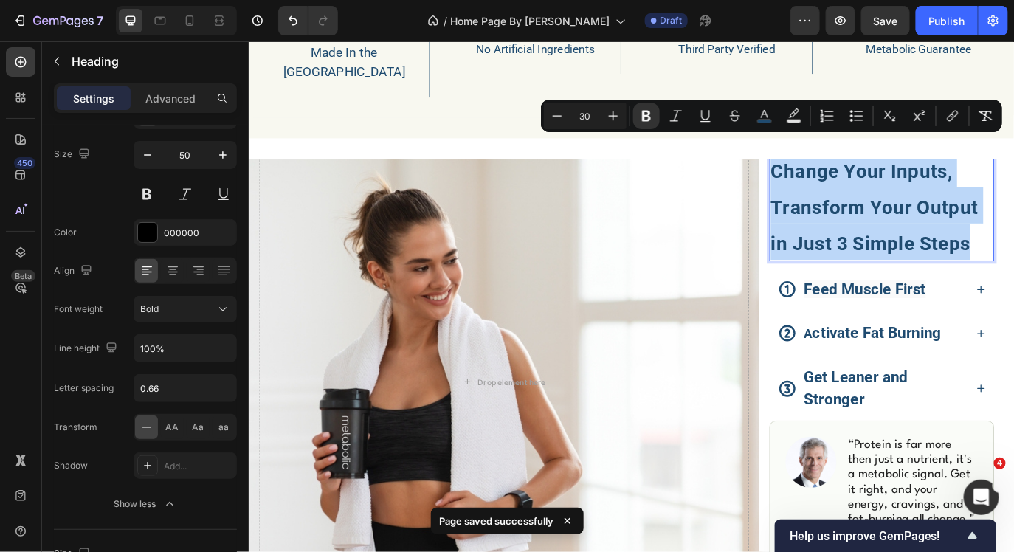
drag, startPoint x: 1082, startPoint y: 243, endPoint x: 854, endPoint y: 165, distance: 240.8
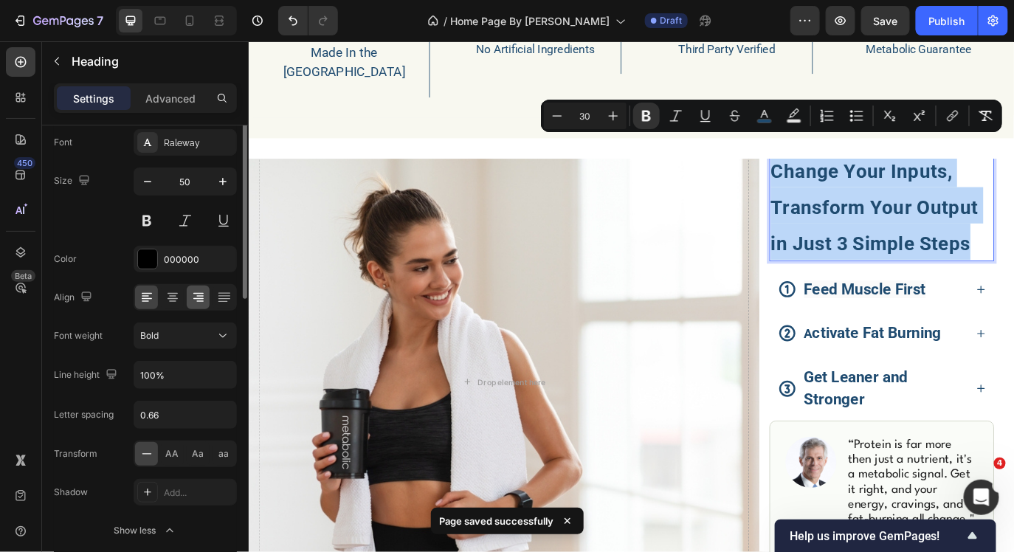
scroll to position [0, 0]
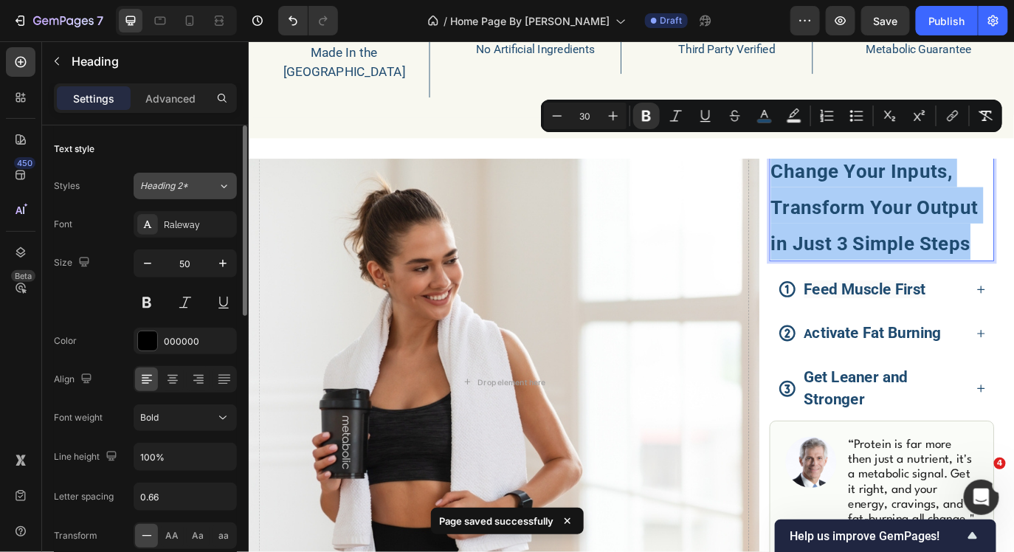
click at [189, 183] on div "Heading 2*" at bounding box center [170, 185] width 60 height 13
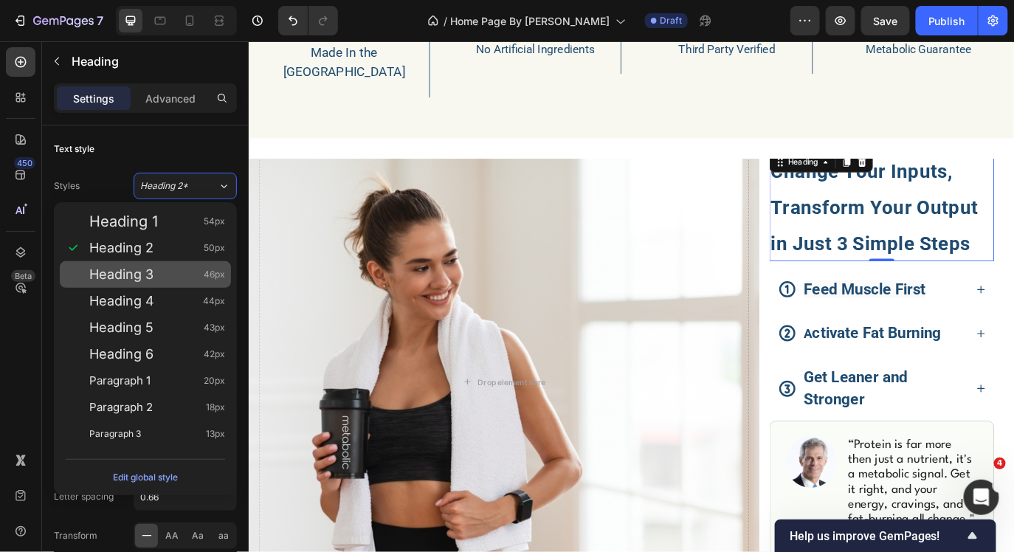
click at [179, 271] on div "Heading 3 46px" at bounding box center [157, 274] width 136 height 15
type input "46"
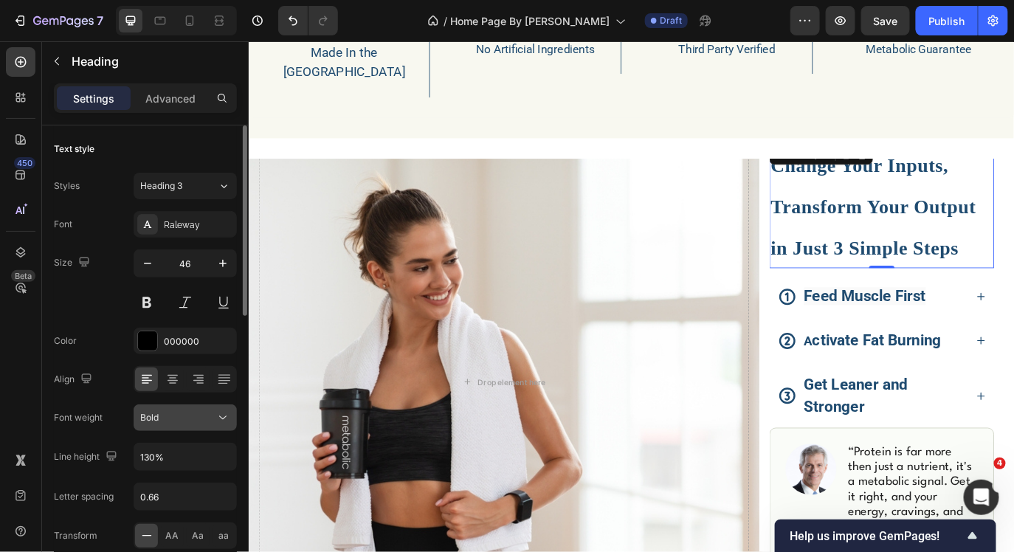
click at [145, 421] on span "Bold" at bounding box center [149, 417] width 18 height 11
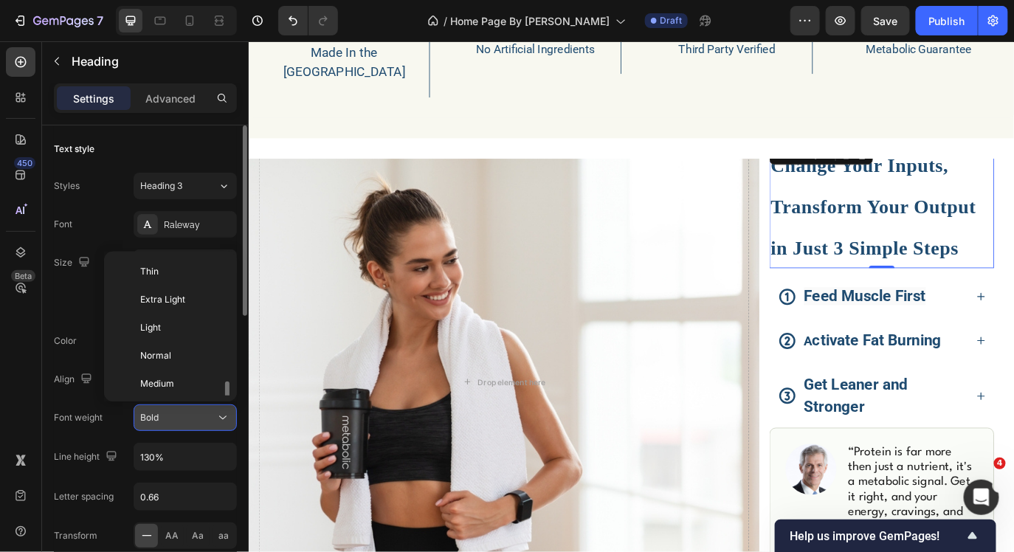
scroll to position [80, 0]
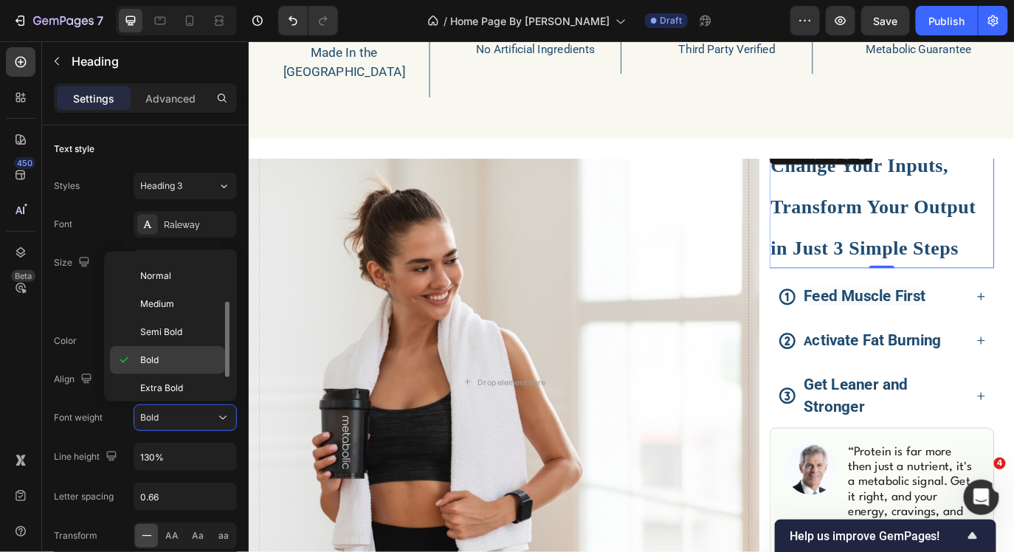
click at [131, 350] on div "Bold" at bounding box center [167, 360] width 115 height 28
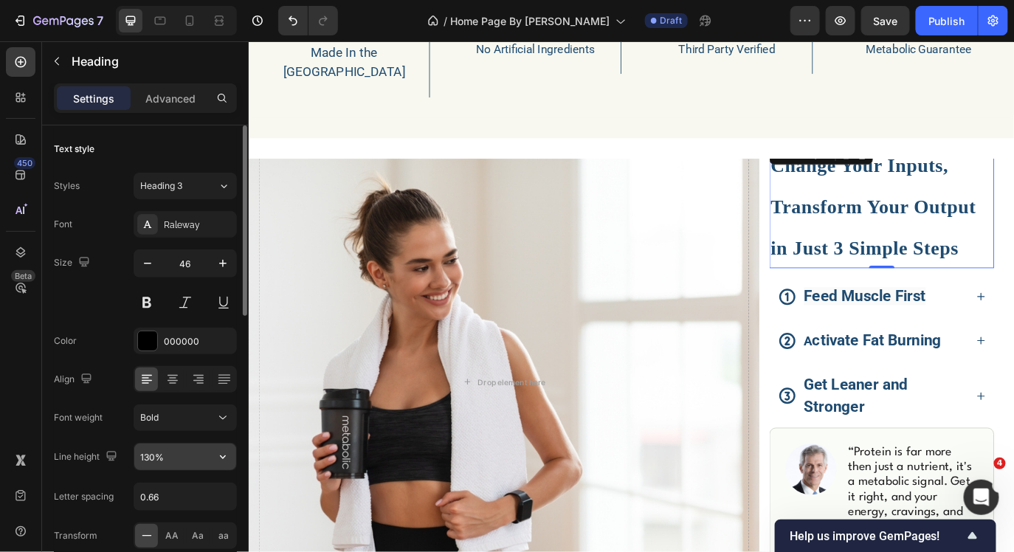
click at [167, 466] on input "130%" at bounding box center [185, 456] width 102 height 27
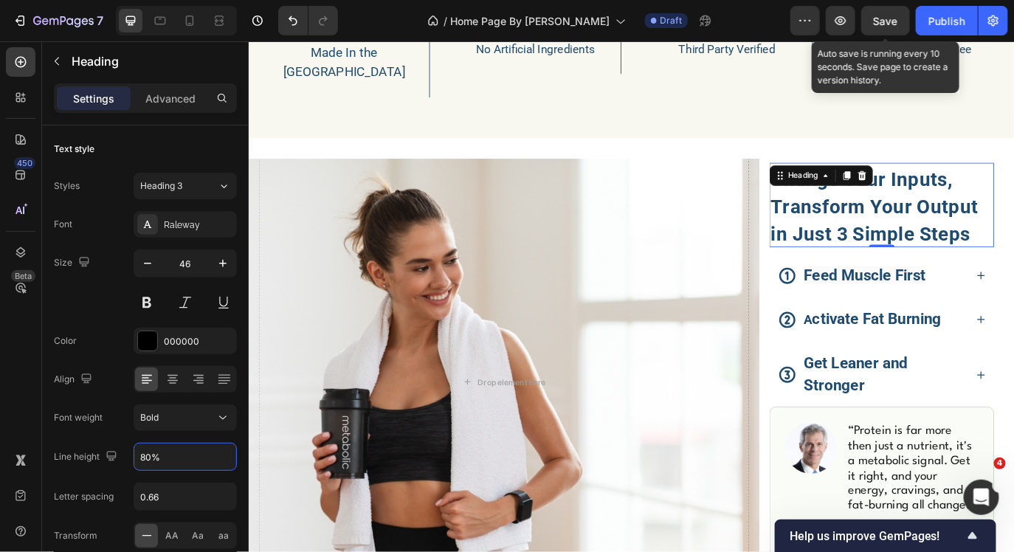
type input "80%"
click at [880, 18] on span "Save" at bounding box center [885, 21] width 24 height 13
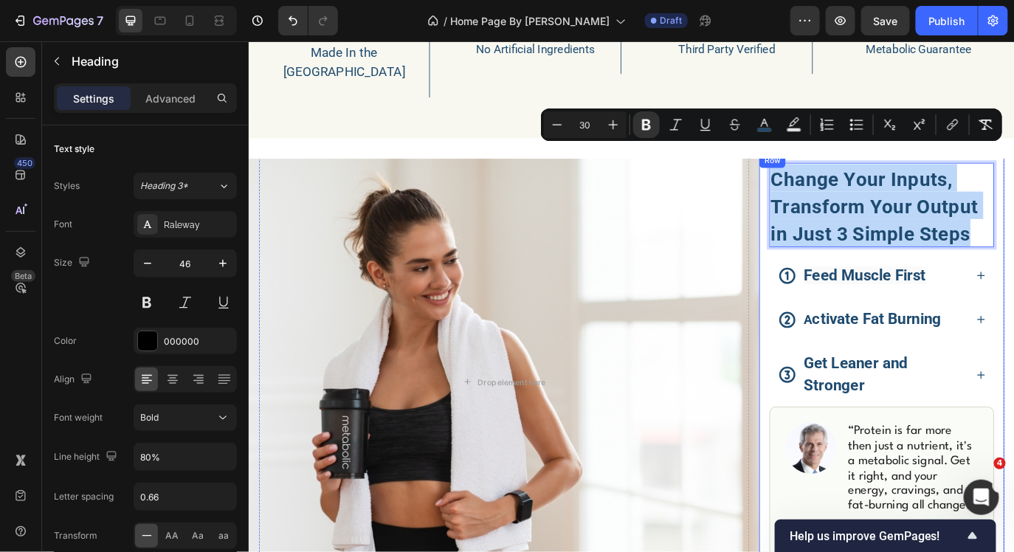
drag, startPoint x: 1083, startPoint y: 238, endPoint x: 847, endPoint y: 157, distance: 249.4
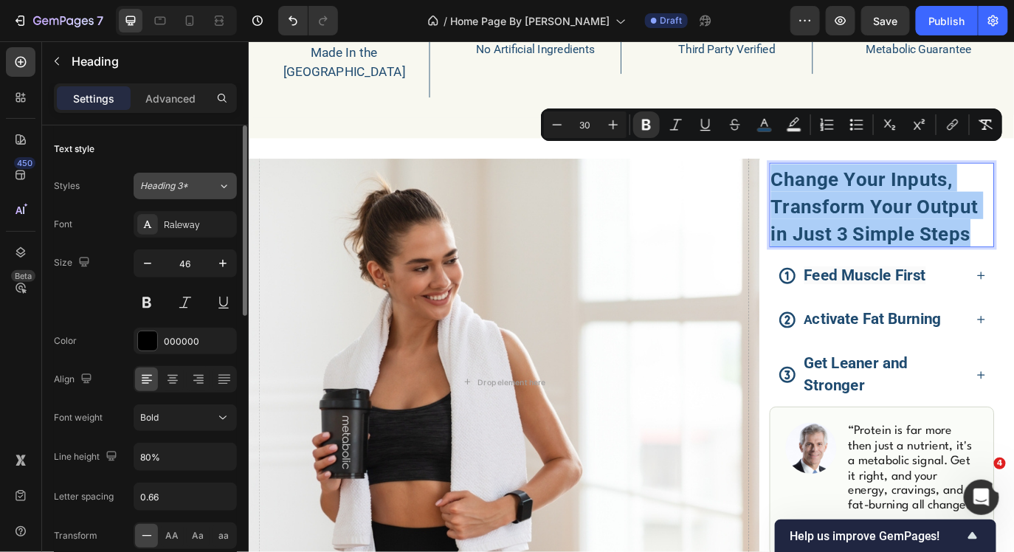
click at [187, 191] on span "Heading 3*" at bounding box center [164, 185] width 48 height 13
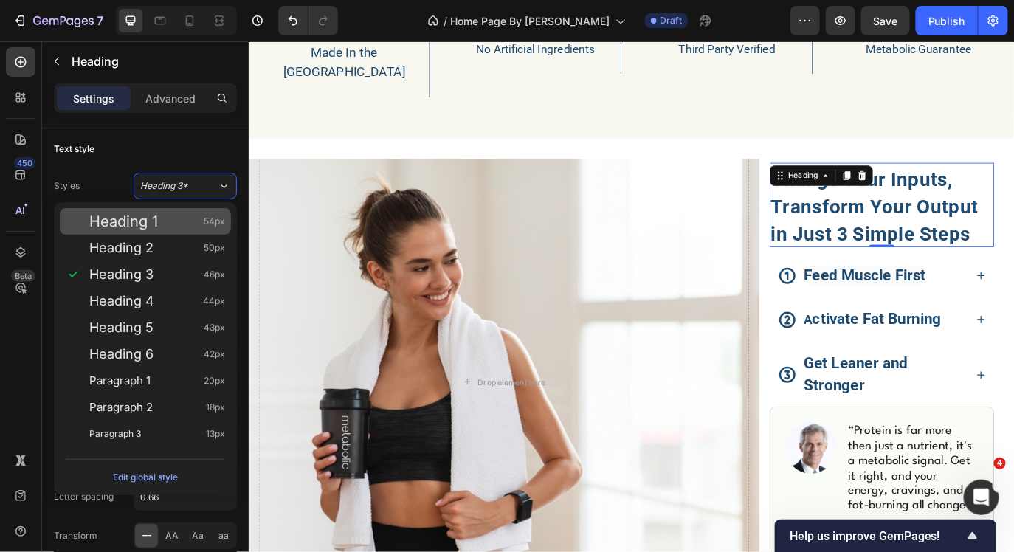
click at [177, 218] on div "Heading 1 54px" at bounding box center [157, 221] width 136 height 15
type input "54"
type input "170%"
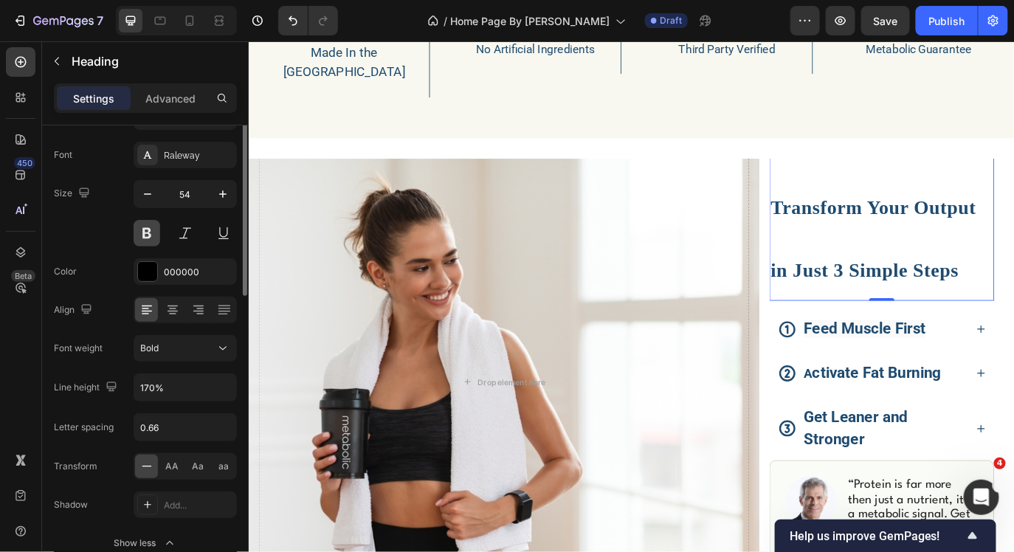
scroll to position [89, 0]
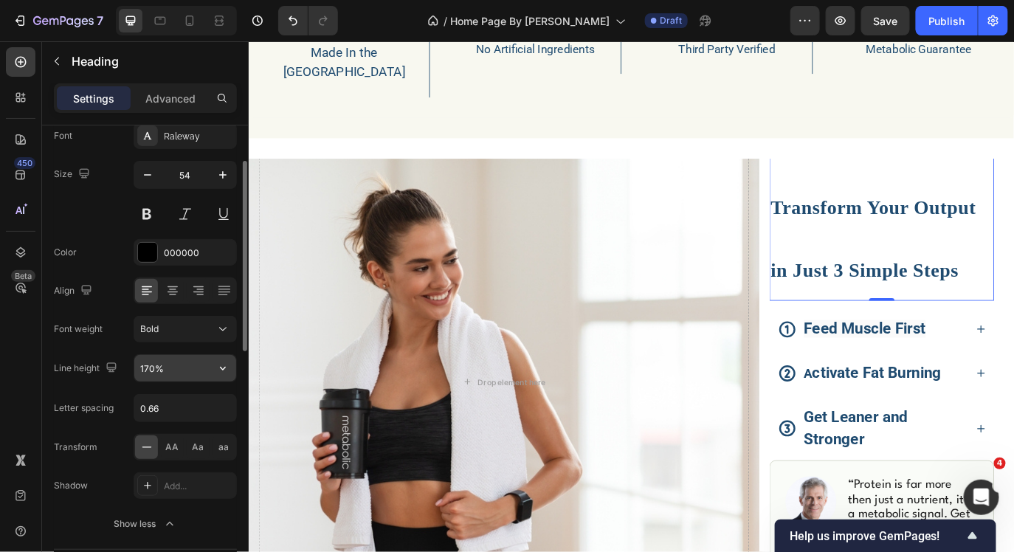
click at [173, 364] on input "170%" at bounding box center [185, 368] width 102 height 27
click at [102, 173] on div "Size 54" at bounding box center [145, 194] width 183 height 66
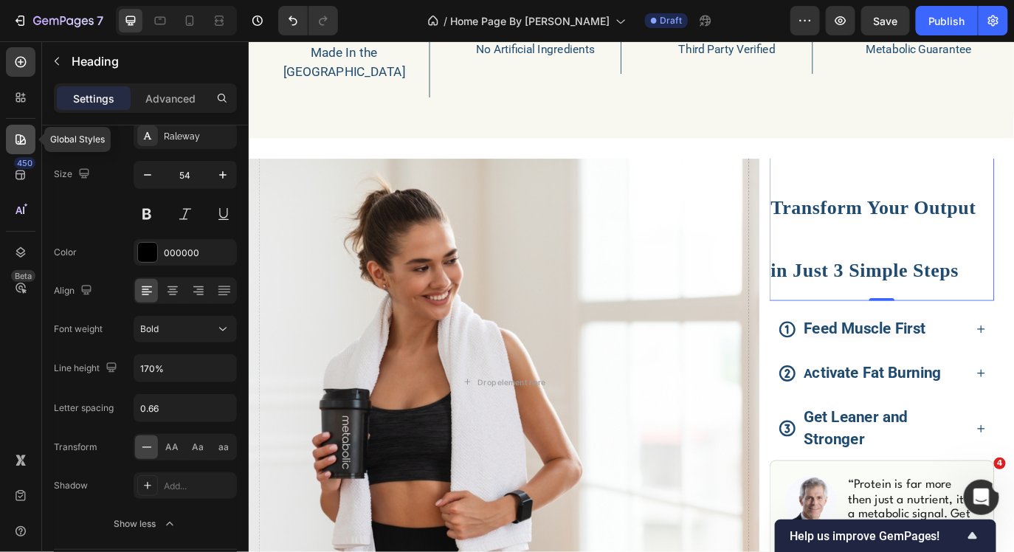
click at [31, 138] on div at bounding box center [21, 140] width 30 height 30
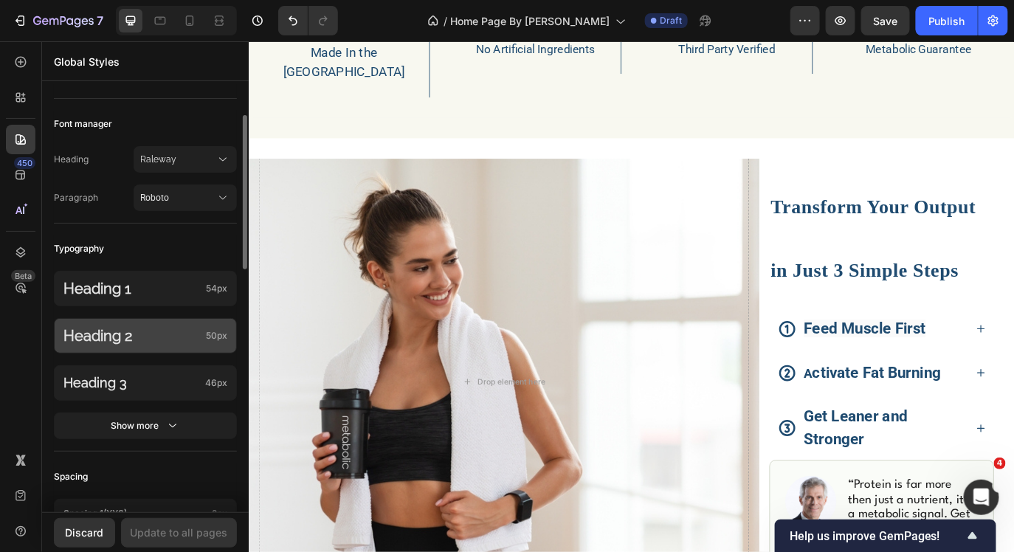
scroll to position [280, 0]
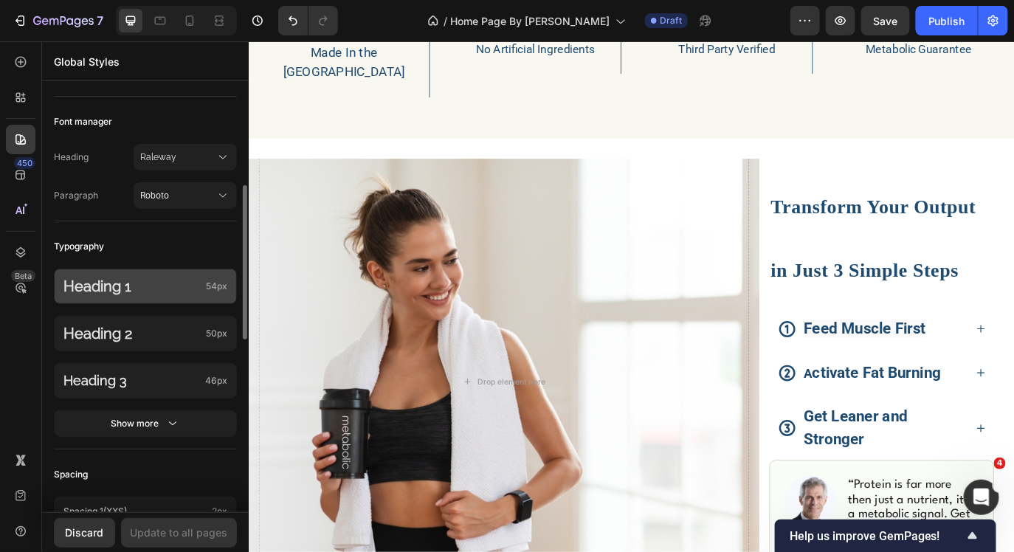
click at [163, 299] on p "Heading 1" at bounding box center [131, 286] width 136 height 25
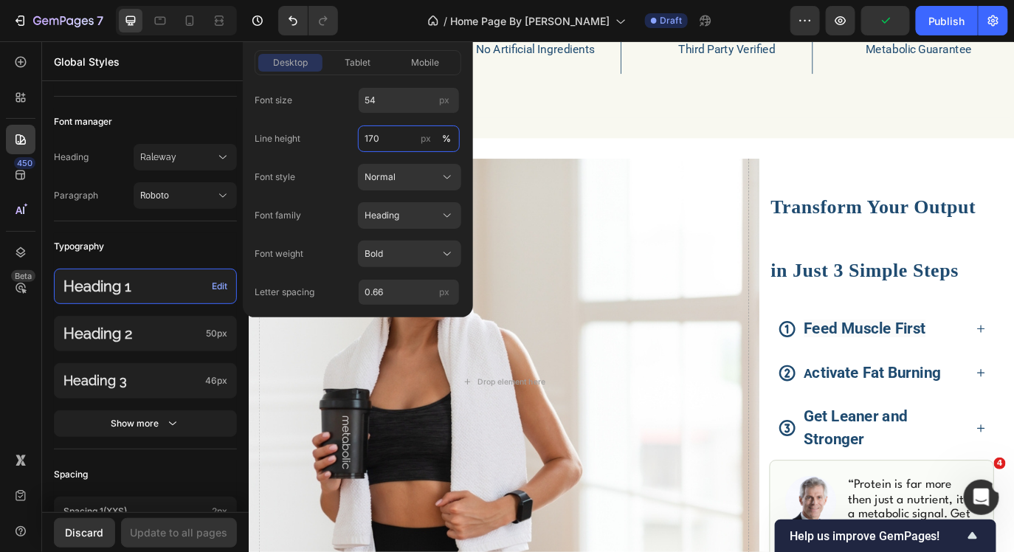
click at [390, 134] on input "170" at bounding box center [409, 138] width 102 height 27
type input "130"
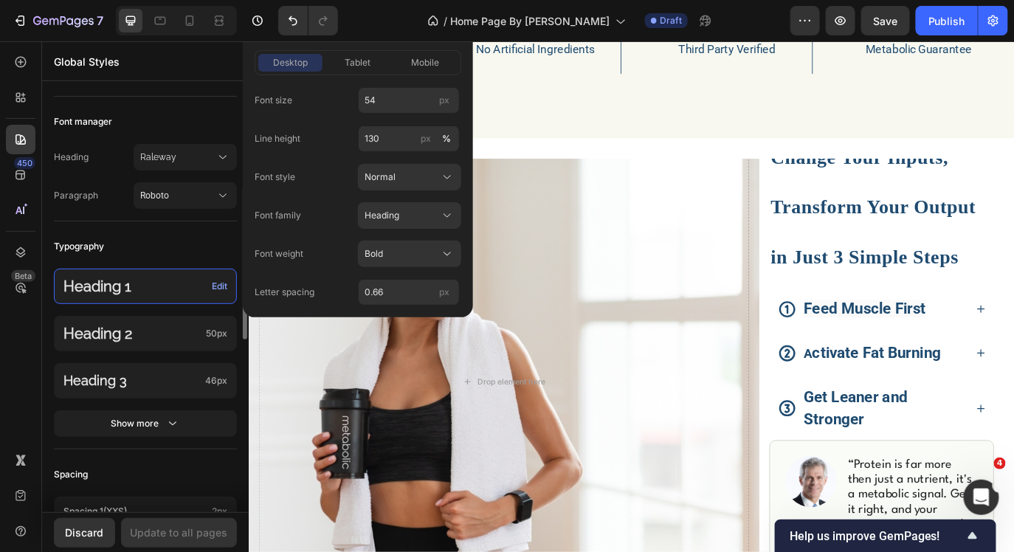
click at [154, 249] on div "Typography" at bounding box center [145, 246] width 183 height 27
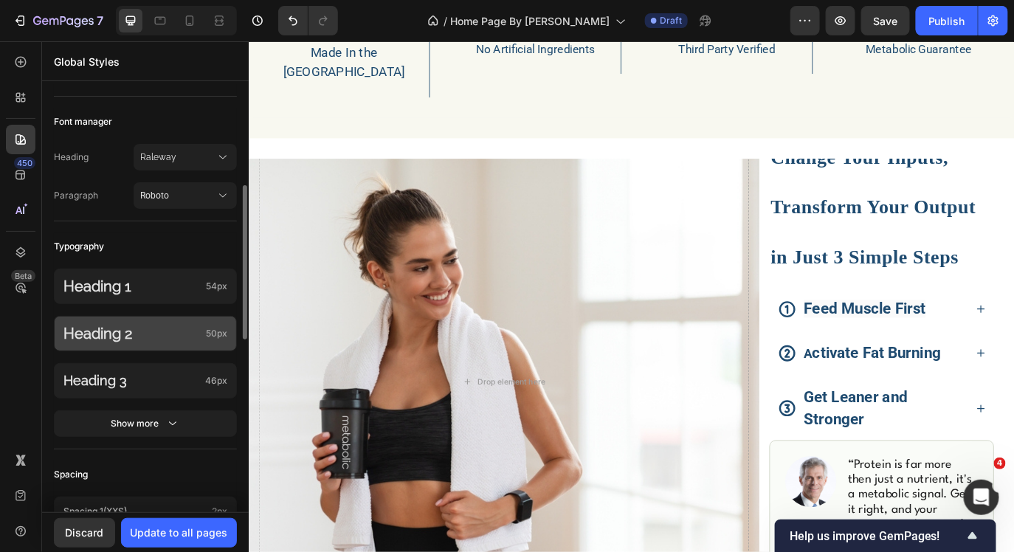
click at [139, 344] on p "Heading 2" at bounding box center [131, 333] width 136 height 21
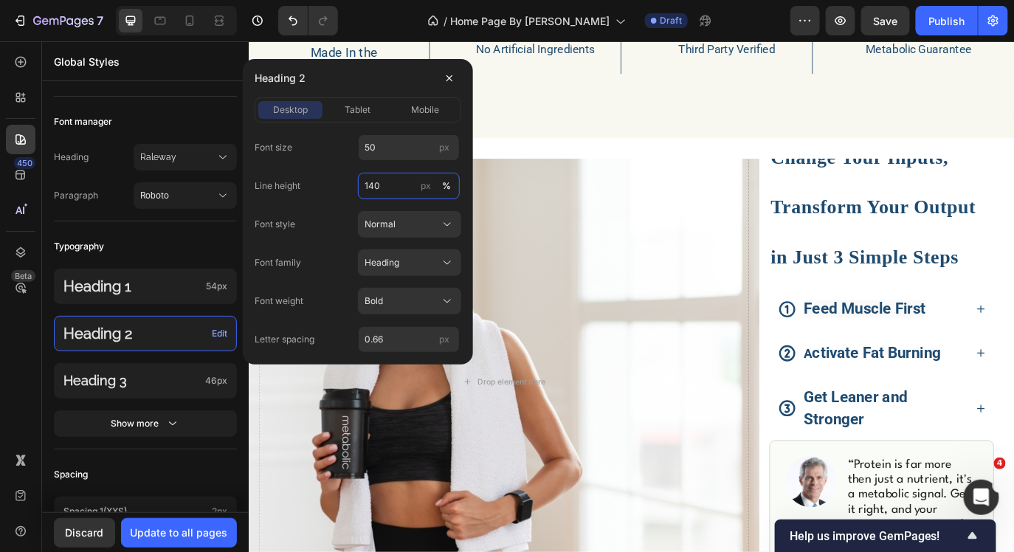
drag, startPoint x: 381, startPoint y: 182, endPoint x: 351, endPoint y: 181, distance: 30.3
click at [351, 181] on div "Line height 140 px %" at bounding box center [358, 186] width 207 height 27
click at [373, 181] on input "140" at bounding box center [409, 186] width 102 height 27
type input "100"
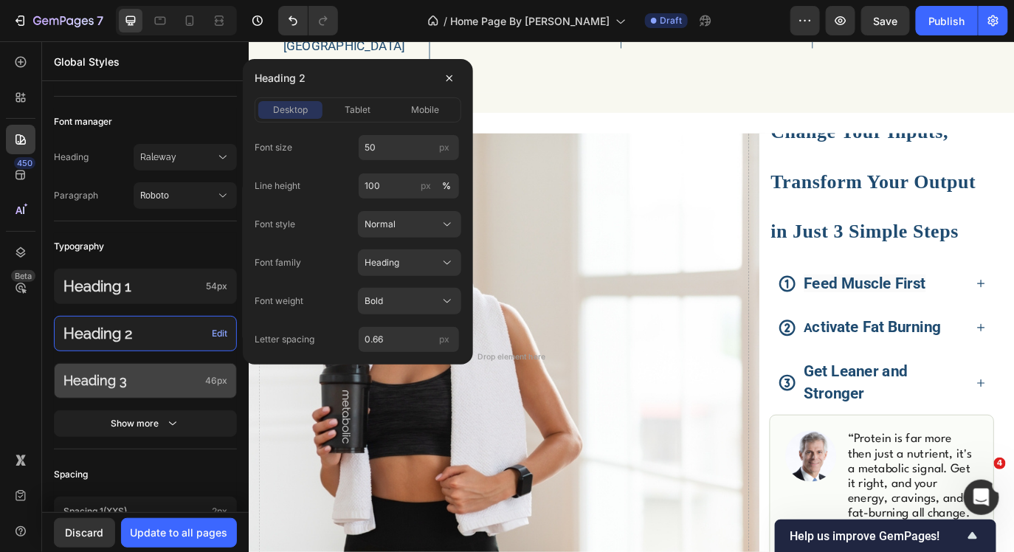
scroll to position [1653, 0]
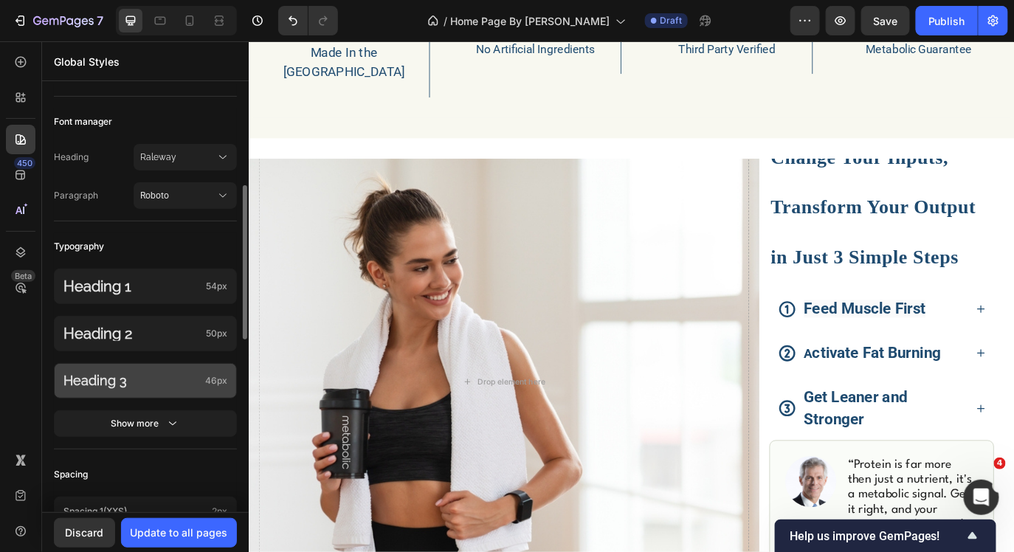
click at [184, 386] on p "Heading 3" at bounding box center [131, 380] width 136 height 17
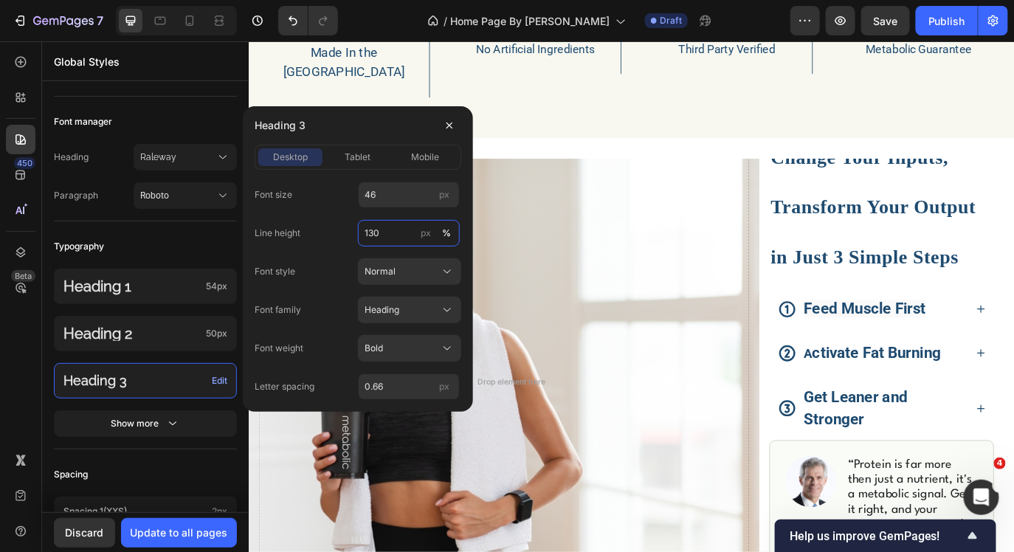
click at [375, 237] on input "130" at bounding box center [409, 233] width 102 height 27
type input "80"
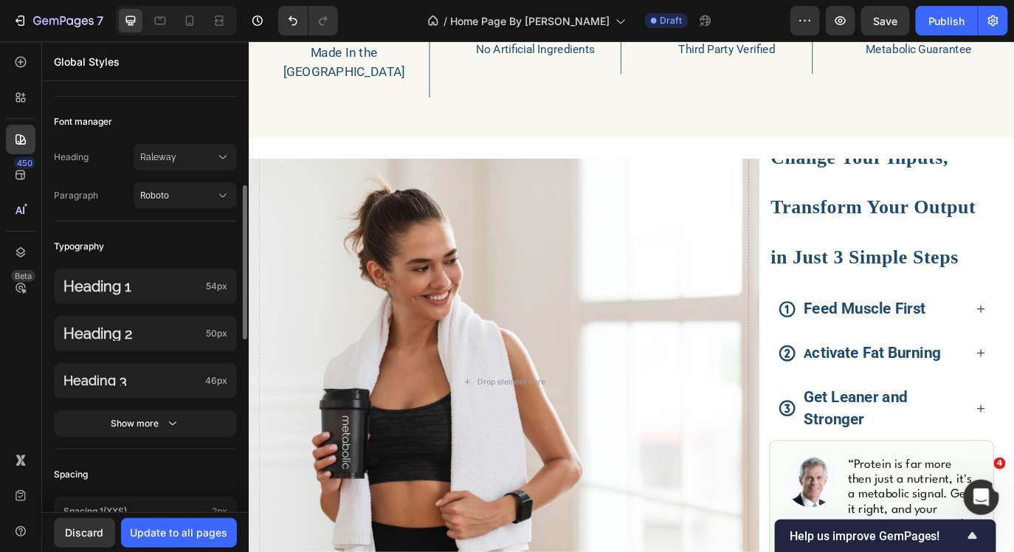
click at [199, 128] on div "Font manager" at bounding box center [145, 121] width 183 height 27
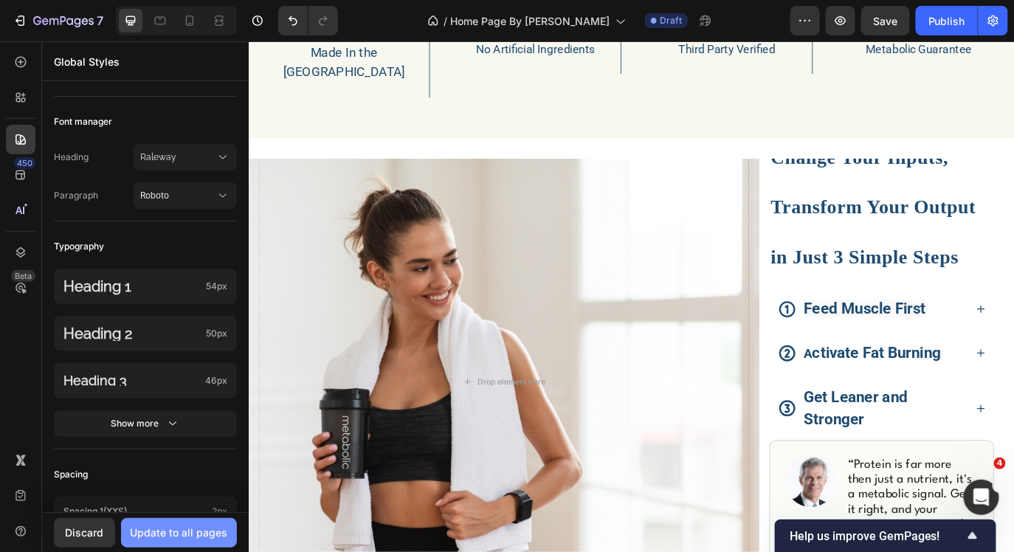
click at [172, 529] on div "Update to all pages" at bounding box center [179, 532] width 97 height 15
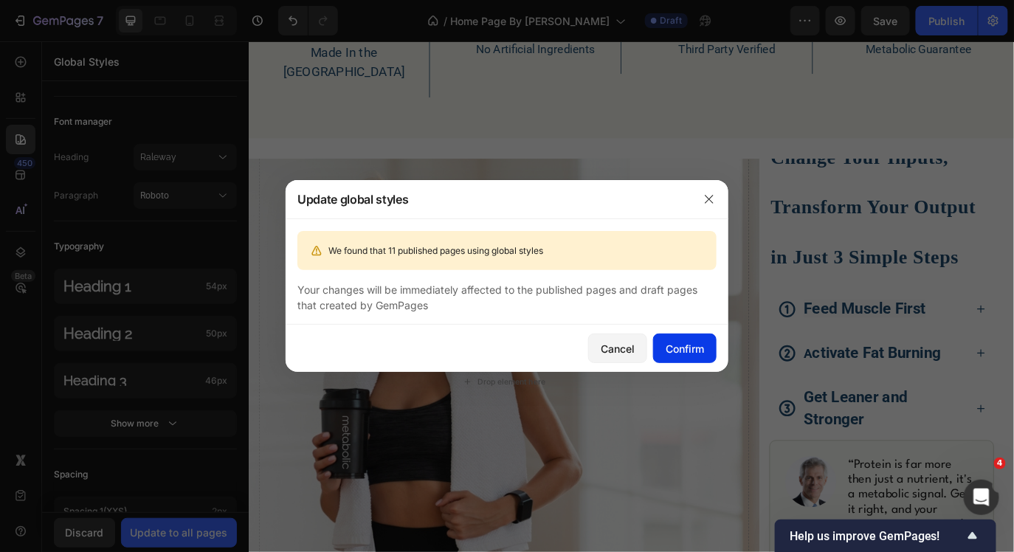
click at [677, 341] on div "Confirm" at bounding box center [684, 348] width 38 height 15
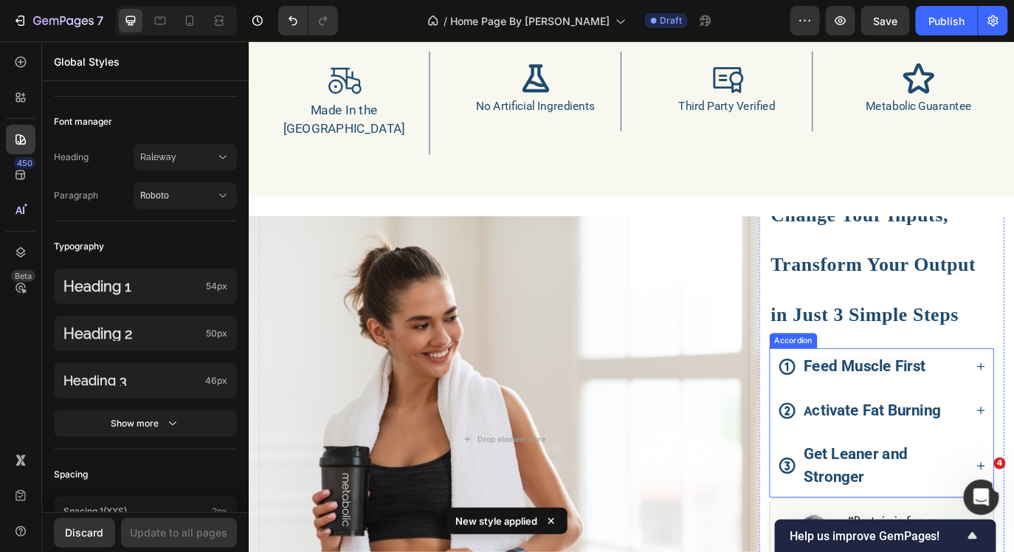
scroll to position [1572, 0]
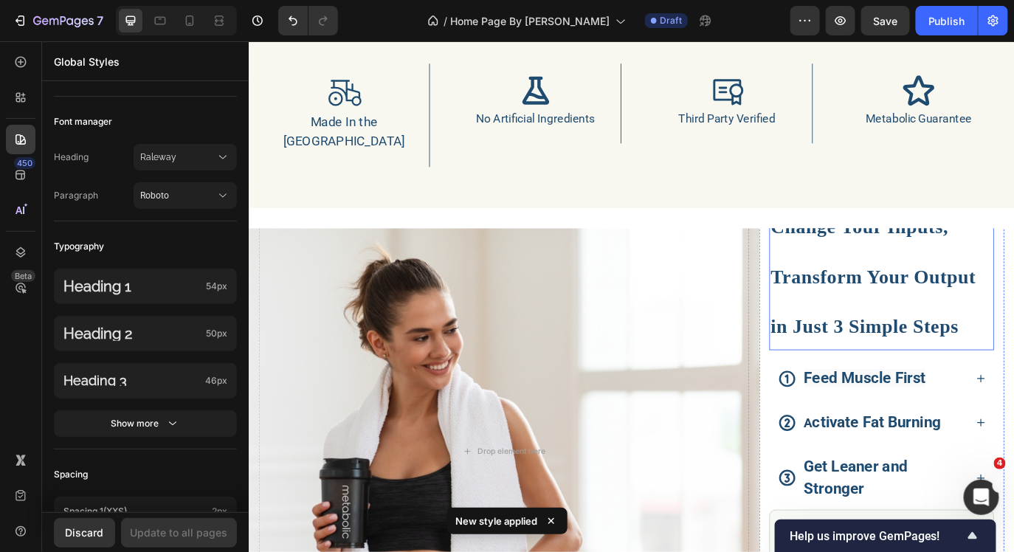
click at [924, 286] on strong "Change Your Inputs, Transform Your Output in Just 3 Simple Steps" at bounding box center [970, 312] width 238 height 139
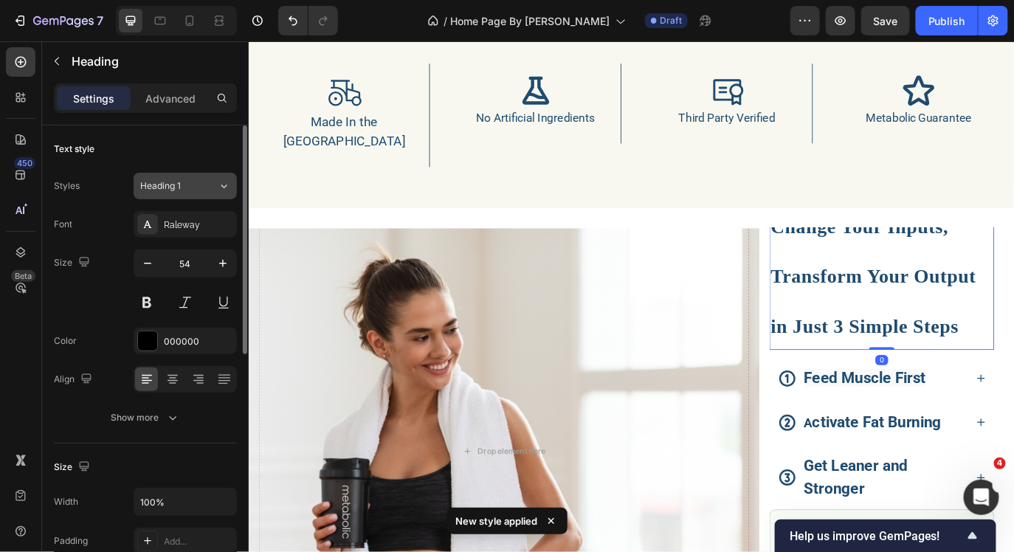
click at [190, 180] on div "Heading 1" at bounding box center [170, 185] width 60 height 13
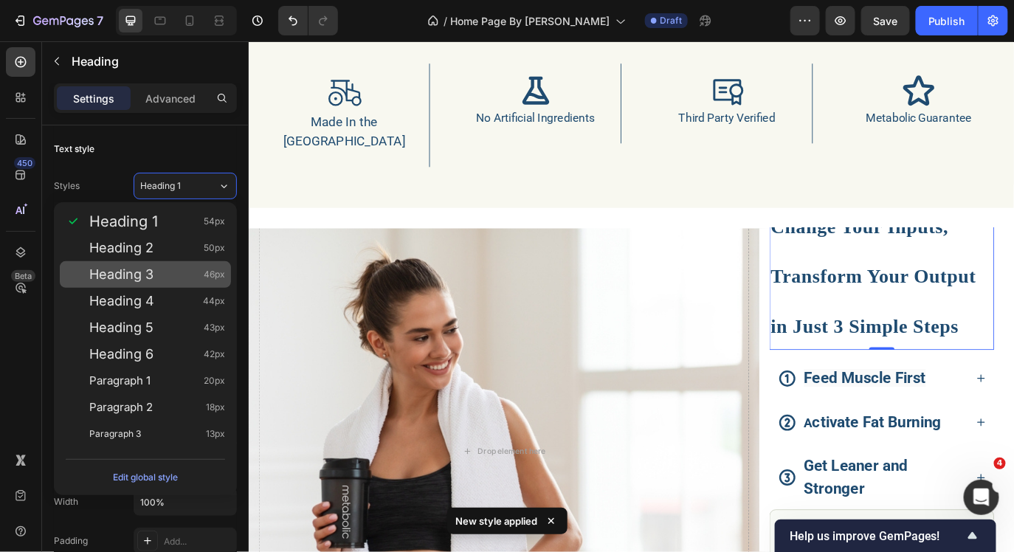
click at [182, 273] on div "Heading 3 46px" at bounding box center [157, 274] width 136 height 15
type input "46"
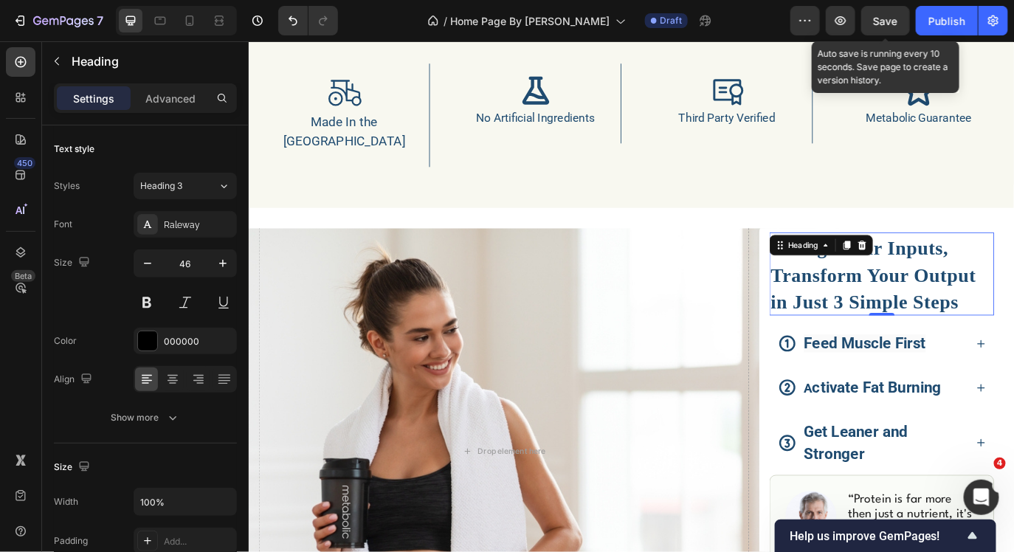
click at [888, 22] on span "Save" at bounding box center [885, 21] width 24 height 13
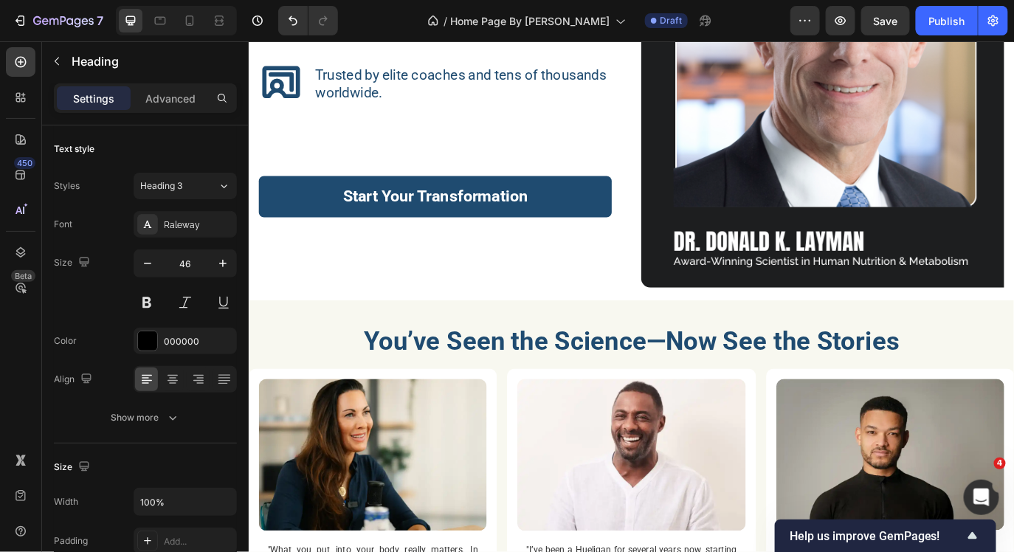
scroll to position [2680, 0]
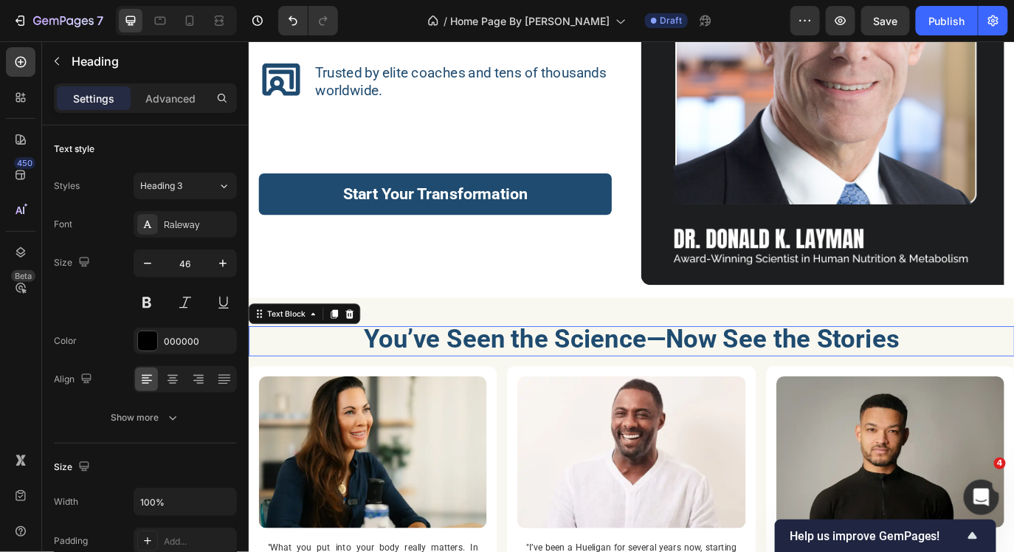
click at [989, 380] on strong "You’ve Seen the Science—Now See the Stories" at bounding box center [691, 384] width 620 height 35
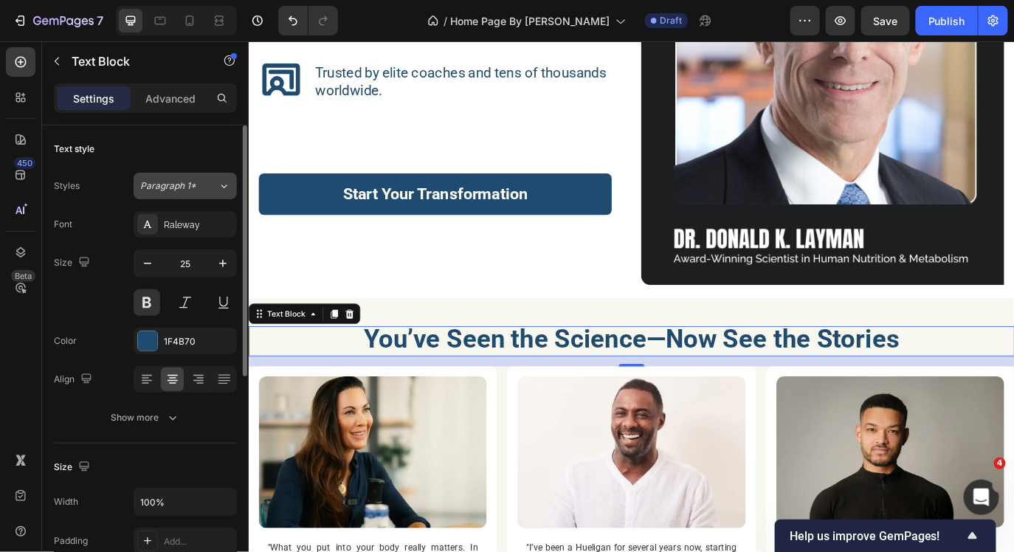
click at [206, 189] on div "Paragraph 1*" at bounding box center [178, 185] width 77 height 13
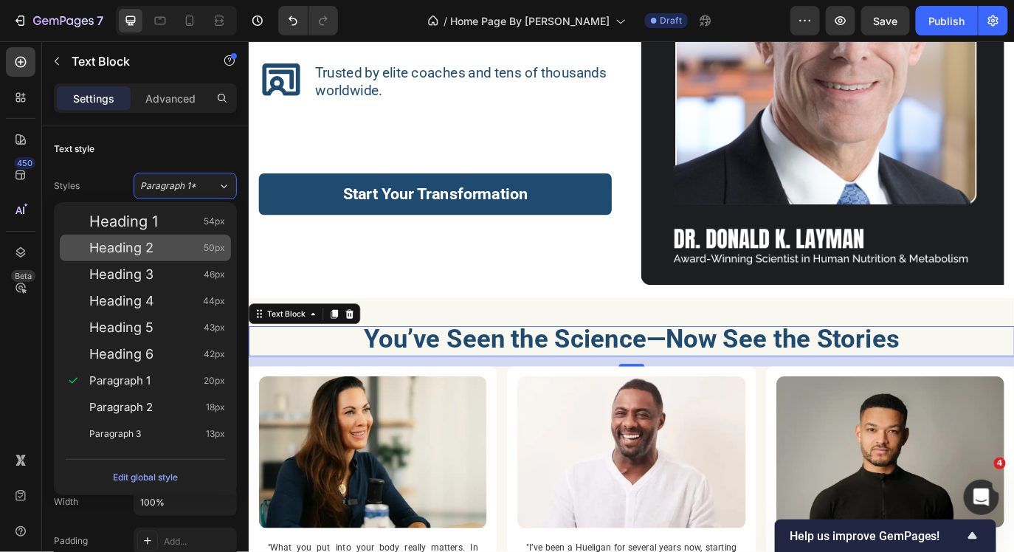
click at [190, 241] on div "Heading 2 50px" at bounding box center [157, 248] width 136 height 15
type input "50"
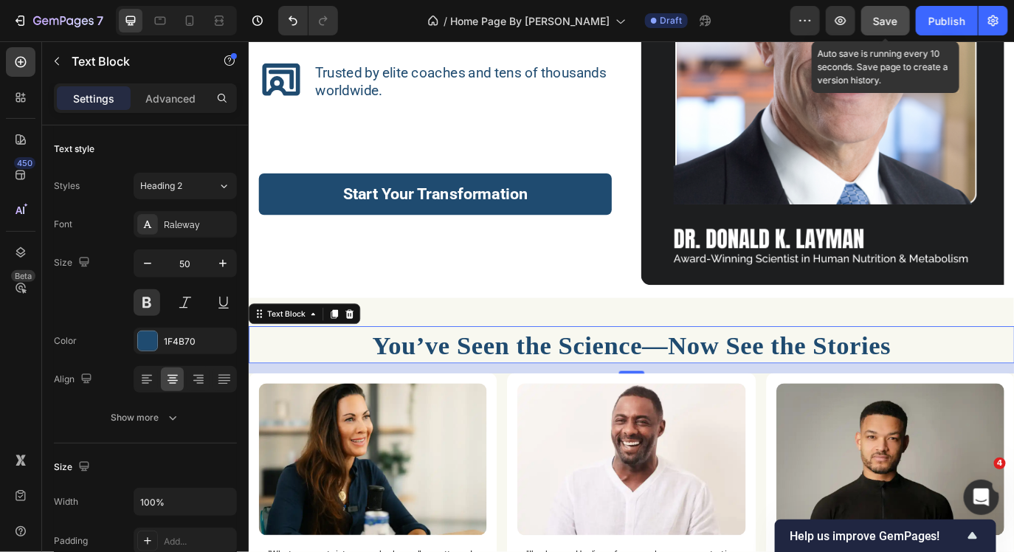
click at [890, 30] on button "Save" at bounding box center [885, 21] width 49 height 30
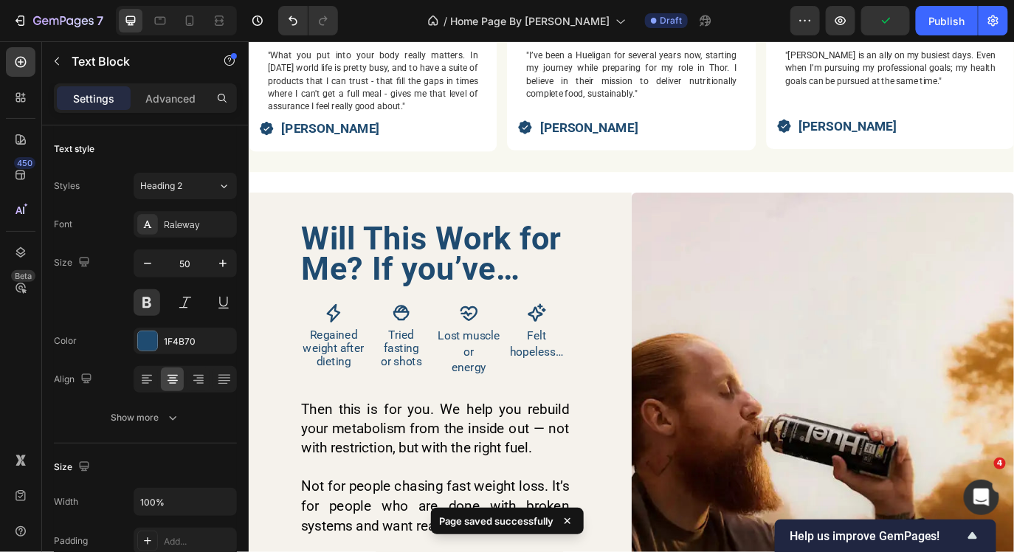
scroll to position [3265, 0]
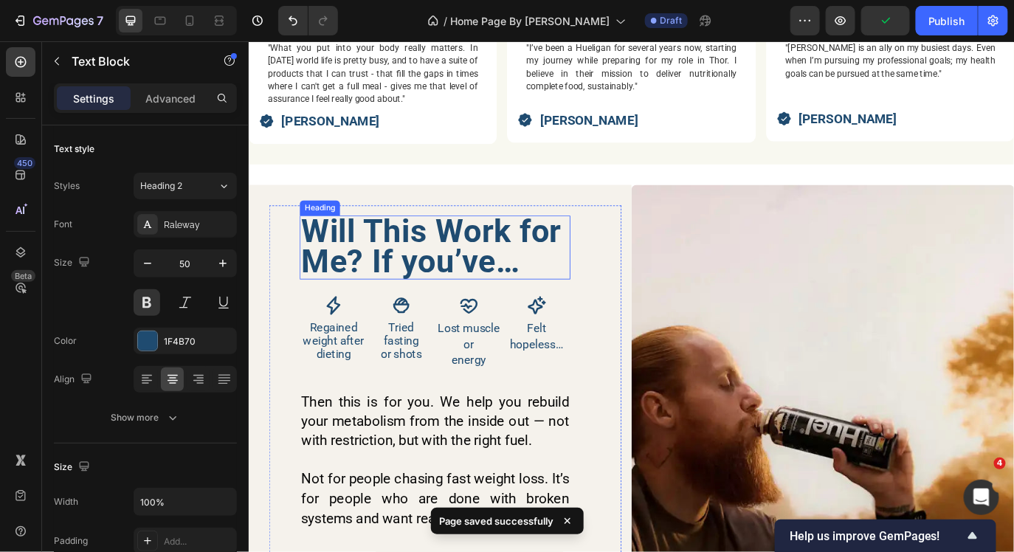
click at [609, 301] on h2 "Will This Work for Me? If you’ve…" at bounding box center [463, 279] width 313 height 74
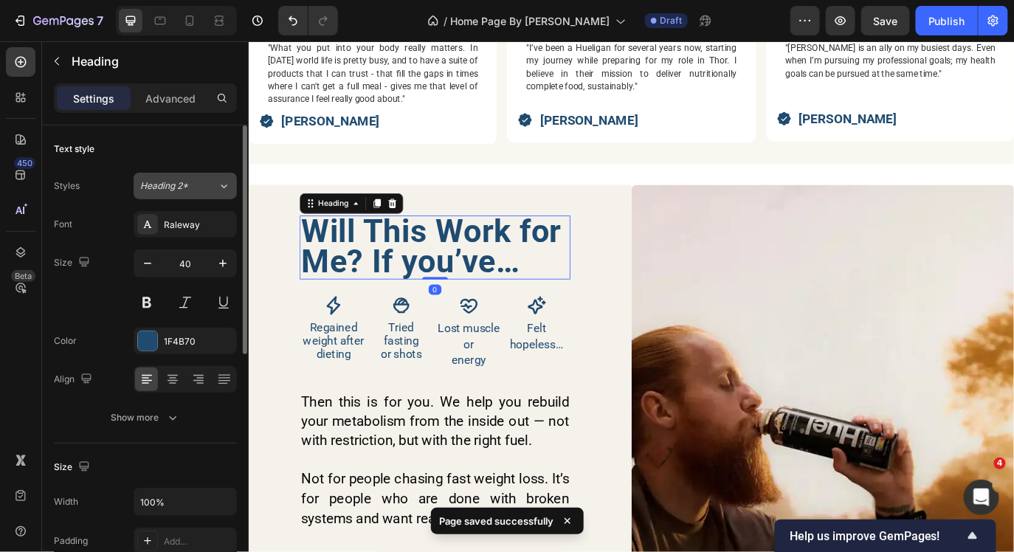
click at [172, 176] on button "Heading 2*" at bounding box center [185, 186] width 103 height 27
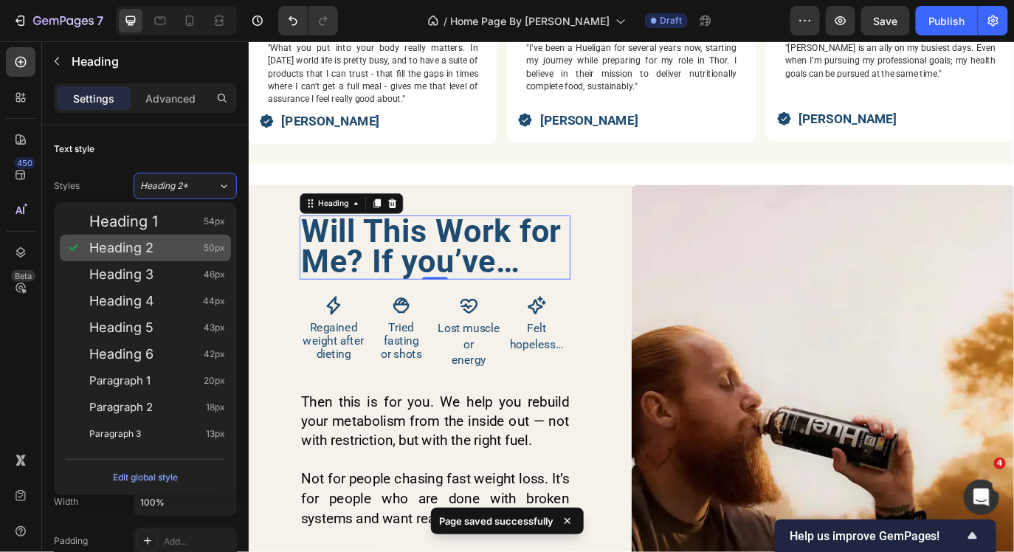
click at [162, 238] on div "Heading 2 50px" at bounding box center [145, 248] width 171 height 27
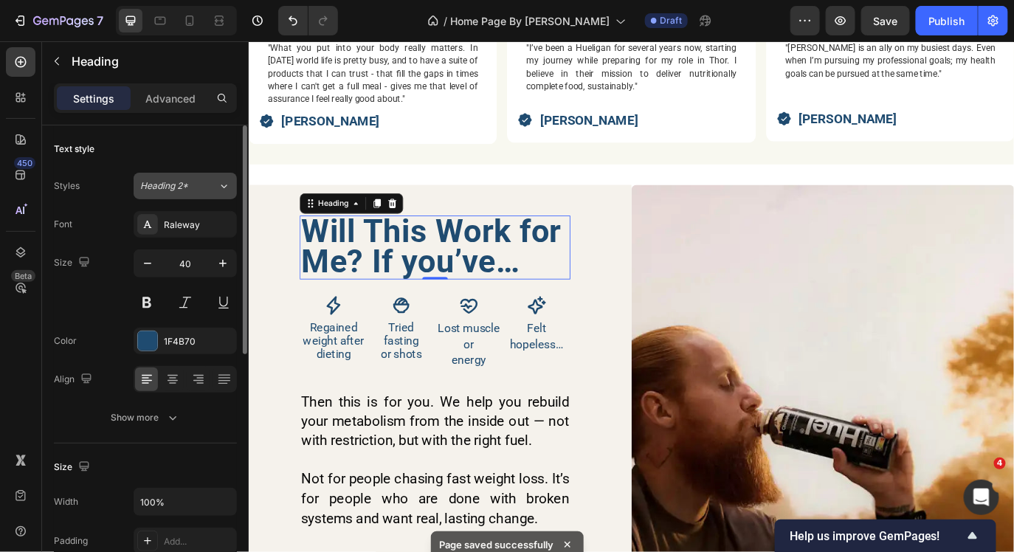
click at [160, 190] on span "Heading 2*" at bounding box center [164, 185] width 48 height 13
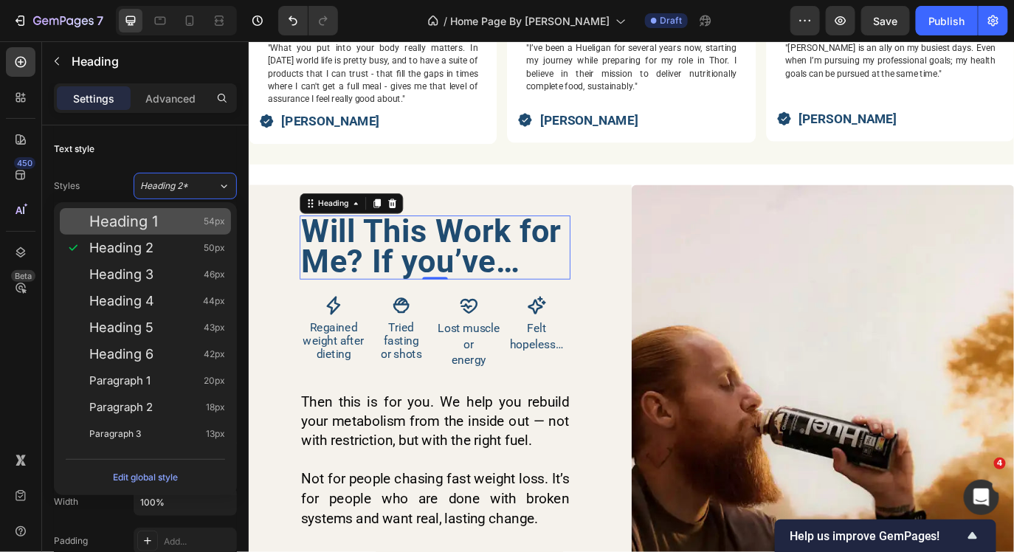
click at [159, 212] on div "Heading 1 54px" at bounding box center [145, 221] width 171 height 27
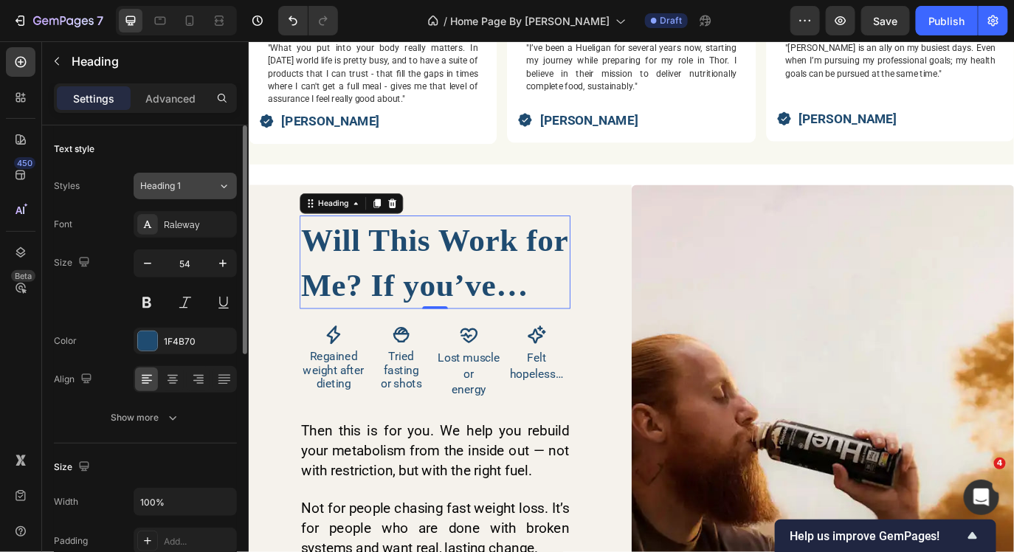
click at [172, 190] on span "Heading 1" at bounding box center [160, 185] width 41 height 13
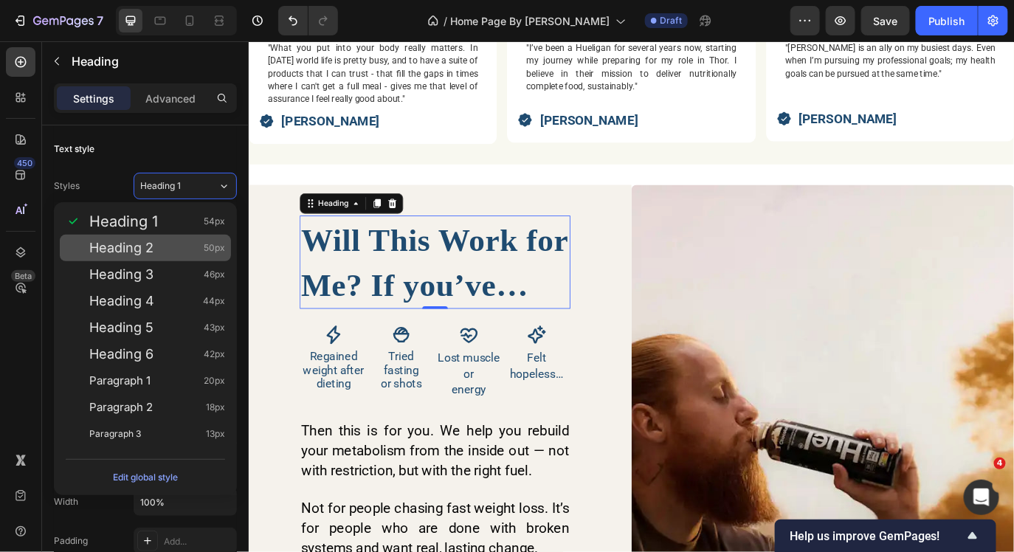
click at [166, 241] on div "Heading 2 50px" at bounding box center [157, 248] width 136 height 15
type input "50"
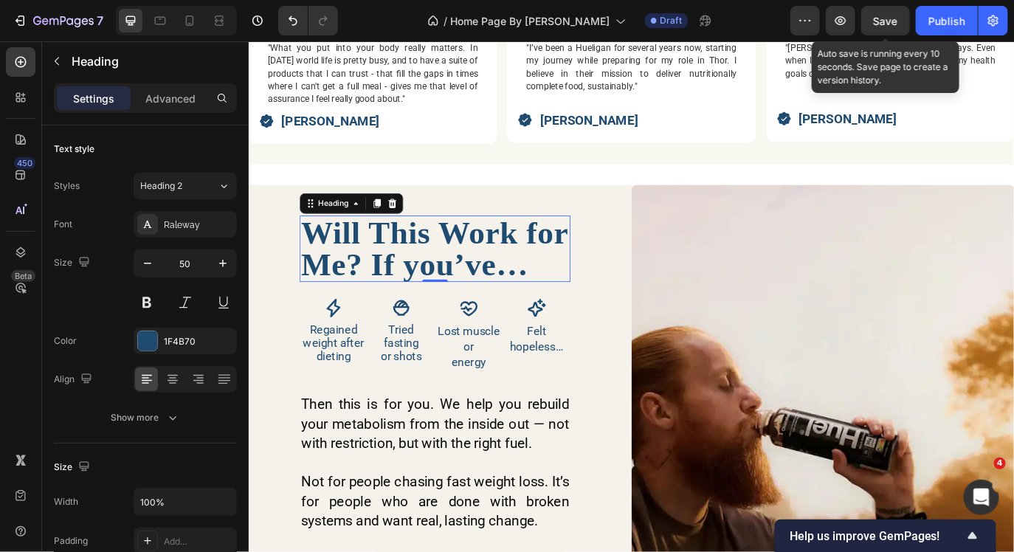
click at [897, 27] on div "Save" at bounding box center [885, 20] width 24 height 15
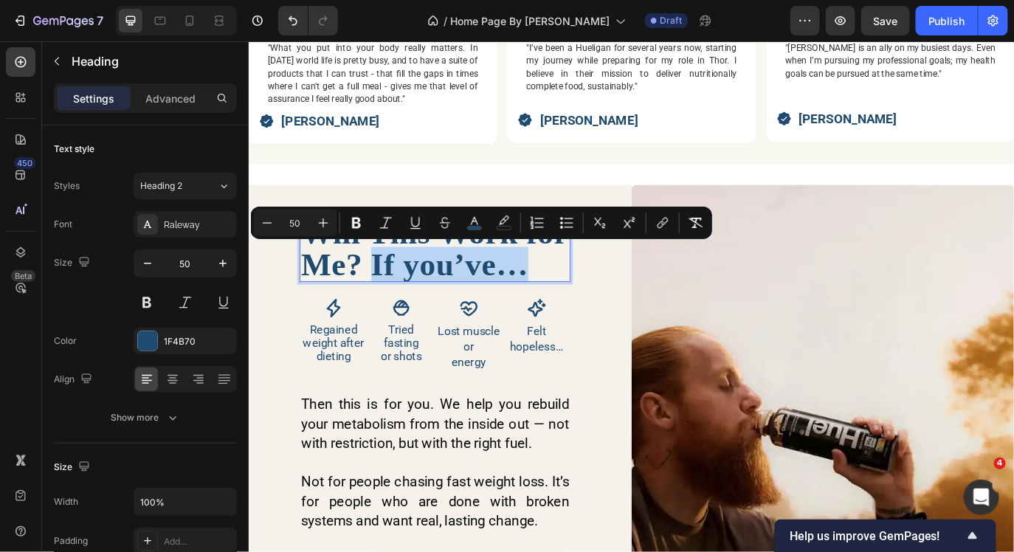
drag, startPoint x: 571, startPoint y: 299, endPoint x: 395, endPoint y: 294, distance: 176.4
click at [395, 294] on span "Will This Work for Me? If you’ve…" at bounding box center [462, 280] width 308 height 78
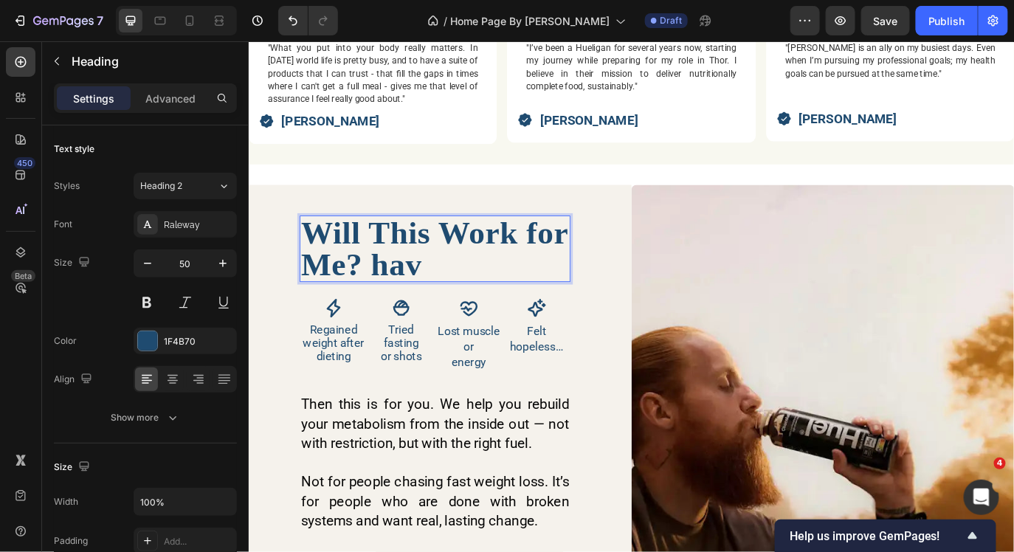
scroll to position [1, 0]
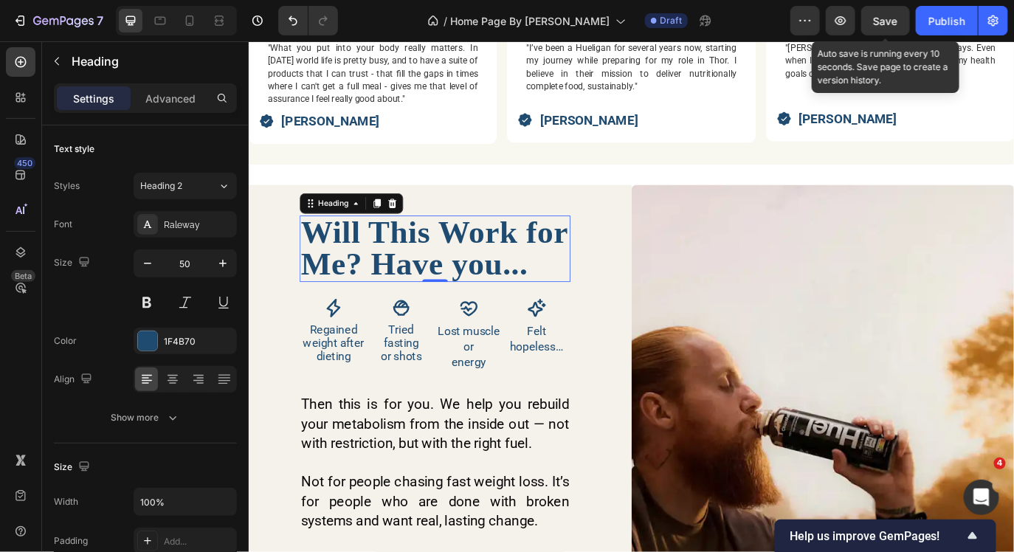
click at [876, 13] on div "Save" at bounding box center [885, 20] width 24 height 15
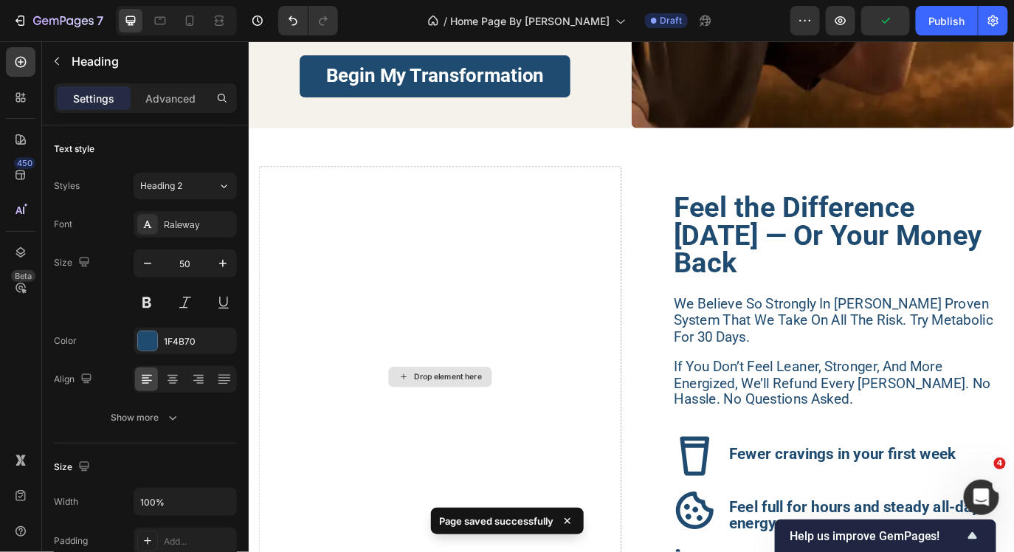
scroll to position [3898, 0]
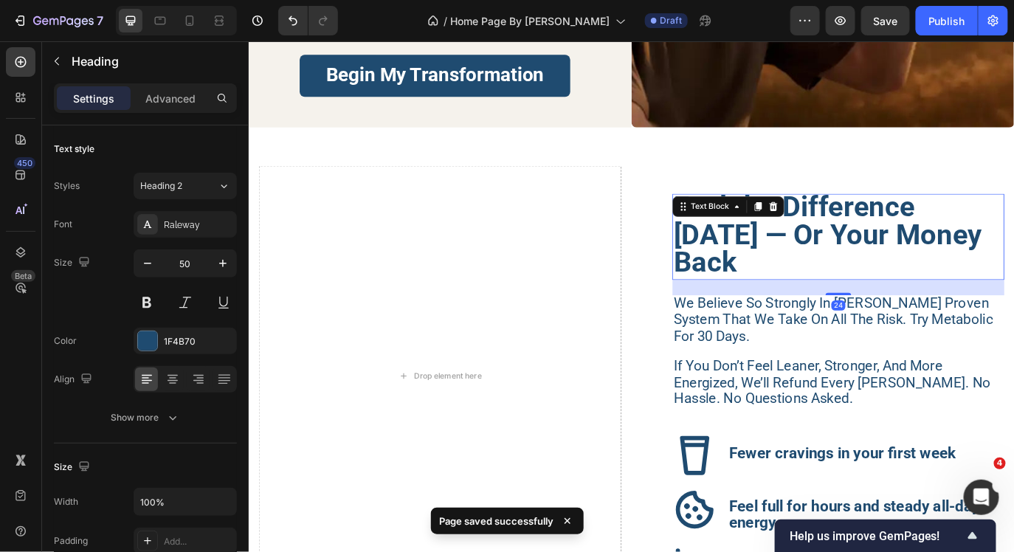
click at [827, 296] on p "Feel the Difference [DATE] — Or Your Money Back" at bounding box center [929, 266] width 381 height 97
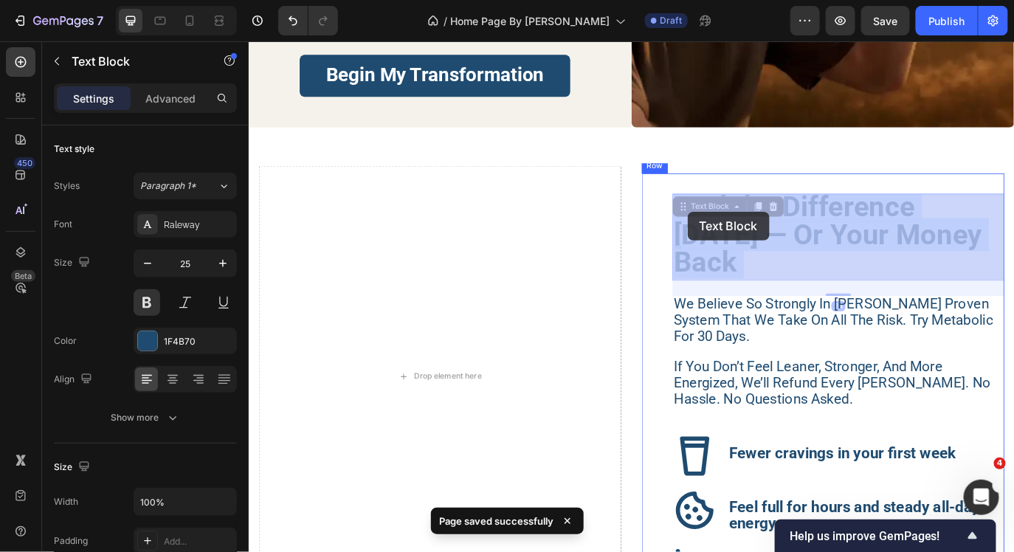
drag, startPoint x: 827, startPoint y: 296, endPoint x: 755, endPoint y: 238, distance: 92.3
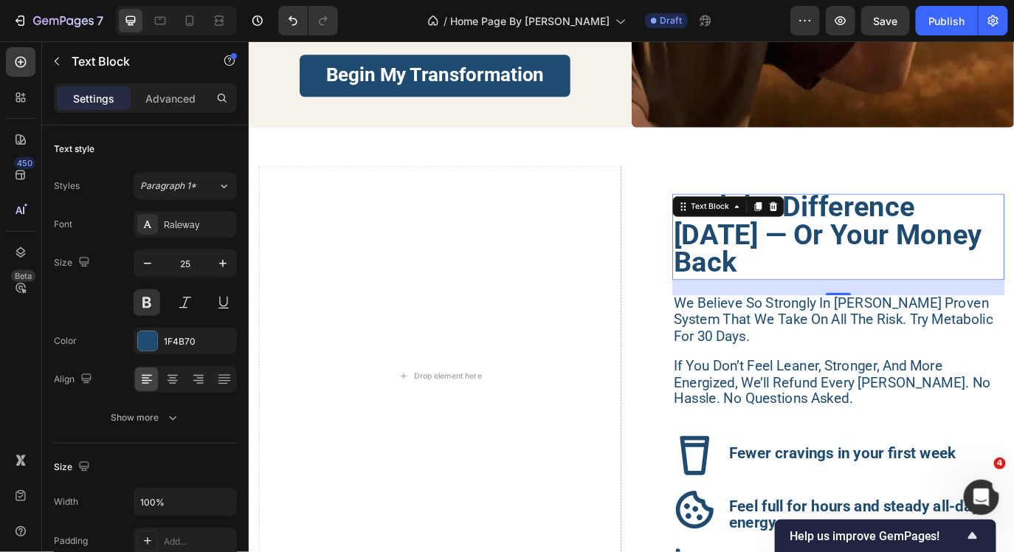
click at [806, 288] on strong "Feel the Difference [DATE] — Or Your Money Back" at bounding box center [917, 263] width 356 height 103
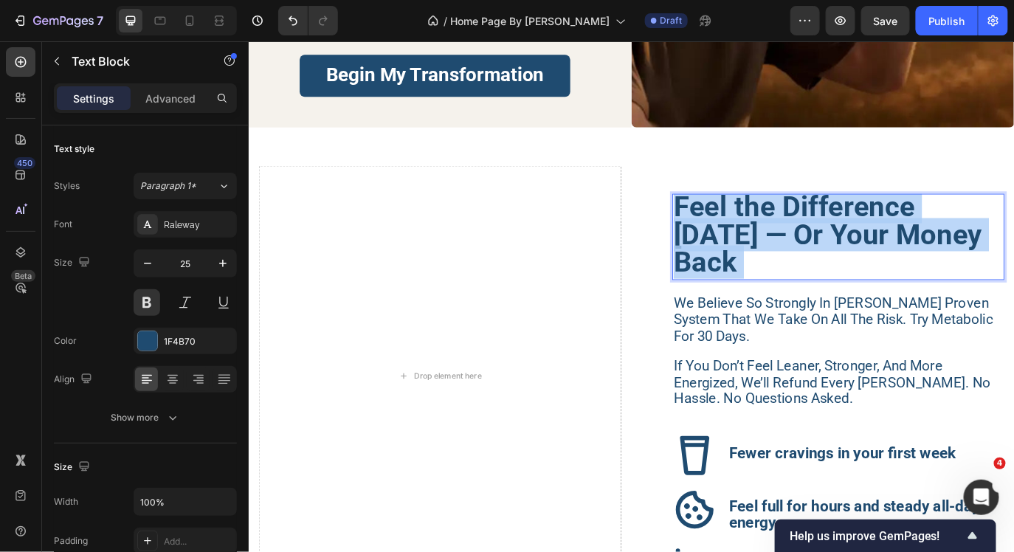
drag, startPoint x: 806, startPoint y: 288, endPoint x: 747, endPoint y: 225, distance: 86.1
click at [747, 225] on strong "Feel the Difference [DATE] — Or Your Money Back" at bounding box center [917, 263] width 356 height 103
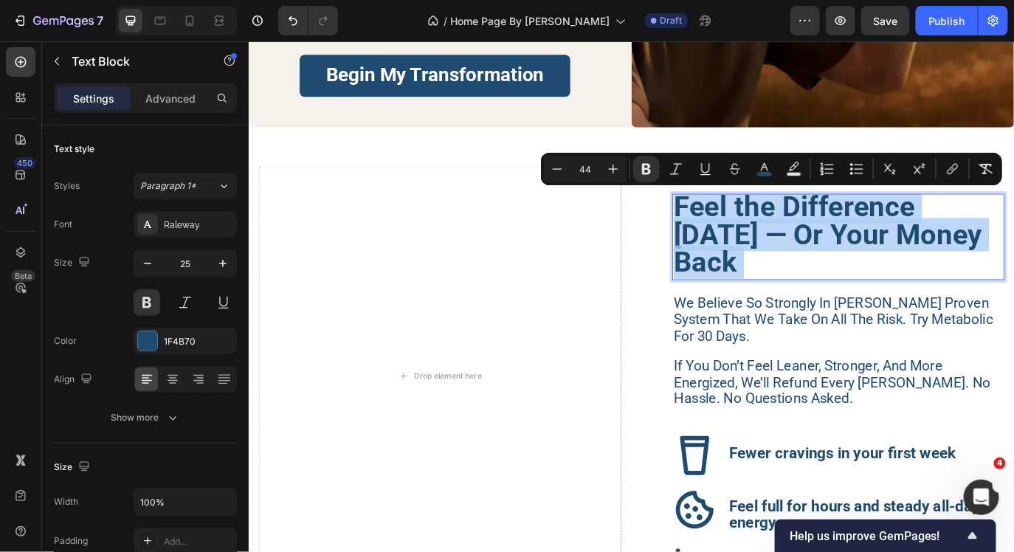
drag, startPoint x: 747, startPoint y: 225, endPoint x: 823, endPoint y: 294, distance: 102.9
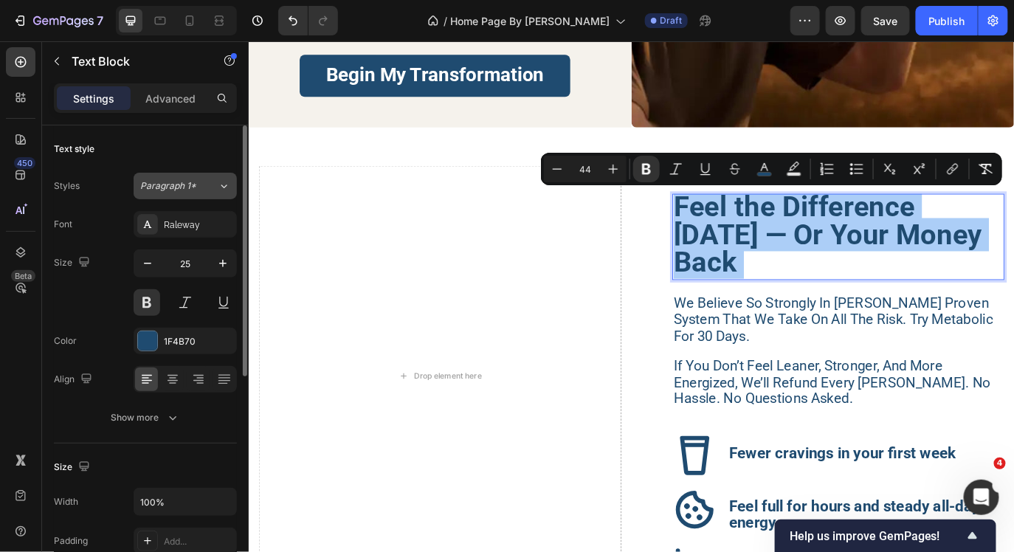
click at [152, 179] on span "Paragraph 1*" at bounding box center [168, 185] width 56 height 13
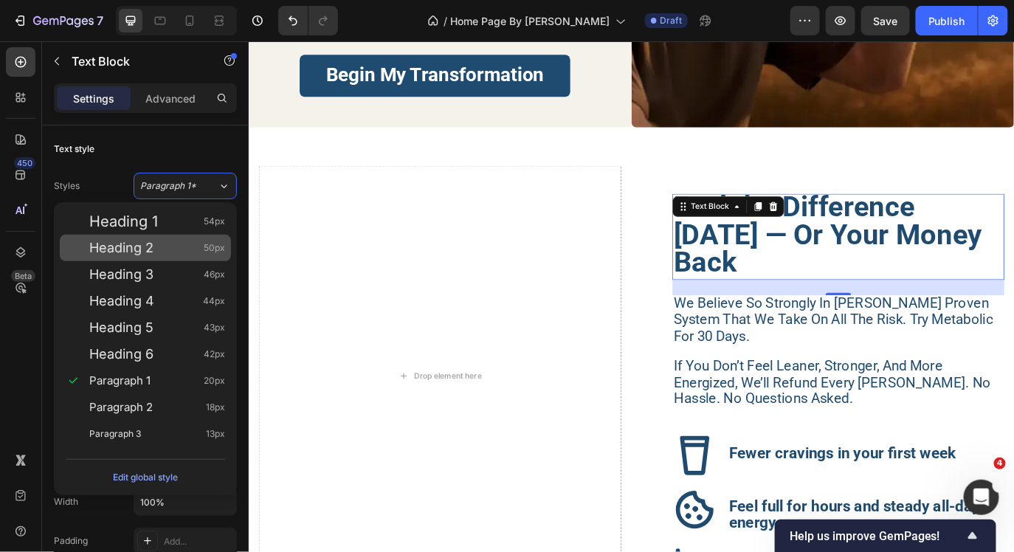
click at [148, 236] on div "Heading 2 50px" at bounding box center [145, 248] width 171 height 27
type input "50"
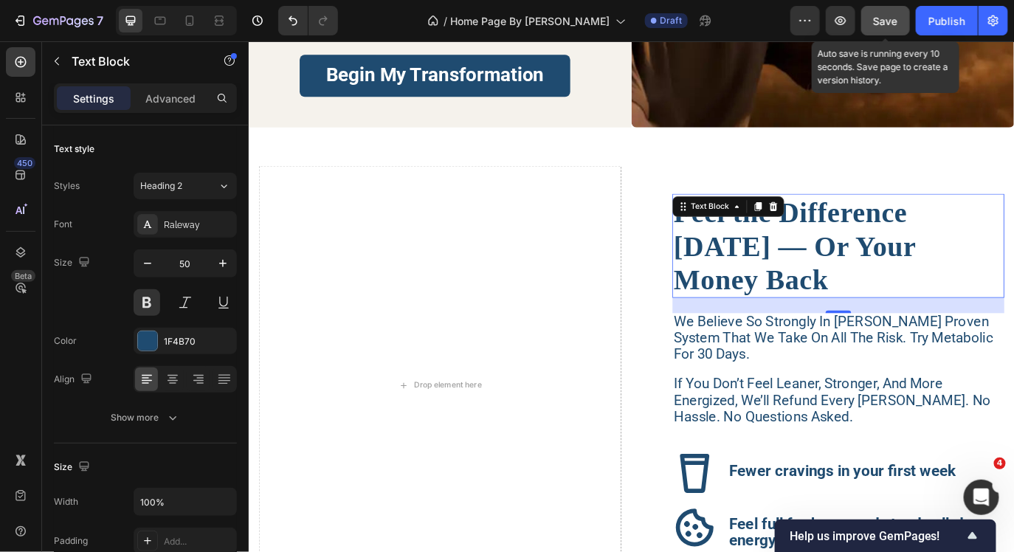
click at [893, 30] on button "Save" at bounding box center [885, 21] width 49 height 30
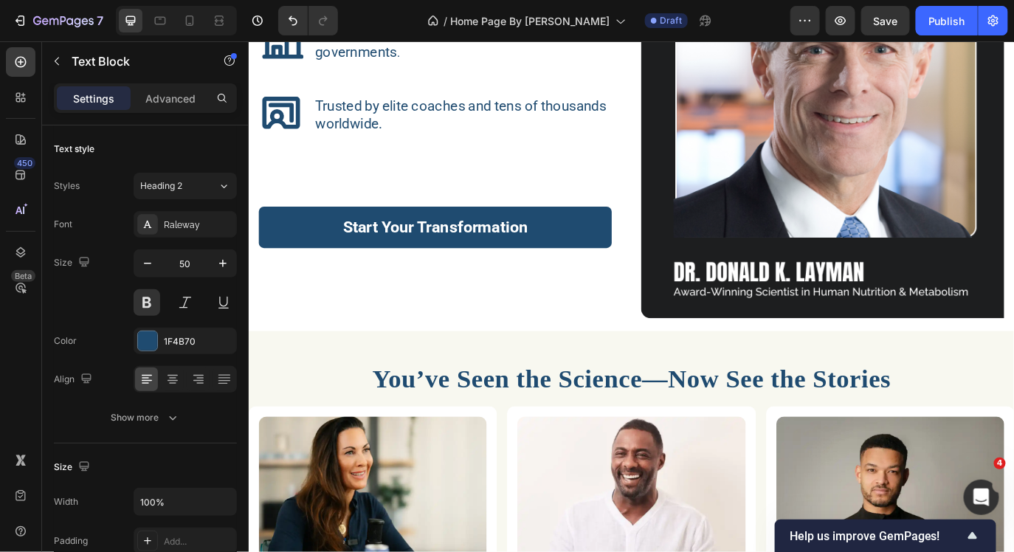
scroll to position [2641, 0]
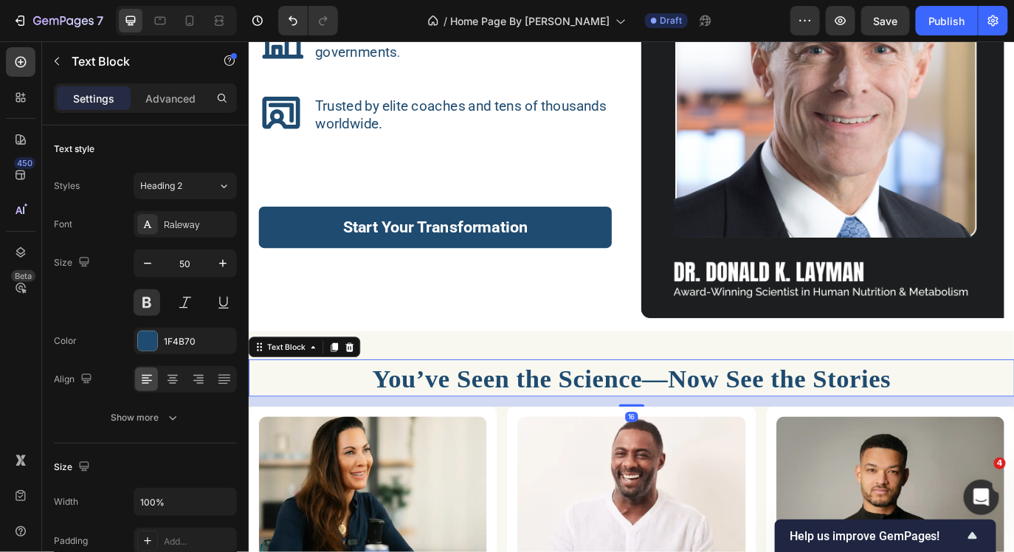
click at [650, 433] on strong "You’ve Seen the Science—Now See the Stories" at bounding box center [691, 430] width 600 height 33
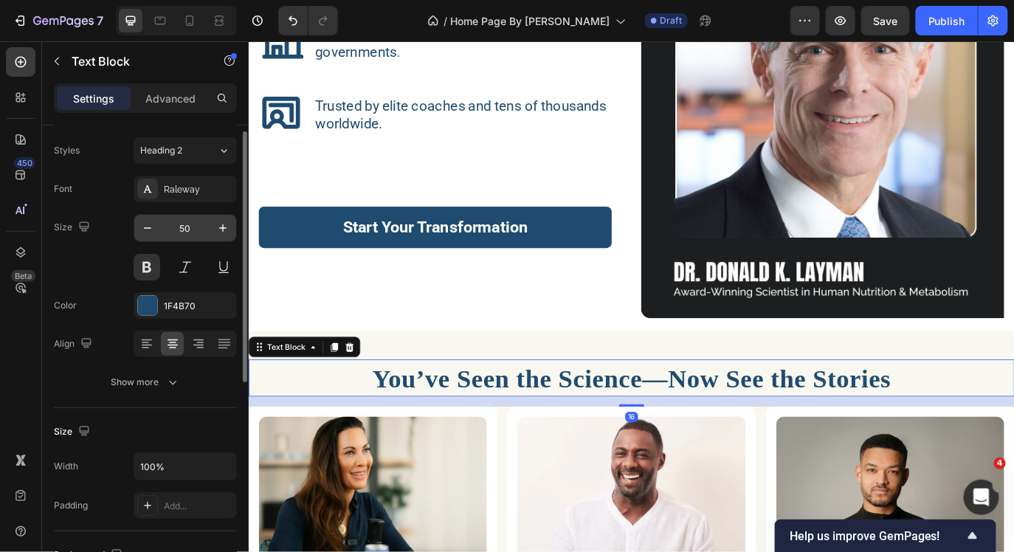
scroll to position [0, 0]
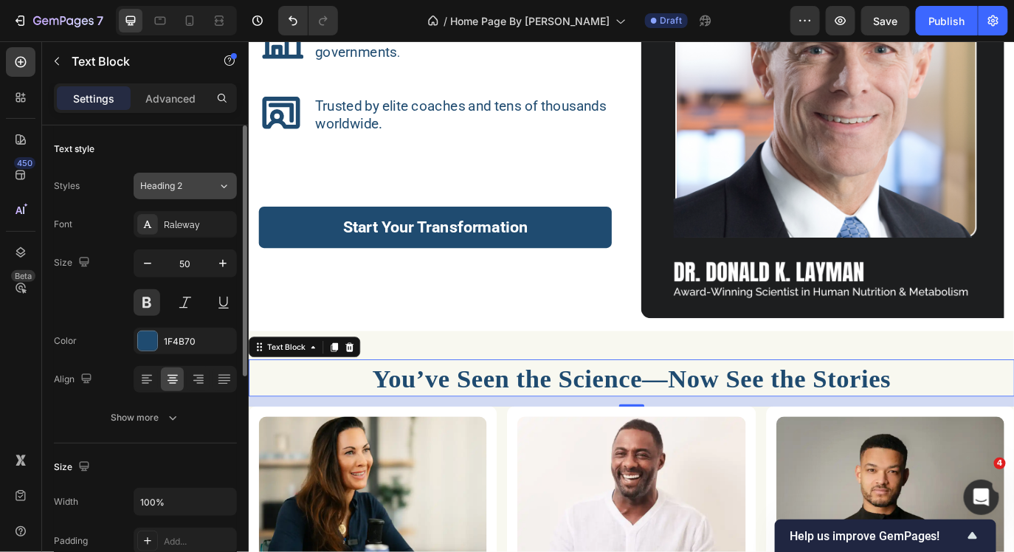
click at [173, 194] on button "Heading 2" at bounding box center [185, 186] width 103 height 27
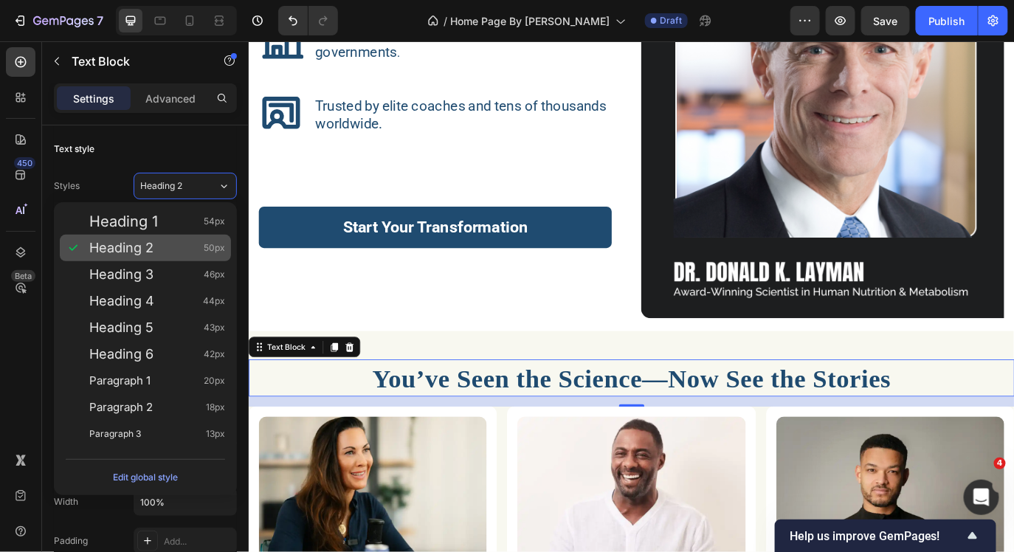
click at [167, 239] on div "Heading 2 50px" at bounding box center [145, 248] width 171 height 27
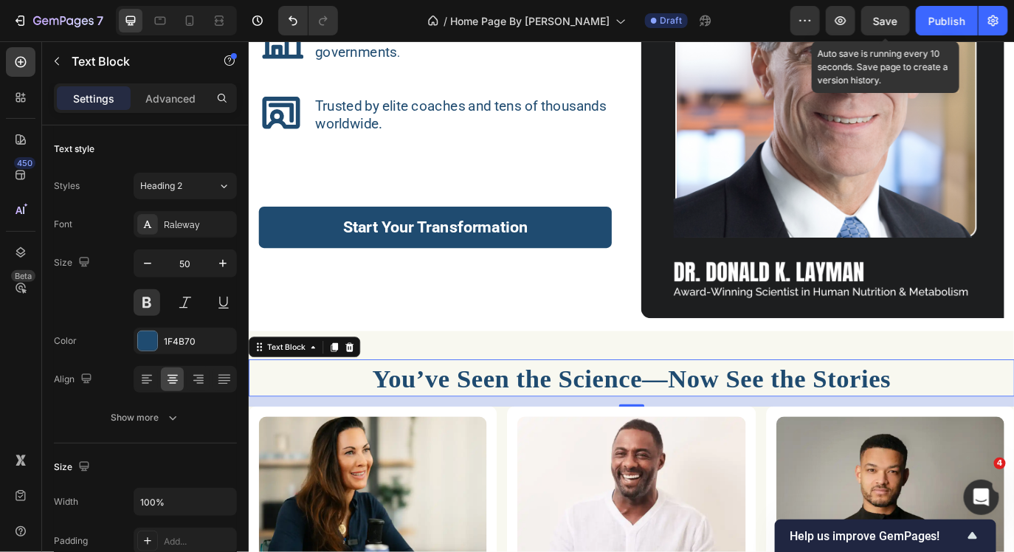
click at [886, 18] on span "Save" at bounding box center [885, 21] width 24 height 13
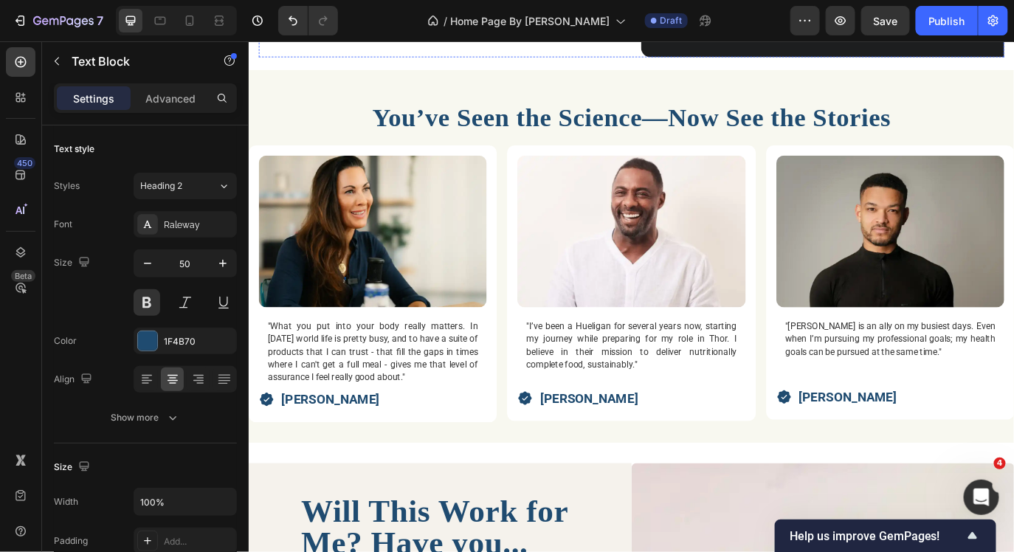
scroll to position [2963, 0]
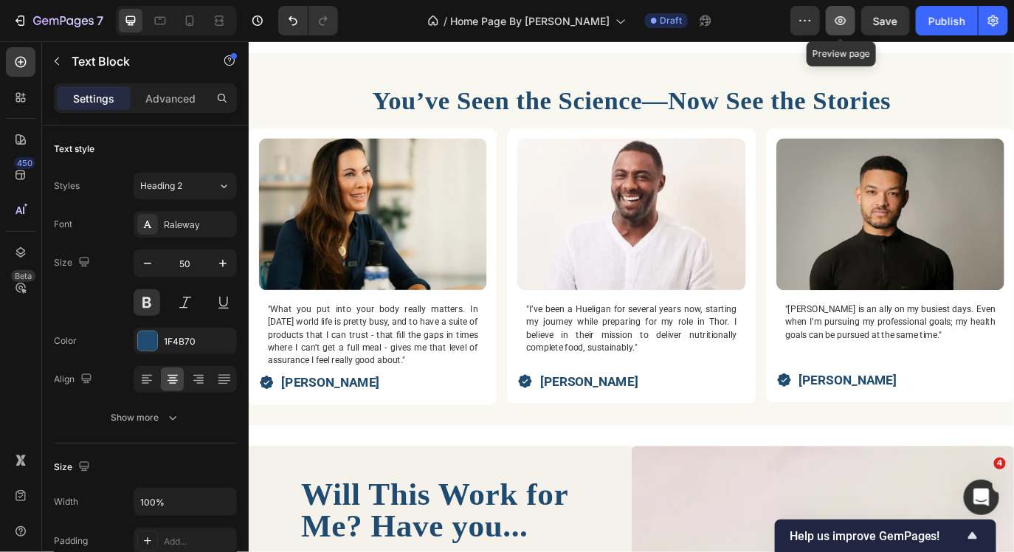
click at [835, 31] on button "button" at bounding box center [841, 21] width 30 height 30
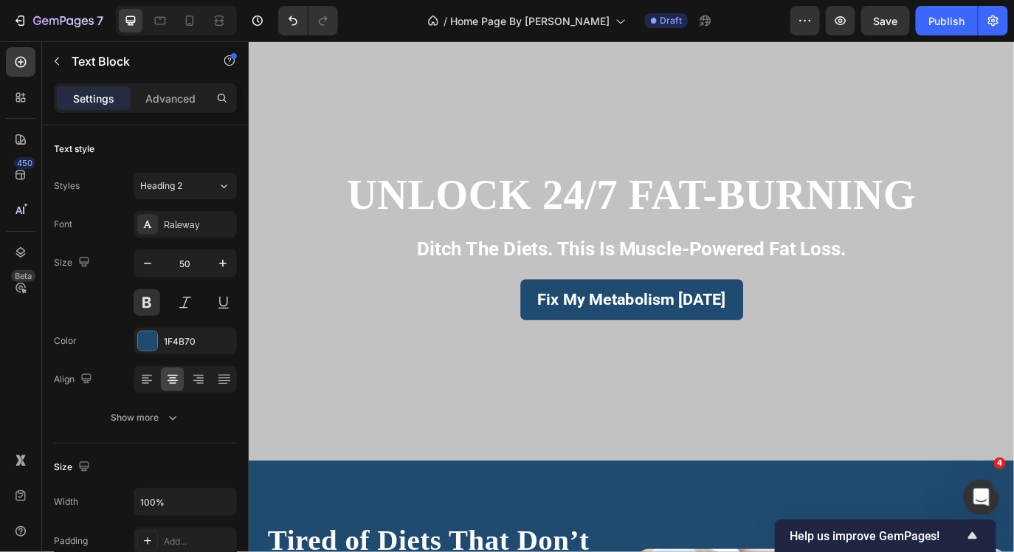
scroll to position [0, 0]
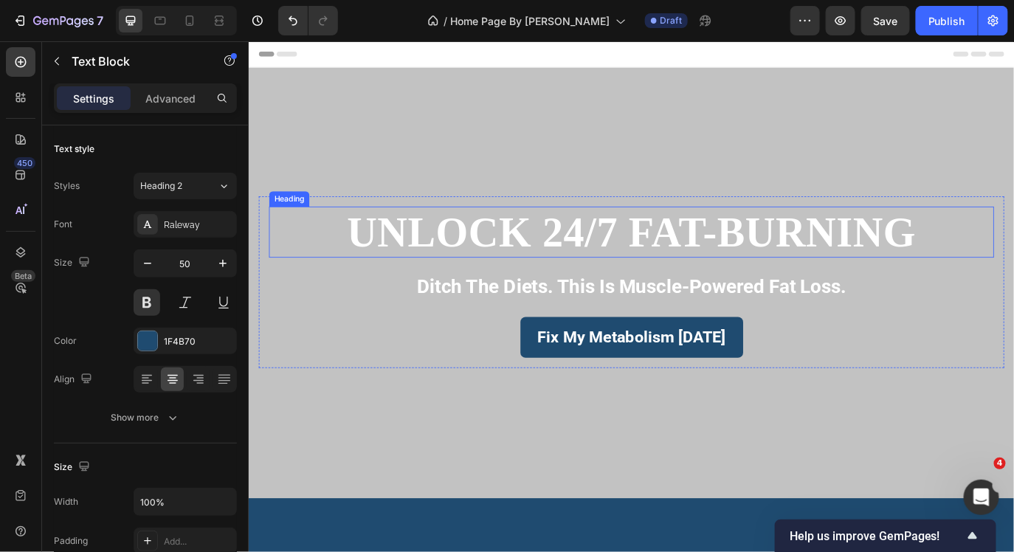
click at [803, 262] on span "unlock 24/7 fat-burning" at bounding box center [690, 261] width 658 height 53
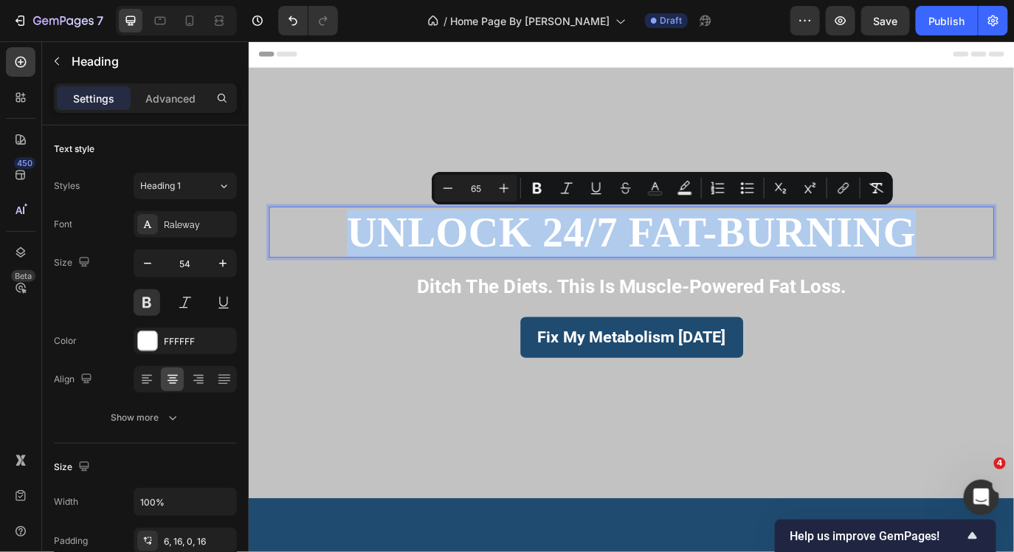
drag, startPoint x: 1012, startPoint y: 273, endPoint x: 367, endPoint y: 264, distance: 644.9
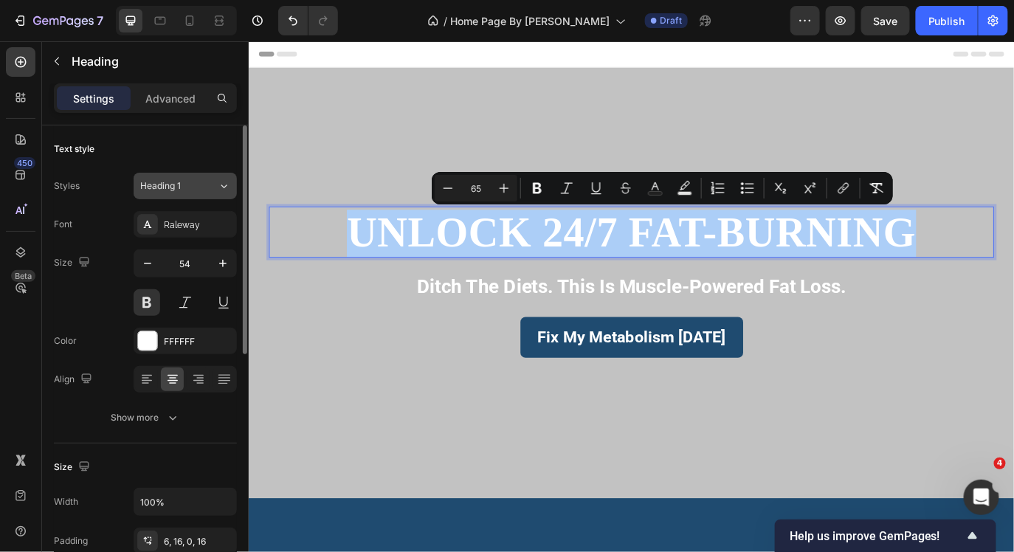
click at [201, 181] on div "Heading 1" at bounding box center [178, 185] width 77 height 13
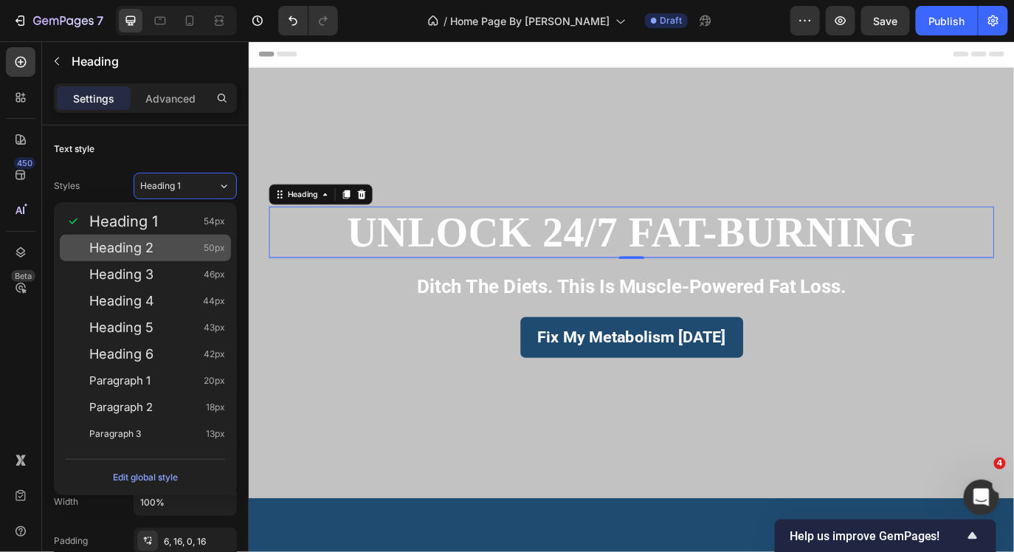
click at [181, 245] on div "Heading 2 50px" at bounding box center [157, 248] width 136 height 15
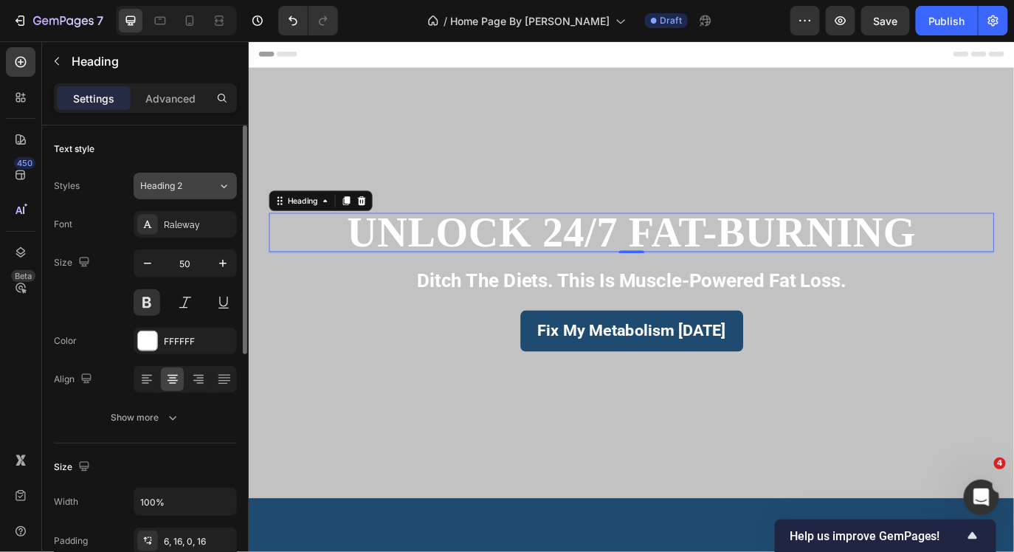
click at [188, 187] on div "Heading 2" at bounding box center [170, 185] width 60 height 13
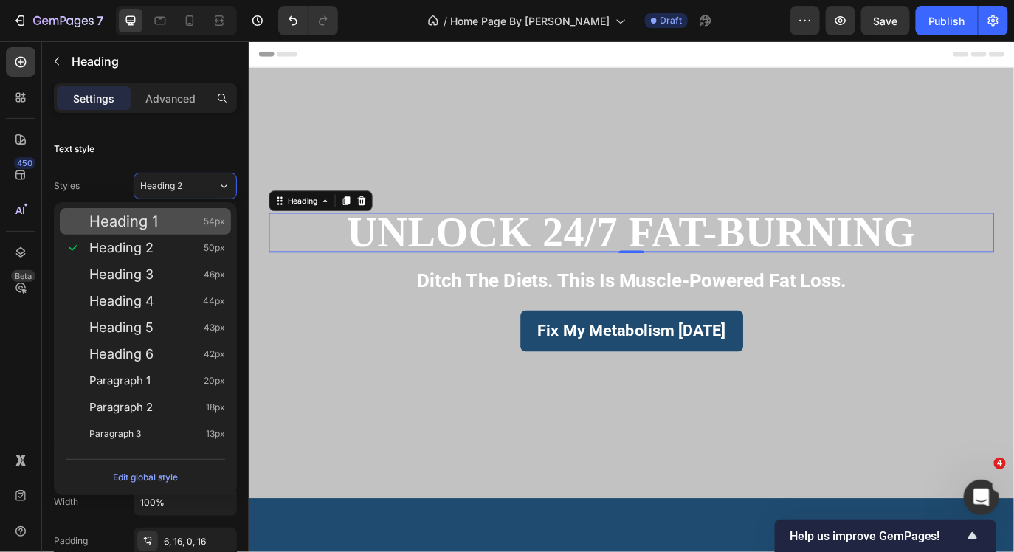
click at [189, 215] on div "Heading 1 54px" at bounding box center [157, 221] width 136 height 15
type input "54"
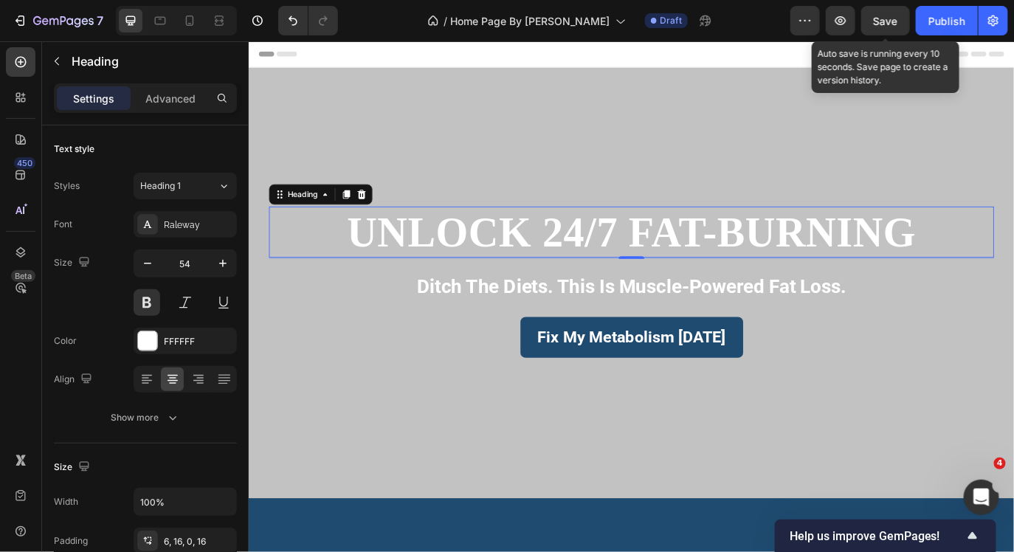
click at [890, 25] on span "Save" at bounding box center [885, 21] width 24 height 13
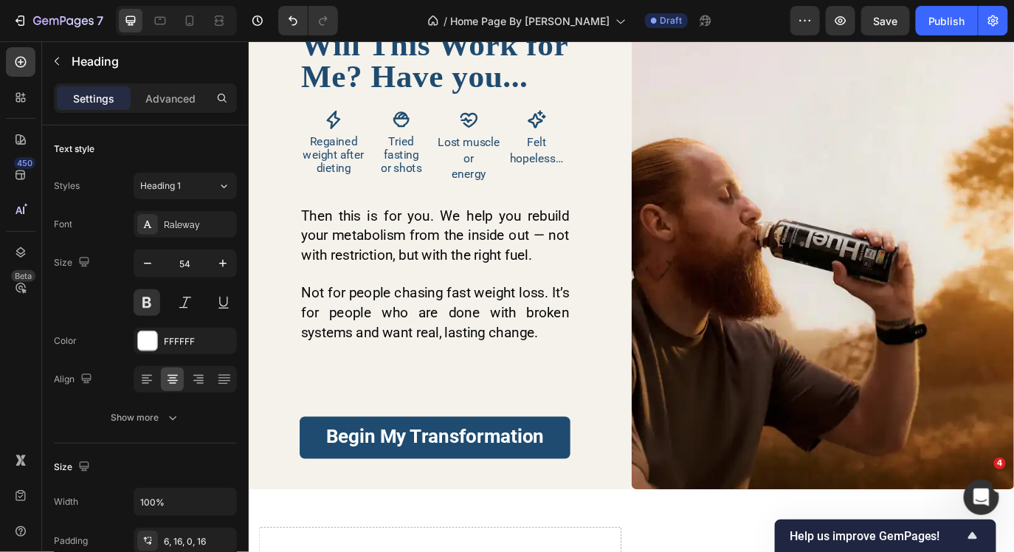
scroll to position [3485, 0]
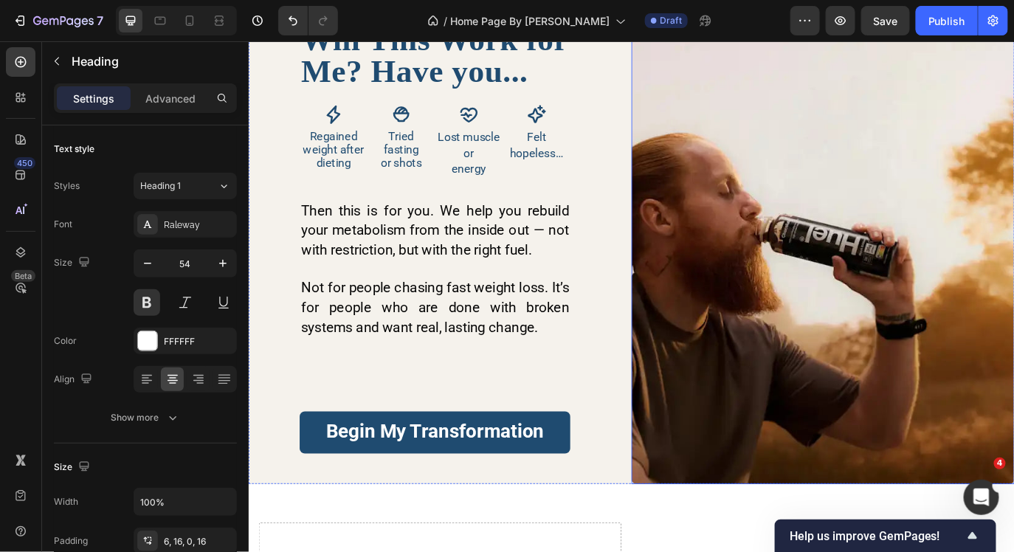
click at [789, 323] on img at bounding box center [912, 268] width 443 height 570
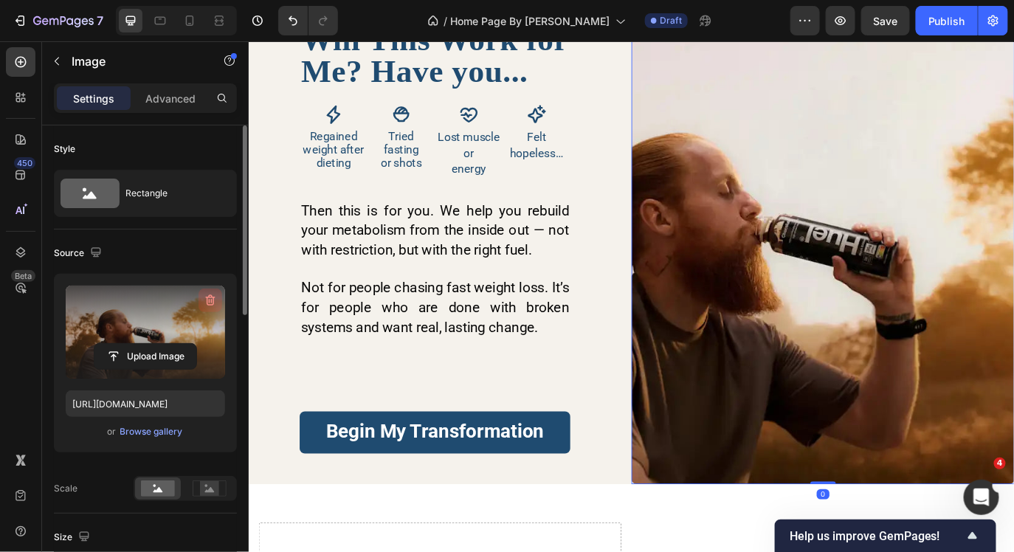
click at [206, 308] on button "button" at bounding box center [210, 300] width 24 height 24
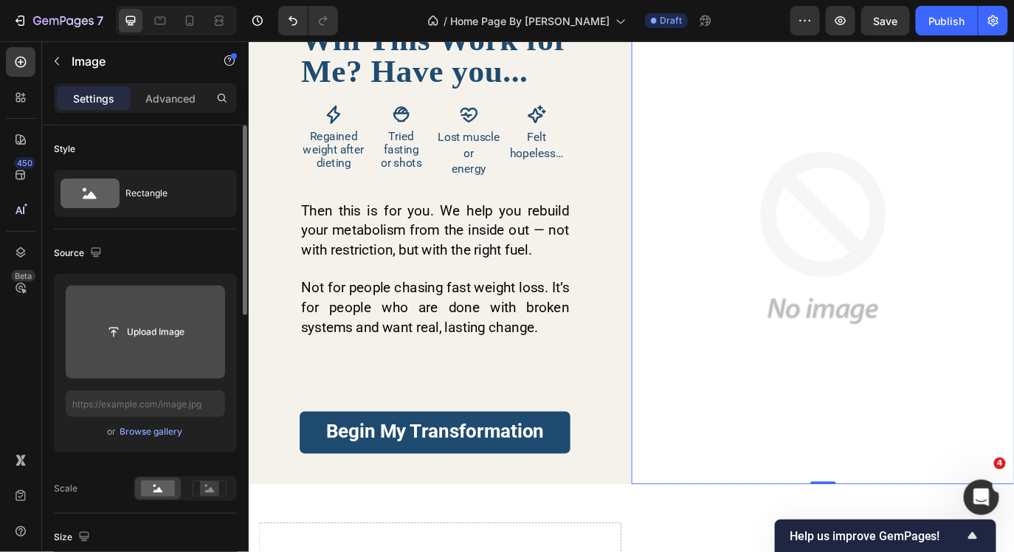
click at [174, 332] on input "file" at bounding box center [145, 331] width 102 height 25
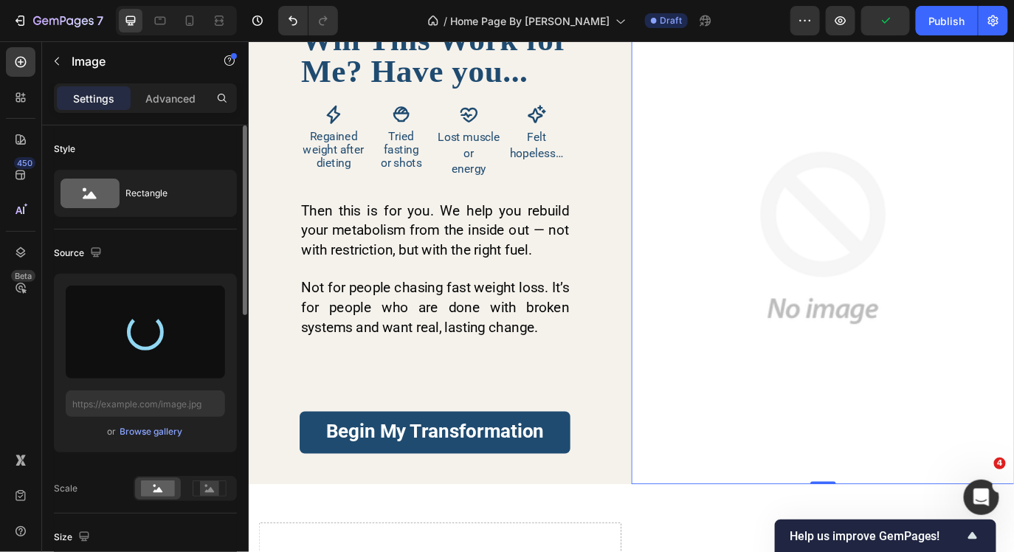
type input "[URL][DOMAIN_NAME]"
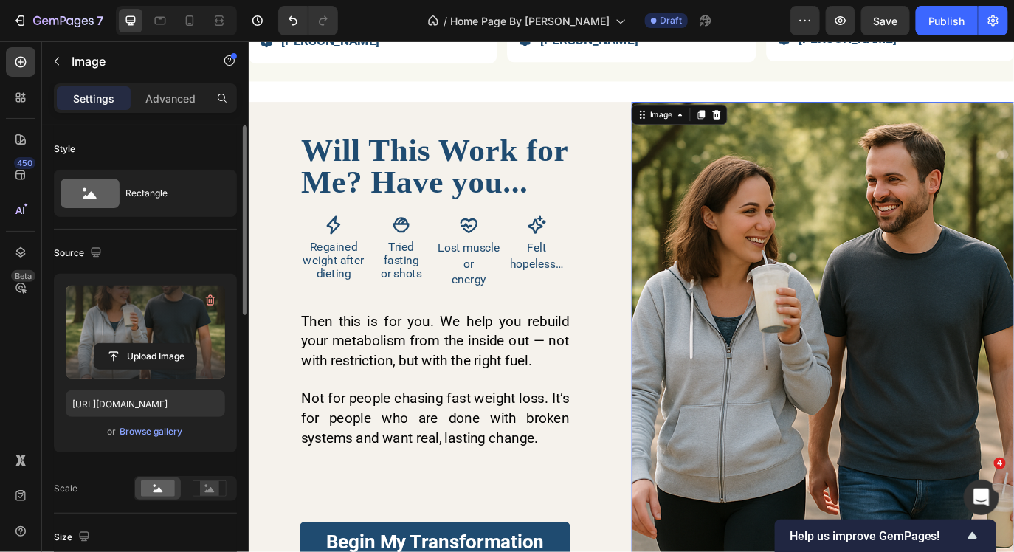
scroll to position [3348, 0]
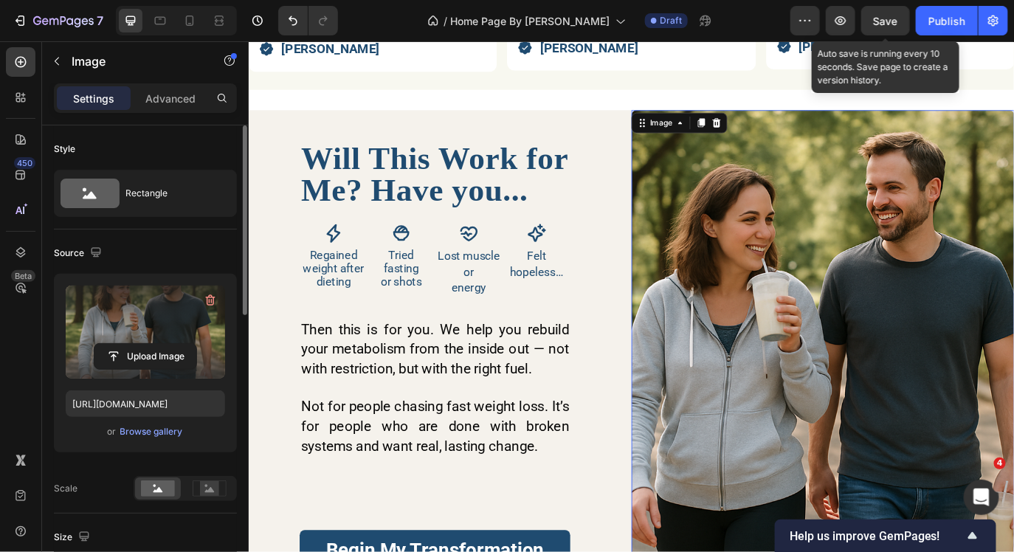
click at [888, 18] on span "Save" at bounding box center [885, 21] width 24 height 13
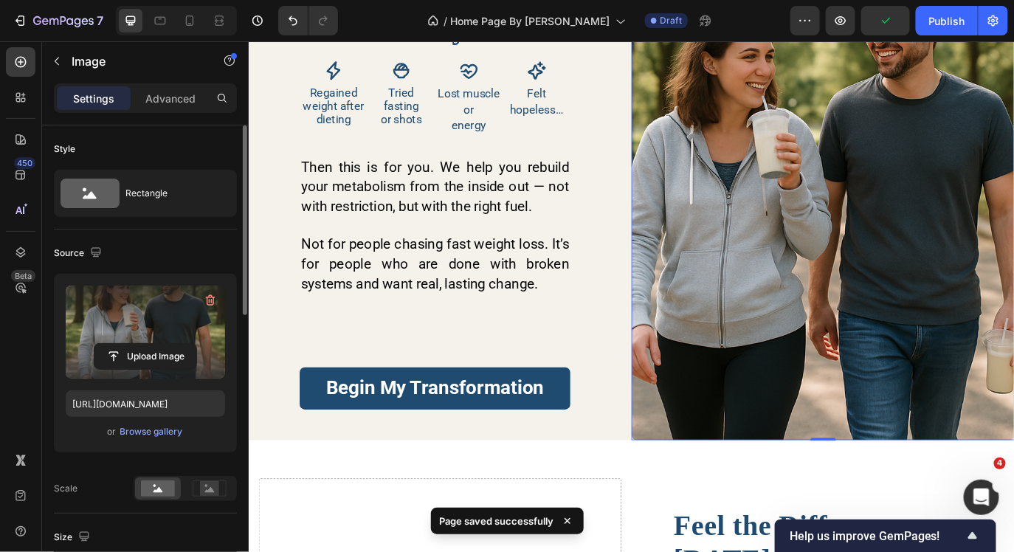
scroll to position [3538, 0]
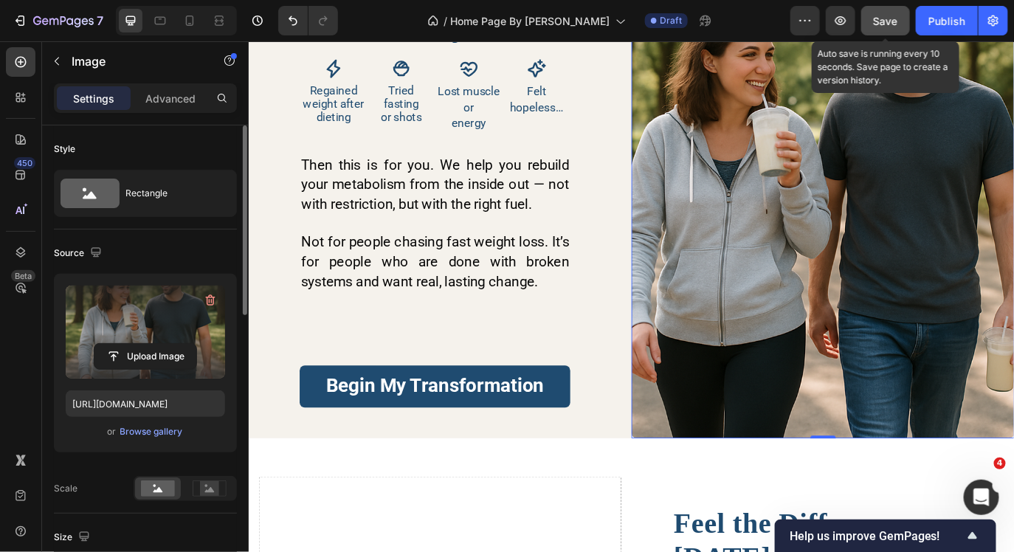
click at [893, 32] on button "Save" at bounding box center [885, 21] width 49 height 30
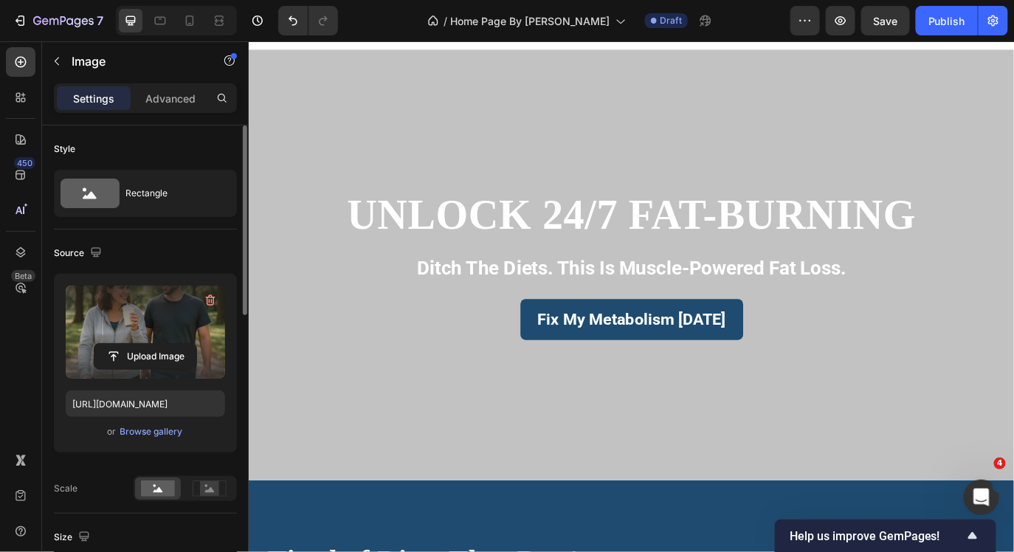
scroll to position [0, 0]
